Goal: Task Accomplishment & Management: Use online tool/utility

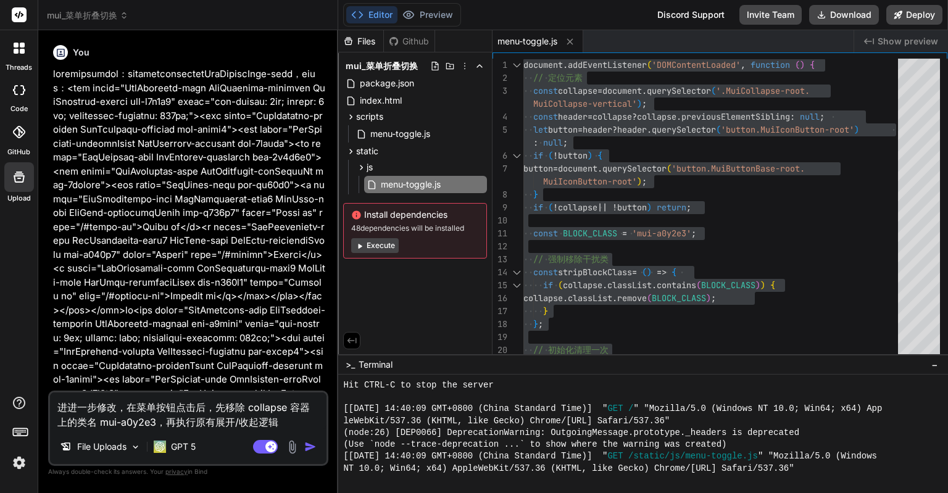
scroll to position [2808, 0]
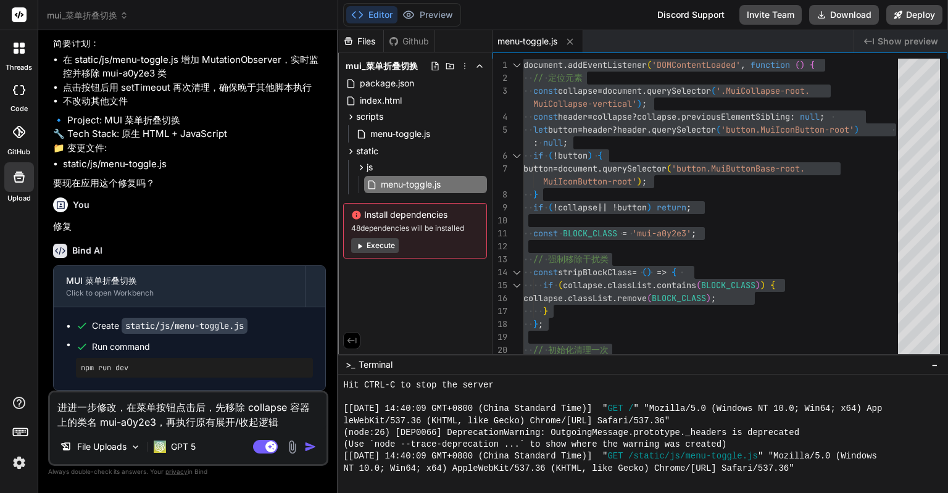
click at [207, 404] on textarea "进进一步修改，在菜单按钮点击后，先移除 collapse 容器上的类名 mui-a0y2e3，再执行原有展开/收起逻辑" at bounding box center [188, 411] width 277 height 37
drag, startPoint x: 215, startPoint y: 406, endPoint x: 285, endPoint y: 423, distance: 71.9
click at [285, 423] on textarea "进进一步修改，在菜单按钮点击后，先移除 collapse 容器上的类名 mui-a0y2e3，再执行原有展开/收起逻辑" at bounding box center [188, 411] width 277 height 37
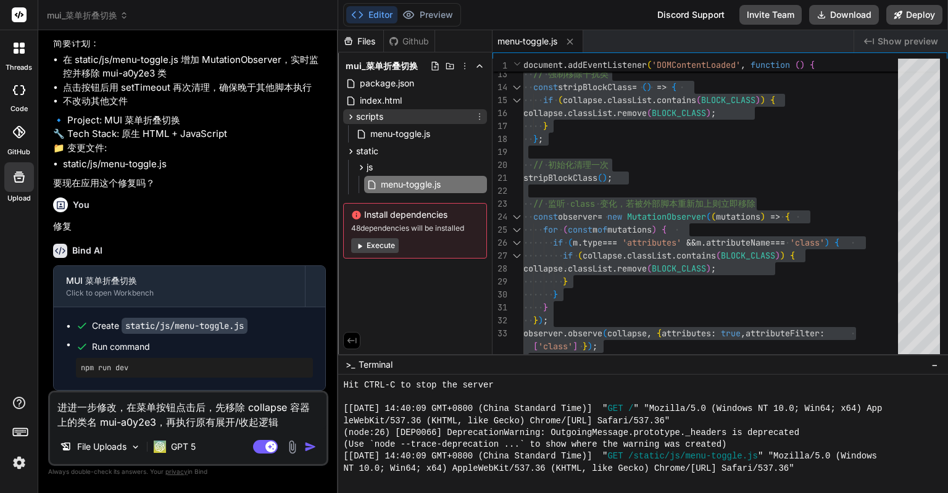
click at [397, 112] on div "scripts" at bounding box center [415, 116] width 144 height 15
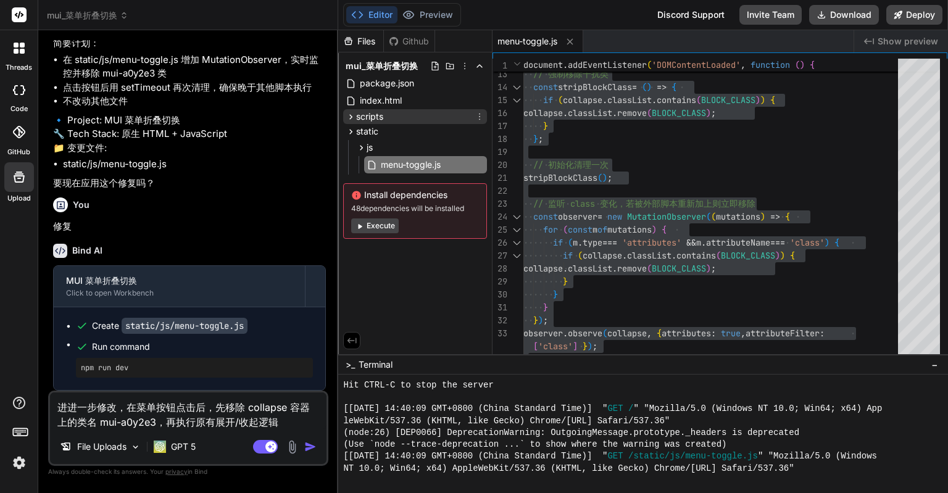
click at [482, 115] on icon at bounding box center [480, 117] width 10 height 10
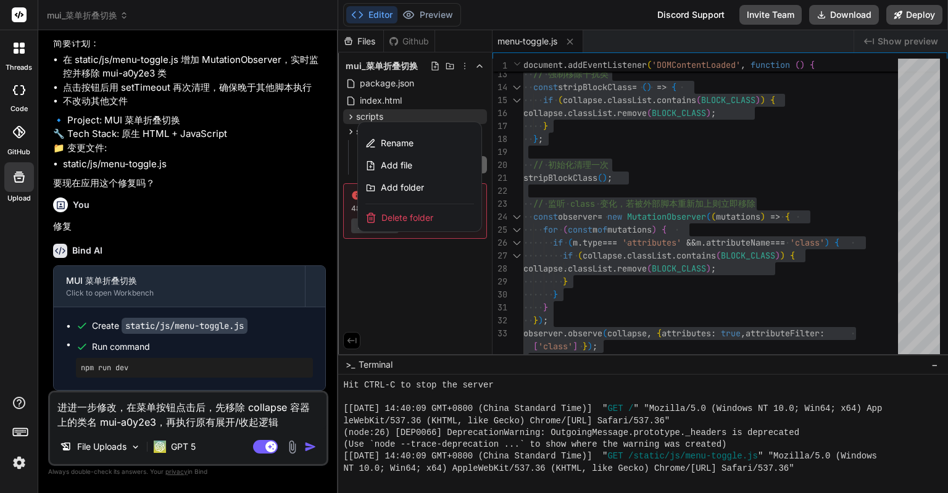
click at [431, 219] on span "Delete folder" at bounding box center [407, 218] width 52 height 12
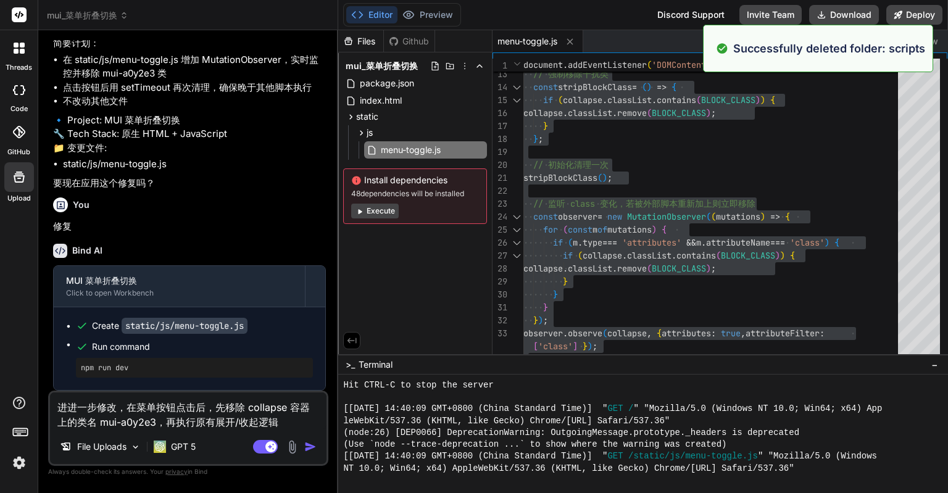
scroll to position [2856, 0]
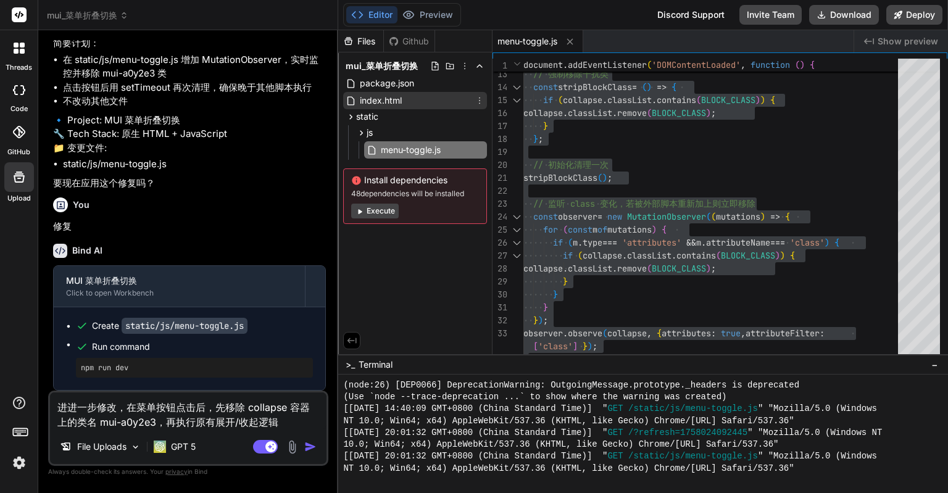
click at [422, 96] on div "index.html" at bounding box center [415, 100] width 144 height 17
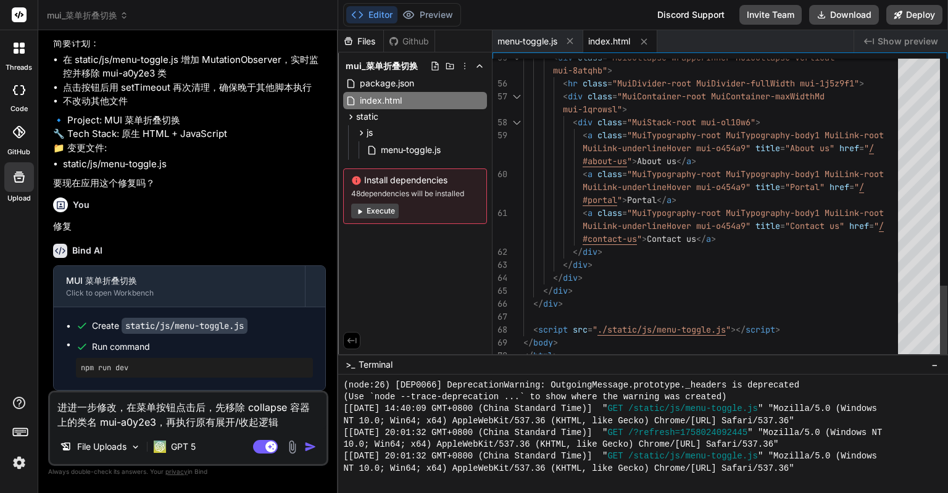
scroll to position [0, 0]
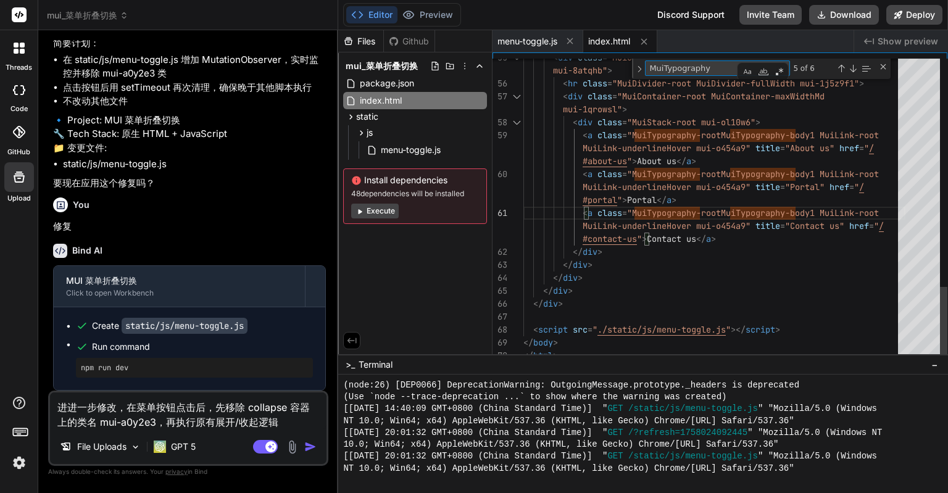
type textarea "<div class="MuiCollapse-wrapper MuiCollapse-vertical mui-hboir5"> <div class="M…"
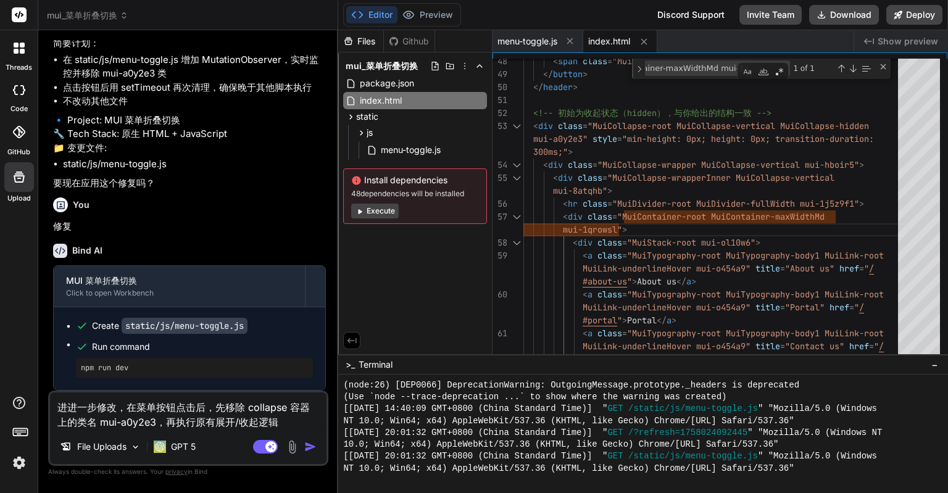
drag, startPoint x: 160, startPoint y: 212, endPoint x: 193, endPoint y: 212, distance: 33.3
copy li "collapse"
drag, startPoint x: 257, startPoint y: 212, endPoint x: 309, endPoint y: 210, distance: 51.9
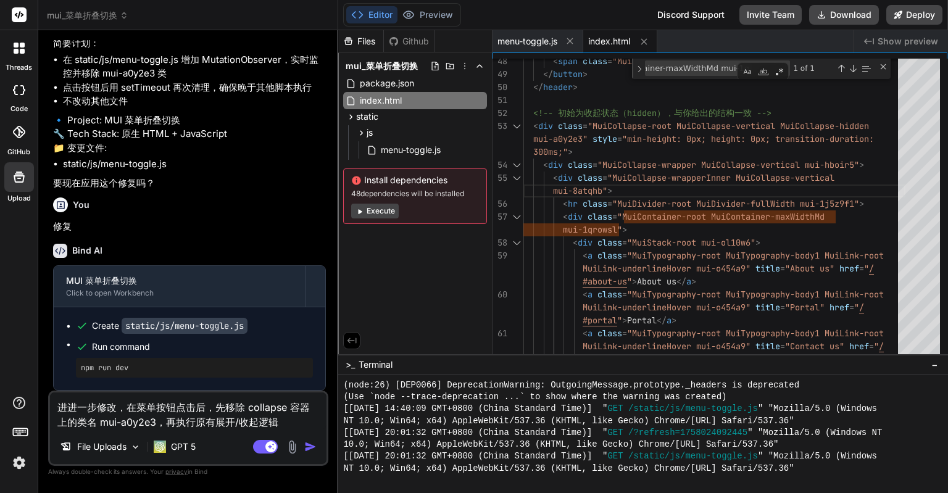
copy li "mui-a0y2e3"
drag, startPoint x: 159, startPoint y: 212, endPoint x: 192, endPoint y: 214, distance: 32.8
copy li "collapse"
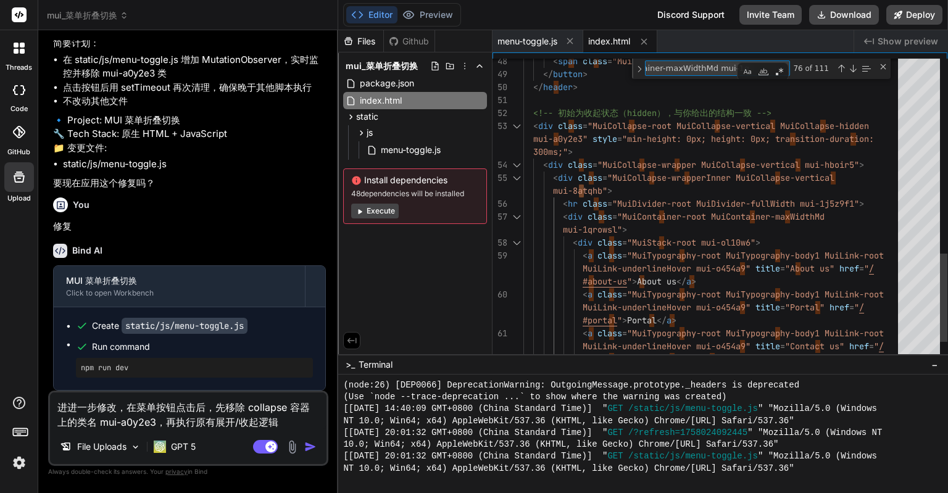
type textarea "a"
paste textarea "collapse"
type textarea "<!DOCTYPE html> <html [PERSON_NAME]="zh-CN"> <head> <meta charset="UTF-8"> <met…"
type textarea "collapse"
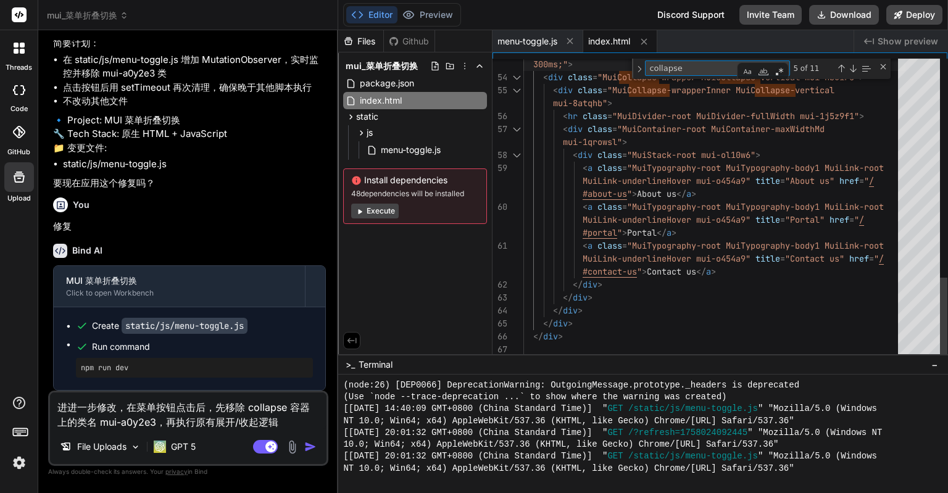
click at [689, 71] on textarea "collapse" at bounding box center [697, 68] width 103 height 14
type textarea "<div class="MuiCollapse-wrapper MuiCollapse-vertical mui-hboir5"> <div class="M…"
type textarea "a"
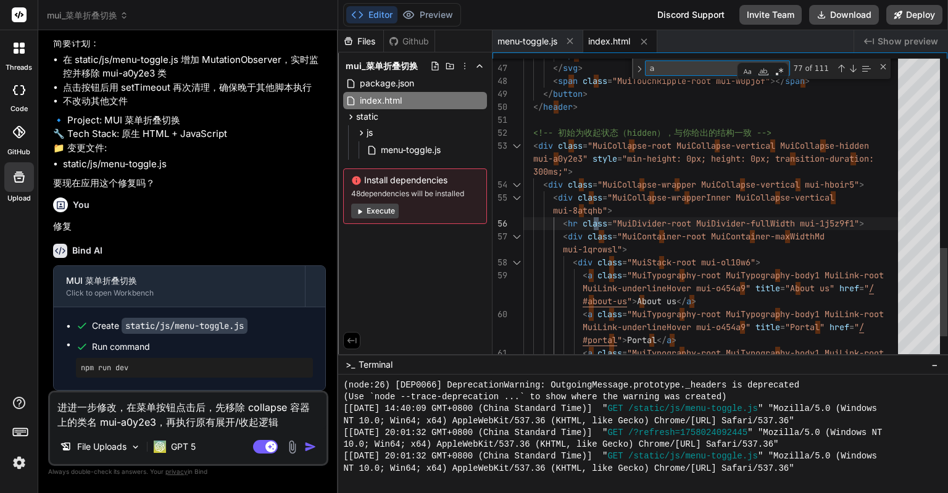
type textarea "进进一步修改，在菜单按钮点击时，先移除 collapse 容器上的类名 mui-a0y2e3，再执行原有展开/收起逻辑"
type textarea "x"
type textarea "进进一步修改，在点菜单按钮点击时，先移除 collapse 容器上的类名 mui-a0y2e3，再执行原有展开/收起逻辑"
type textarea "x"
type textarea "进进一步修改，在菜单按钮点击时，先移除 collapse 容器上的类名 mui-a0y2e3，再执行原有展开/收起逻辑"
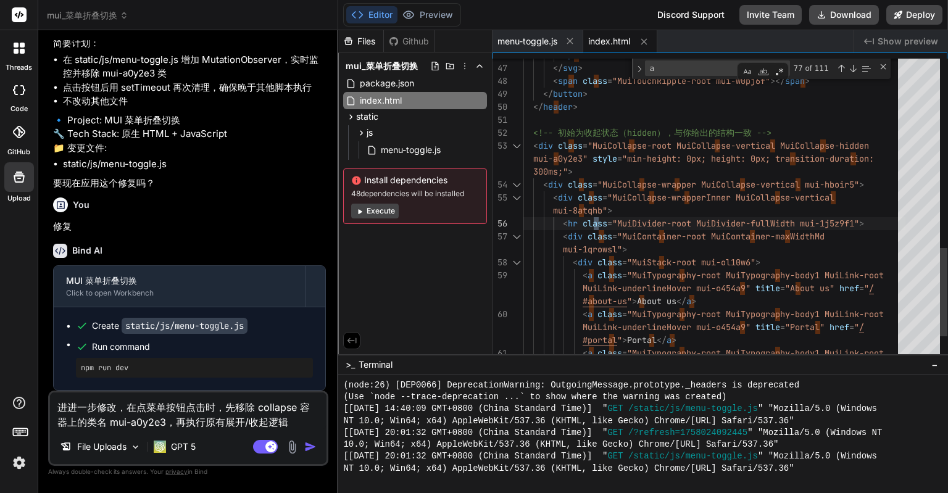
type textarea "x"
type textarea "进进一步修改，在菜单按钮点击后，先移除 collapse 容器上的类名 mui-a0y2e3，再执行原有展开/收起逻辑"
type textarea "x"
type textarea "<!DOCTYPE html> <html [PERSON_NAME]="zh-CN"> <head> <meta charset="UTF-8"> <met…"
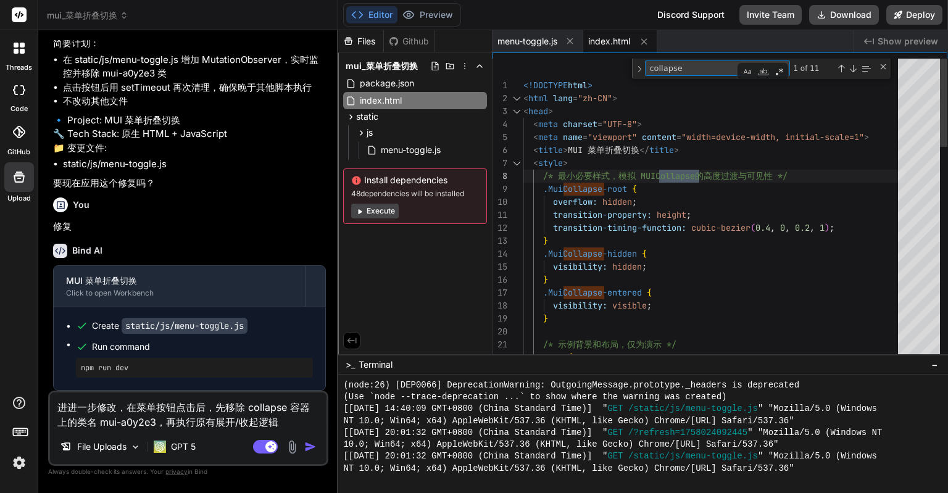
click at [714, 70] on textarea "collapse" at bounding box center [697, 68] width 103 height 14
type textarea "collapse"
drag, startPoint x: 215, startPoint y: 403, endPoint x: 315, endPoint y: 436, distance: 105.2
click at [315, 436] on div "进进一步修改，在菜单按钮点击后，先移除 collapse 容器上的类名 mui-a0y2e3，再执行原有展开/收起逻辑 File Uploads GPT 5 …" at bounding box center [188, 428] width 280 height 75
type textarea "进进一步修改，在菜单按钮点击后，b"
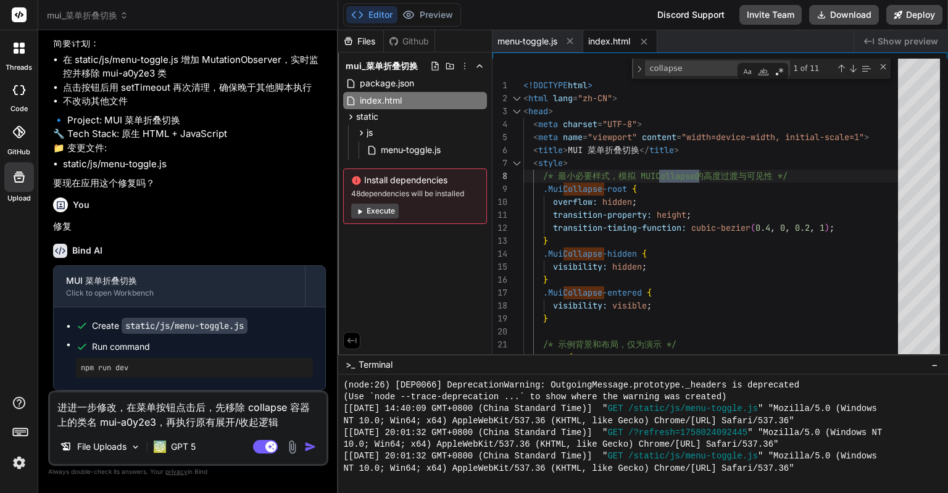
type textarea "x"
type textarea "进进一步修改，在菜单按钮点击后，ba"
type textarea "x"
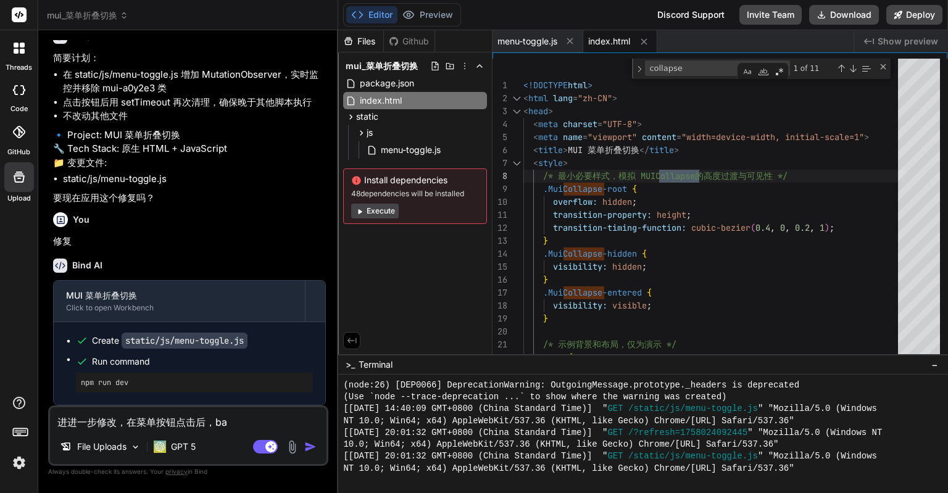
type textarea "进进一步修改，在菜单按钮点击后，吧"
type textarea "x"
type textarea "进进一步修改，在菜单按钮点击后，"
type textarea "x"
type textarea "进进一步修改，在菜单按钮点击后，b"
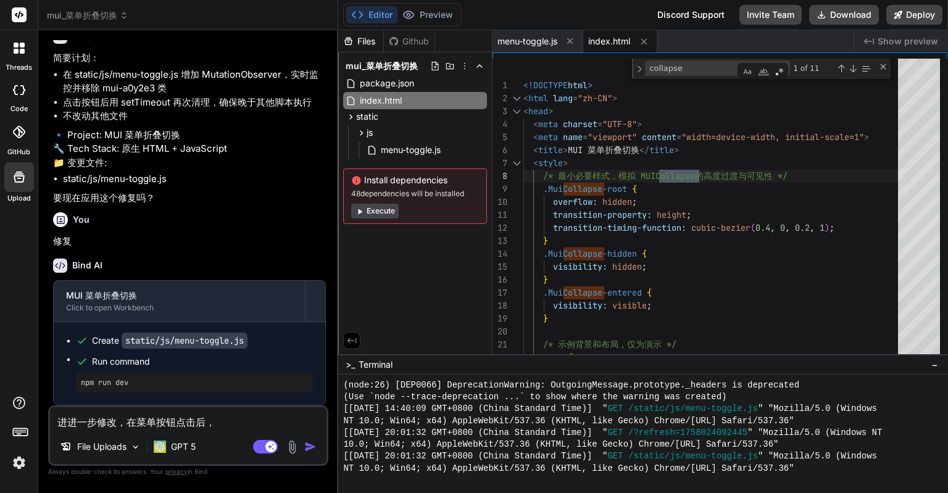
type textarea "x"
type textarea "进进一步修改，在菜单按钮点击后，ba"
type textarea "x"
type textarea "进进一步修改，在菜单按钮点击后，把"
type textarea "x"
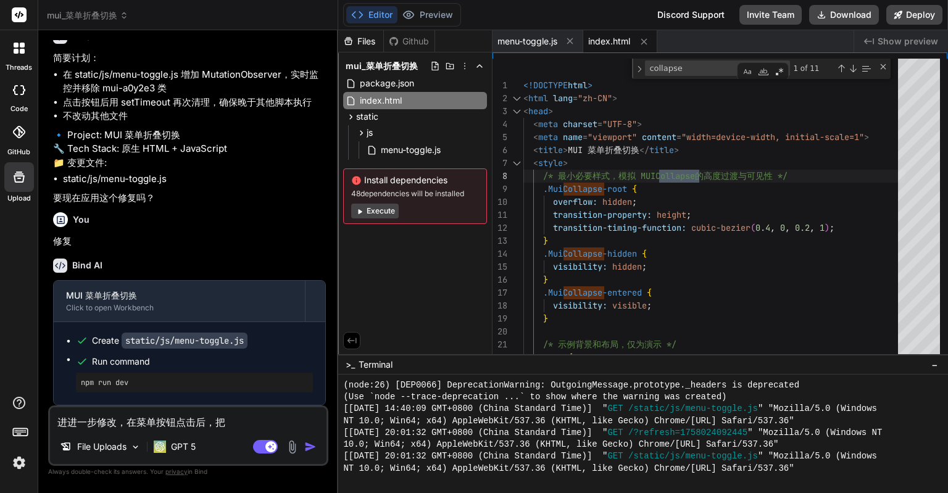
scroll to position [4968, 0]
drag, startPoint x: 227, startPoint y: 423, endPoint x: 217, endPoint y: 423, distance: 9.9
click at [217, 423] on textarea "进进一步修改，在菜单按钮点击后，把" at bounding box center [188, 418] width 277 height 22
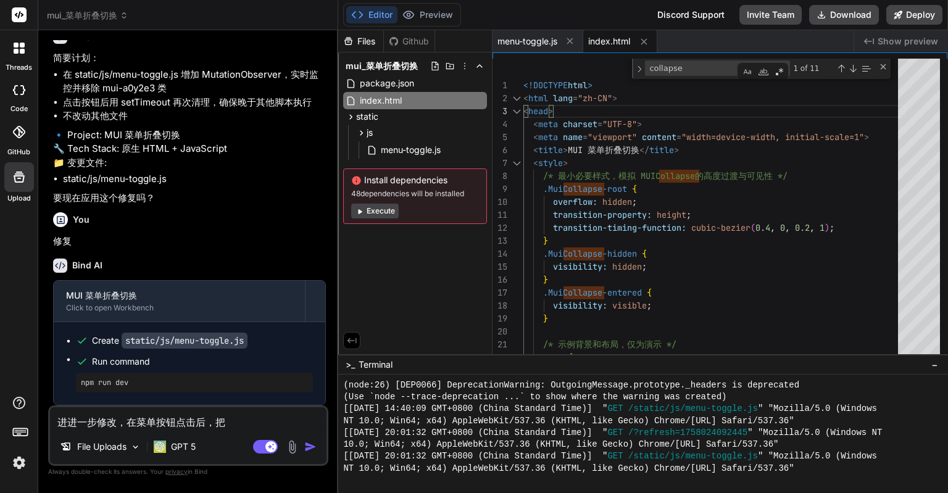
scroll to position [5112, 0]
click at [10, 433] on div at bounding box center [19, 435] width 38 height 78
click at [15, 433] on icon at bounding box center [20, 431] width 17 height 17
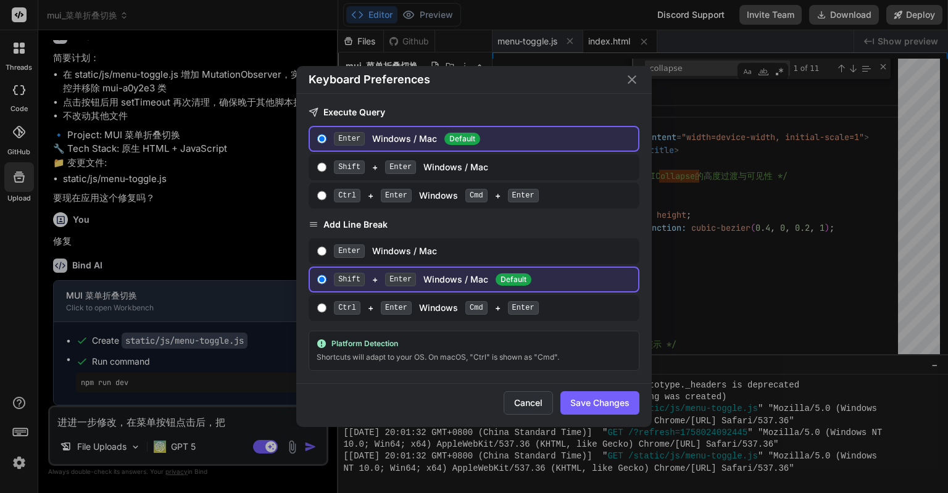
click at [511, 404] on button "Cancel" at bounding box center [528, 402] width 49 height 23
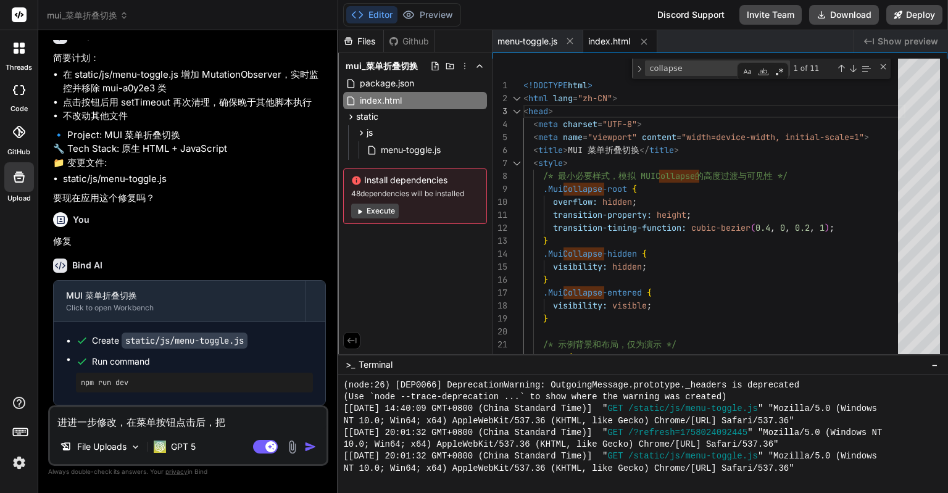
click at [230, 423] on textarea "进进一步修改，在菜单按钮点击后，把" at bounding box center [188, 418] width 277 height 22
click at [128, 422] on textarea "进进一步修改，在菜单按钮点击后，把" at bounding box center [188, 418] width 277 height 22
type textarea "进进一步修改，z在菜单按钮点击后，把"
type textarea "x"
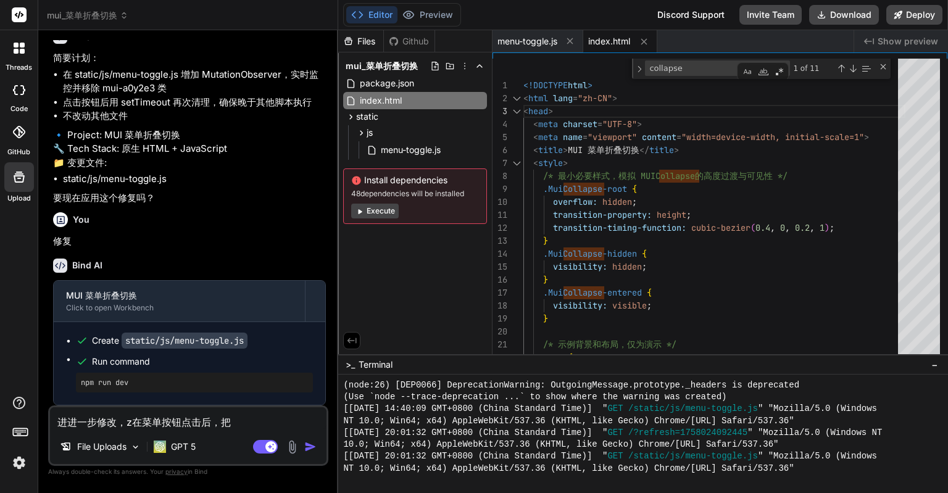
type textarea "进进一步修改，za在菜单按钮点击后，把"
type textarea "x"
type textarea "进进一步修改，zai在菜单按钮点击后，把"
type textarea "x"
type textarea "进进一步修改，在在菜单按钮点击后，把"
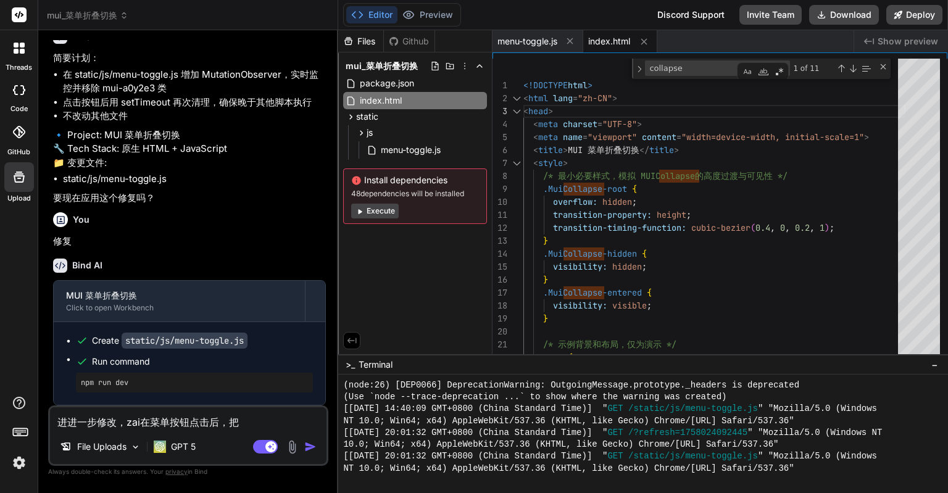
type textarea "x"
type textarea "进进一步修改，在i在菜单按钮点击后，把"
type textarea "x"
type textarea "进进一步修改，在in在菜单按钮点击后，把"
type textarea "x"
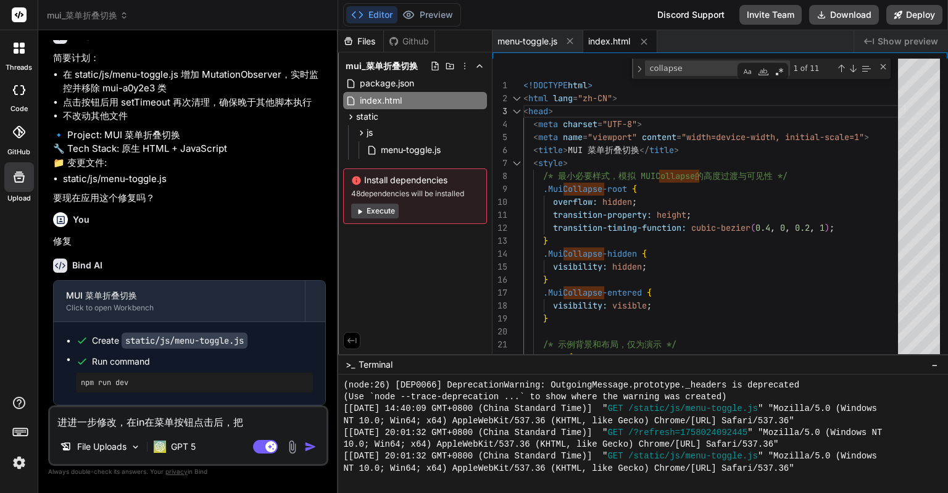
type textarea "进进一步修改，在in'd在菜单按钮点击后，把"
type textarea "x"
type textarea "进进一步修改，在in'de在菜单按钮点击后，把"
type textarea "x"
type textarea "进进一步修改，在[GEOGRAPHIC_DATA]在菜单按钮点击后，把"
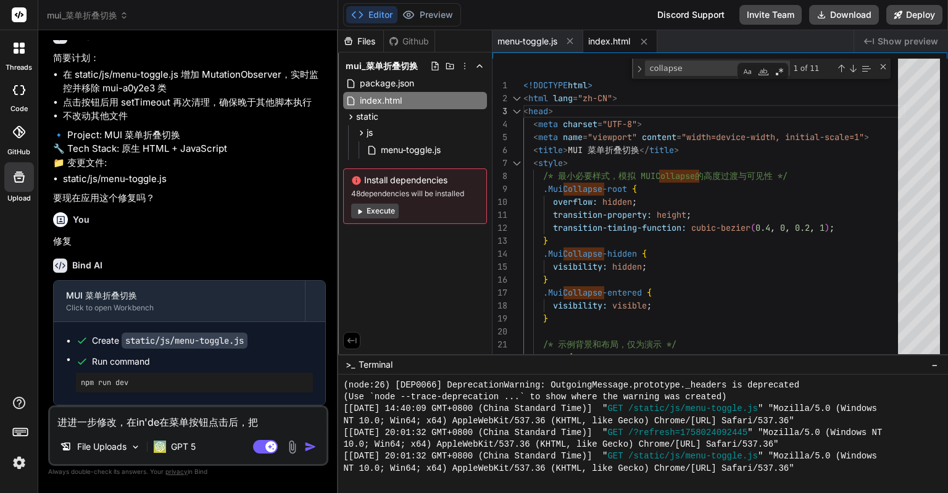
type textarea "x"
type textarea "进进一步修改，在index在菜单按钮点击后，把"
type textarea "x"
type textarea "进进一步修改，在[GEOGRAPHIC_DATA]在菜单按钮点击后，把"
type textarea "x"
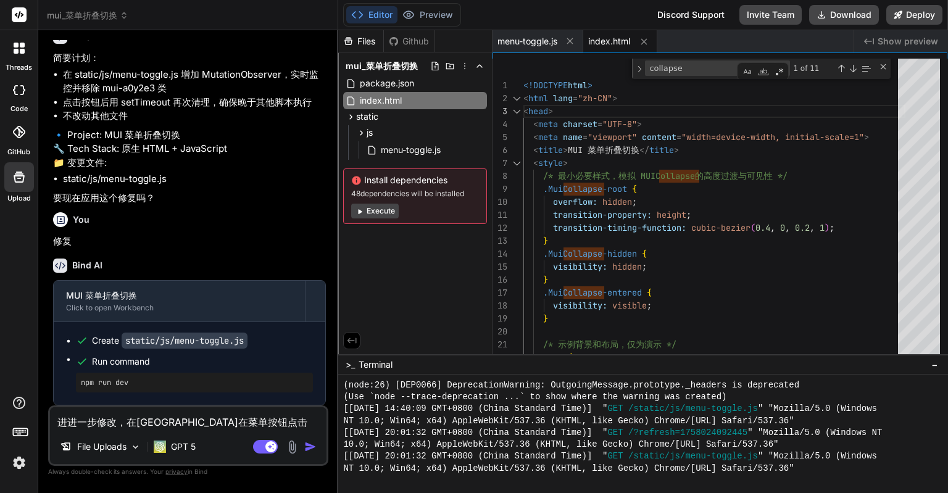
type textarea "进进一步修改，在ind在菜单按钮点击后，把"
type textarea "x"
type textarea "进进一步修改，在in在菜单按钮点击后，把"
type textarea "x"
type textarea "进进一步修改，在i在菜单按钮点击后，把"
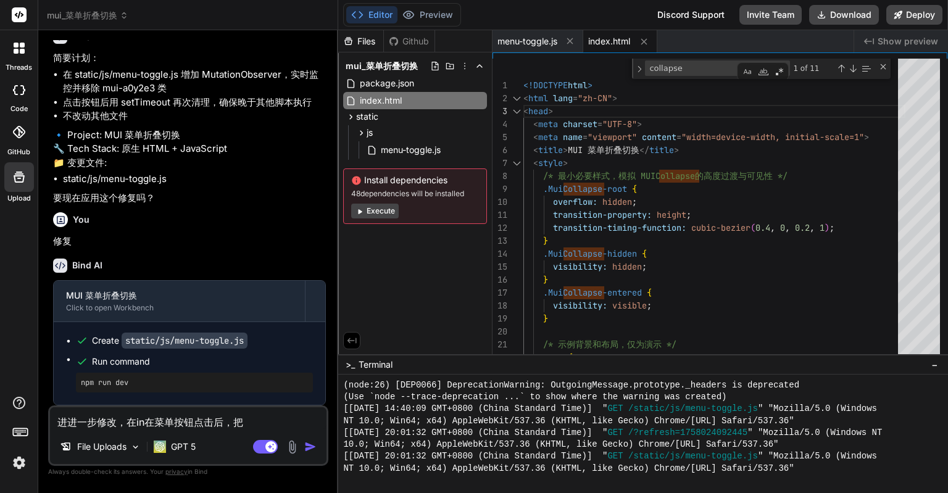
type textarea "x"
type textarea "进进一步修改，在在菜单按钮点击后，把"
type textarea "x"
paste textarea "建主题"
type textarea "进进一步修改，在创建主题在菜单按钮点击后，把"
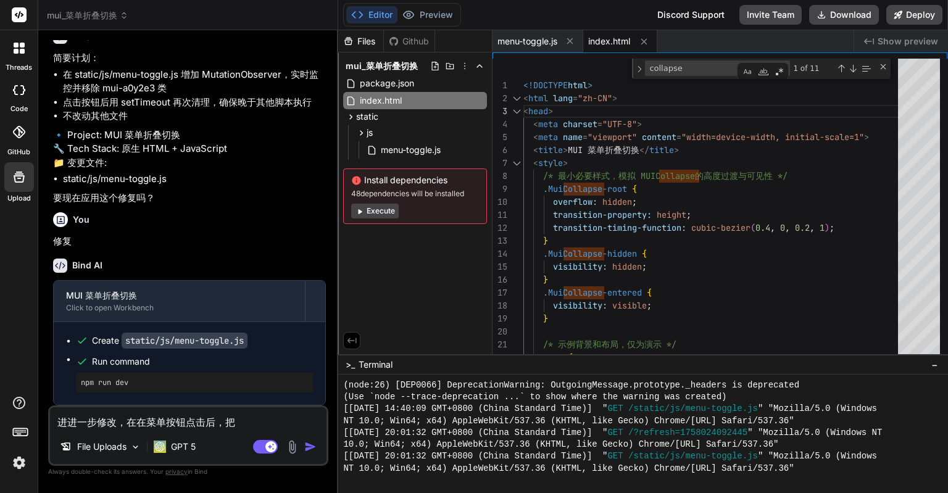
type textarea "x"
type textarea "进进一步修改，在创建主在菜单按钮点击后，把"
type textarea "x"
type textarea "进进一步修改，在创建在菜单按钮点击后，把"
type textarea "x"
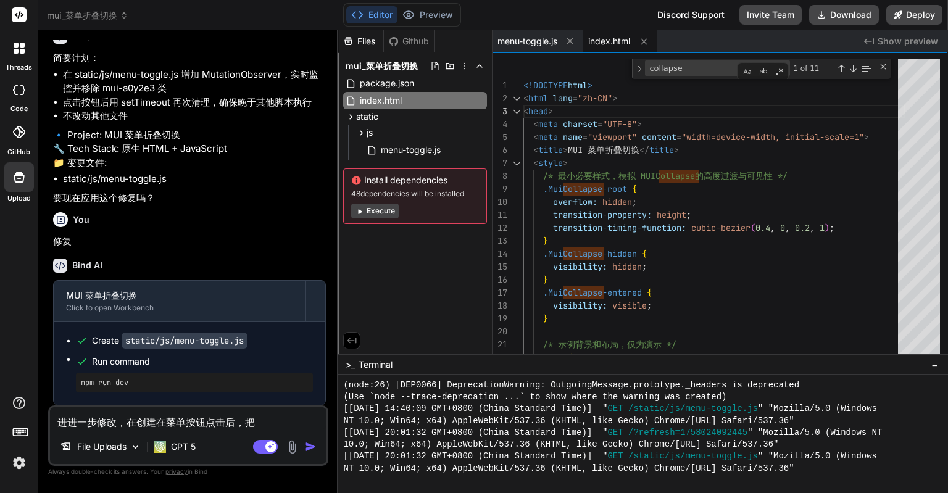
type textarea "进进一步修改，在创在菜单按钮点击后，把"
type textarea "x"
type textarea "进进一步修改，在在菜单按钮点击后，把"
type textarea "x"
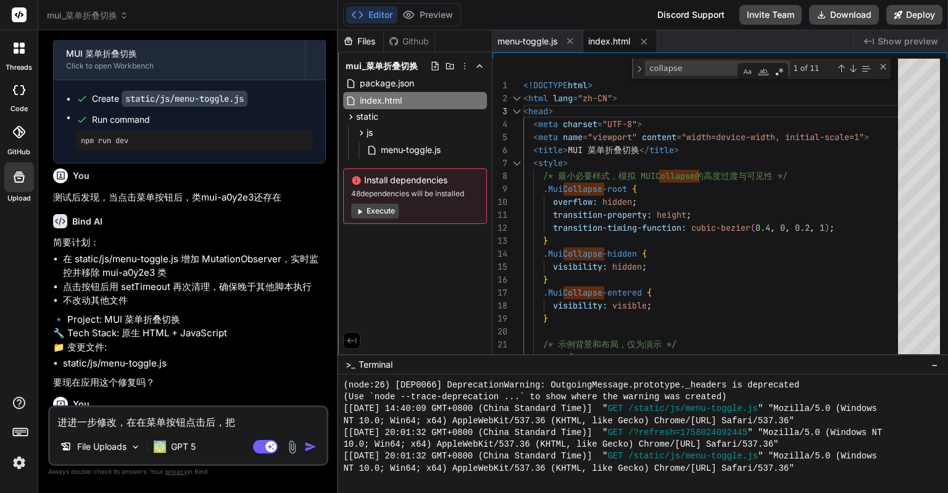
scroll to position [4557, 0]
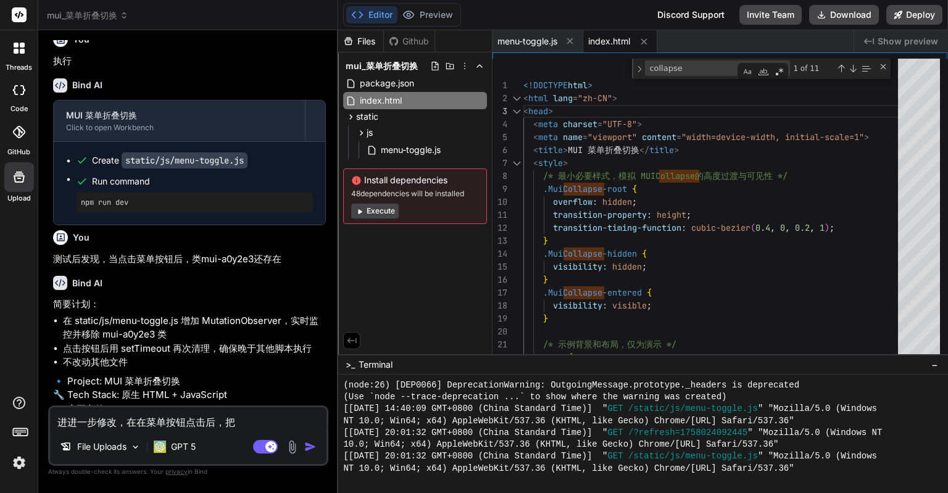
type textarea "进进一步修改，在l在菜单按钮点击后，把"
type textarea "x"
type textarea "进进一步修改，在le在菜单按钮点击后，把"
type textarea "x"
type textarea "进进一步修改，在lei在菜单按钮点击后，把"
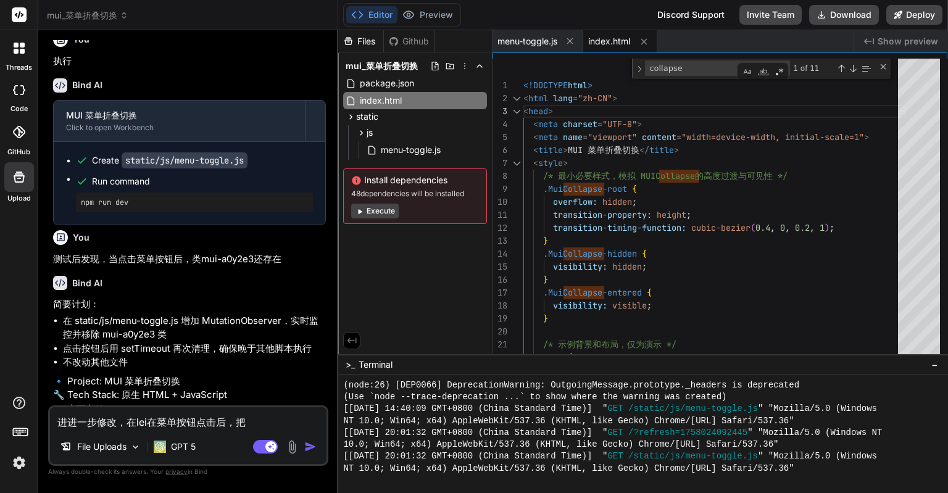
type textarea "x"
type textarea "进进一步修改，在le在菜单按钮点击后，把"
type textarea "x"
type textarea "进进一步修改，在l在菜单按钮点击后，把"
type textarea "x"
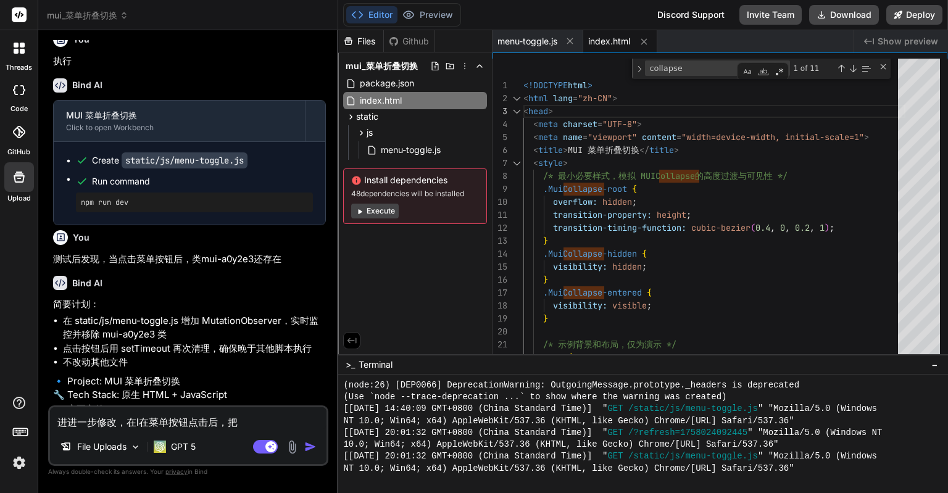
type textarea "进进一步修改，在在菜单按钮点击后，把"
type textarea "x"
type textarea "进进一步修改，在l在菜单按钮点击后，把"
type textarea "x"
type textarea "进进一步修改，在le在菜单按钮点击后，把"
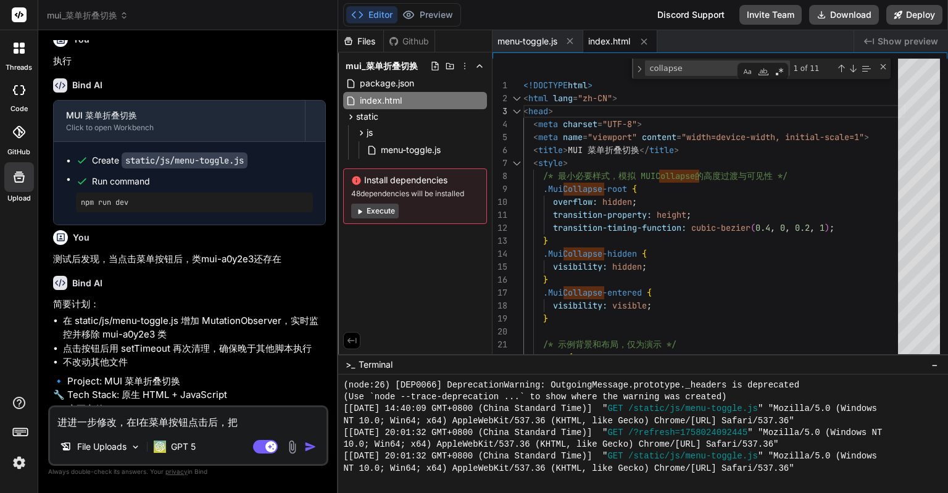
type textarea "x"
type textarea "进进一步修改，在lei在菜单按钮点击后，把"
type textarea "x"
type textarea "进进一步修改，在类在菜单按钮点击后，把"
type textarea "x"
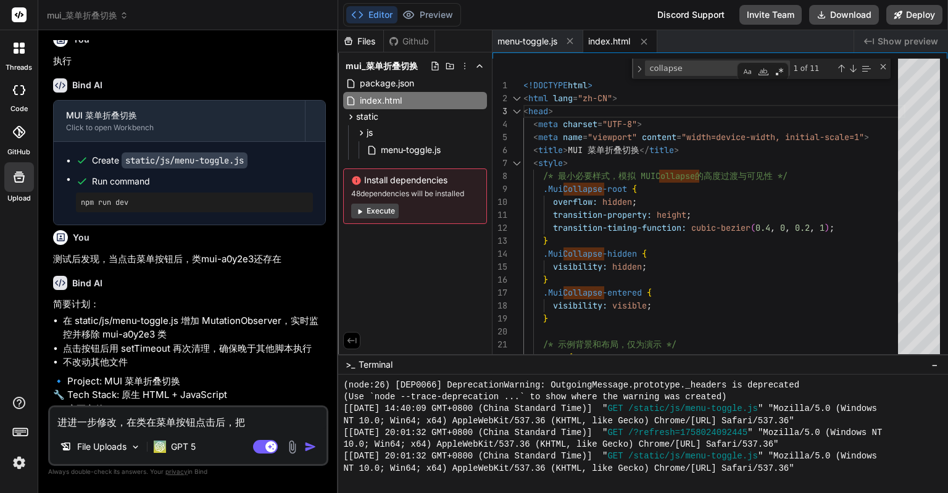
paste textarea "MuiContainer-root MuiContainer-maxWidthMd mui-1qrowsl"
type textarea "进进一步修改，在类MuiContainer-root MuiContainer-maxWidthMd mui-1qrowsl在菜单按钮点击后，把"
type textarea "x"
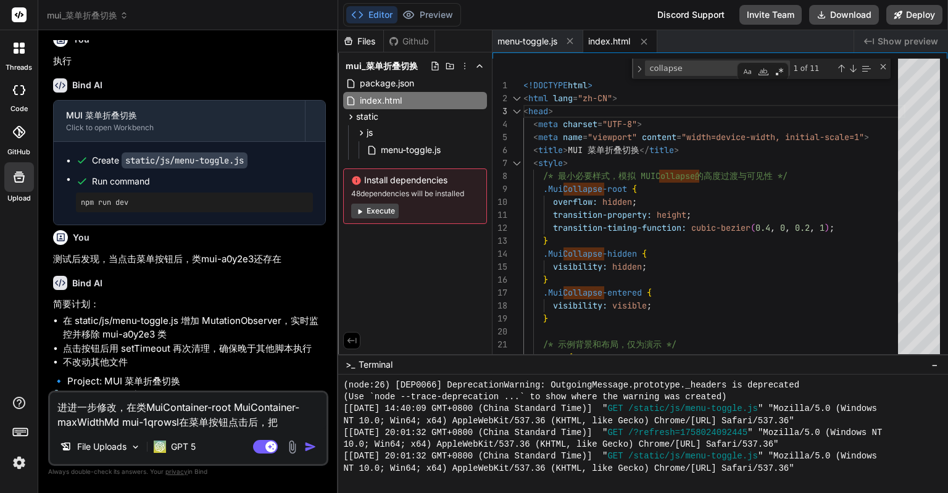
type textarea "进进一步修改，在类MuiContainer-root MuiContainer-maxWidthMd mui-1qrowslz在菜单按钮点击后，把"
type textarea "x"
type textarea "进进一步修改，在类MuiContainer-root MuiContainer-maxWidthMd mui-1qrowslzh在菜单按钮点击后，把"
type textarea "x"
type textarea "进进一步修改，在类MuiContainer-root MuiContainer-maxWidthMd mui-1qrowslzho在菜单按钮点击后，把"
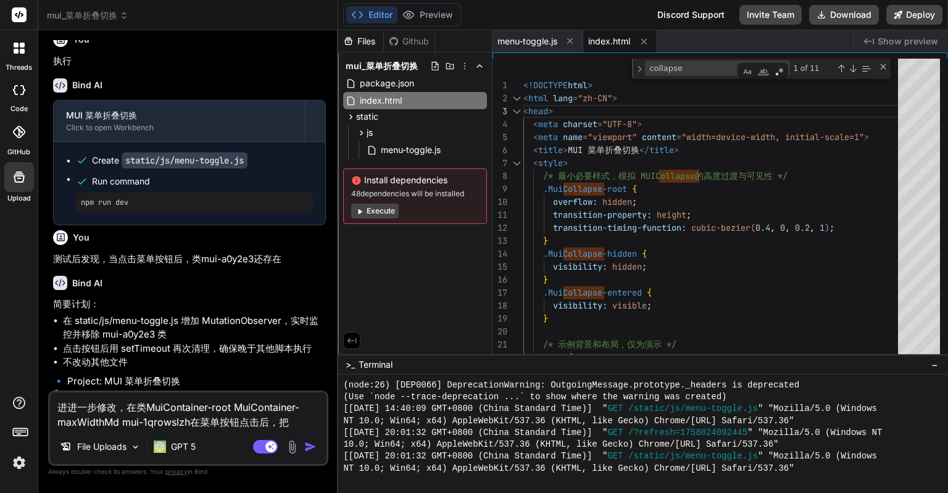
type textarea "x"
type textarea "进进一步修改，在类MuiContainer-root MuiContainer-maxWidthMd mui-1qrowslzhon在菜单按钮点击后，把"
type textarea "x"
type textarea "进进一步修改，在类MuiContainer-root MuiContainer-maxWidthMd mui-1qrowslzhong在菜单按钮点击后，把"
type textarea "x"
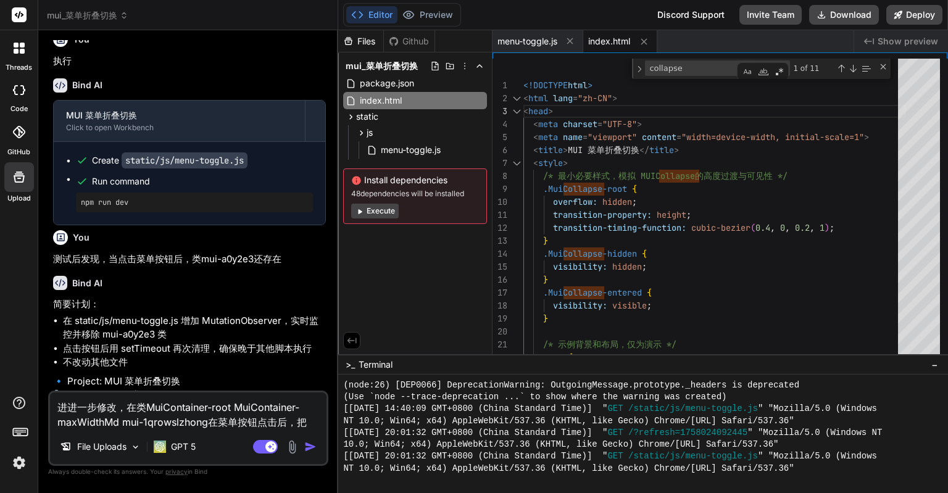
type textarea "进进一步修改，在类MuiContainer-root MuiContainer-maxWidthMd mui-1qrowsl中在菜单按钮点击后，把"
type textarea "x"
type textarea "进进一步修改，在类MuiContainer-root MuiContainer-maxWidthMd mui-1qrowsl中t在菜单按钮点击后，把"
type textarea "x"
type textarea "进进一步修改，在类MuiContainer-root MuiContainer-maxWidthMd mui-1qrowsl中ti在菜单按钮点击后，把"
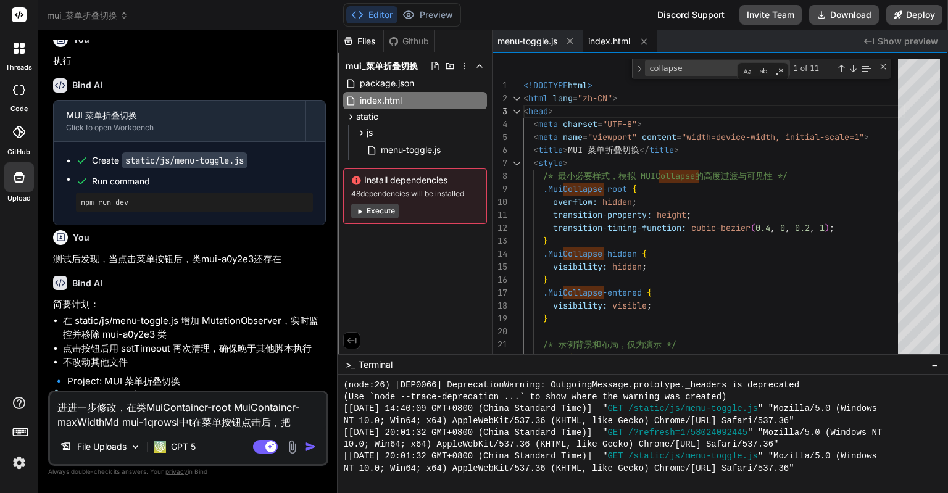
type textarea "x"
type textarea "进进一步修改，在类MuiContainer-root MuiContainer-maxWidthMd mui-1qrowsl中tia在菜单按钮点击后，把"
type textarea "x"
type textarea "进进一步修改，在类MuiContainer-root MuiContainer-maxWidthMd mui-1qrowsl中tian在菜单按钮点击后，把"
type textarea "x"
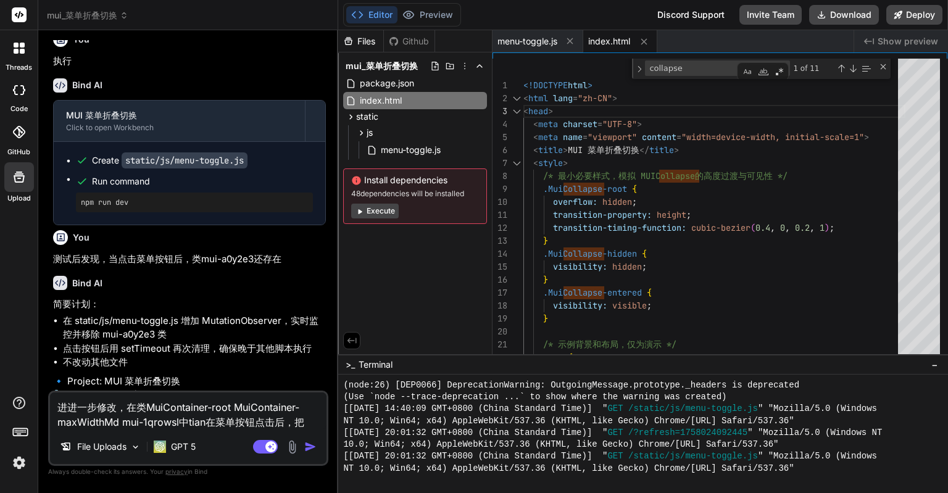
type textarea "进进一步修改，在类MuiContainer-root MuiContainer-maxWidthMd mui-1qrowsl中tian'j在菜单按钮点击后，把"
type textarea "x"
type textarea "进进一步修改，在类MuiContainer-root MuiContainer-maxWidthMd mui-1qrowsl中tian'ji在菜单按钮点击后，把"
type textarea "x"
type textarea "进进一步修改，在类MuiContainer-root MuiContainer-maxWidthMd mui-1qrowsl中tian'j在菜单按钮点击后，把"
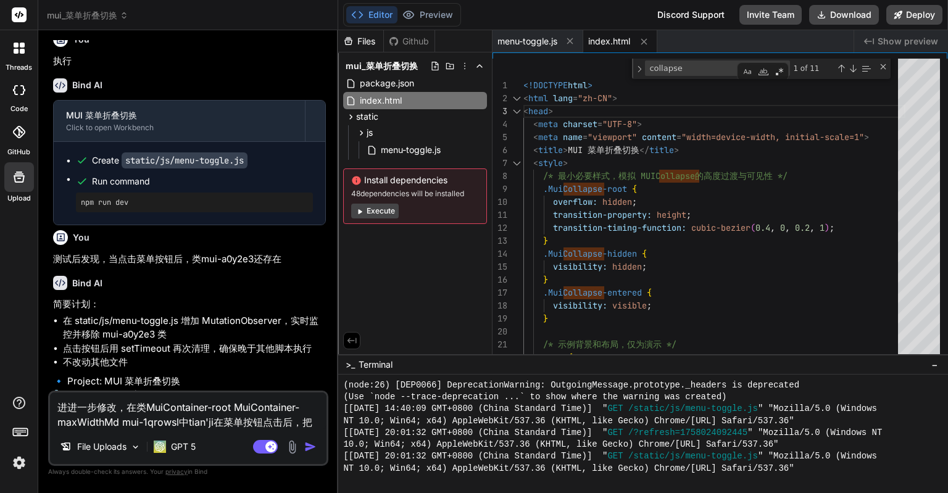
type textarea "x"
type textarea "进进一步修改，在类MuiContainer-root MuiContainer-maxWidthMd mui-1qrowsl中tian'ji在菜单按钮点击后，把"
type textarea "x"
type textarea "进进一步修改，在类MuiContainer-root MuiContainer-maxWidthMd mui-1qrowsl中tian'jia在菜单按钮点击后…"
type textarea "x"
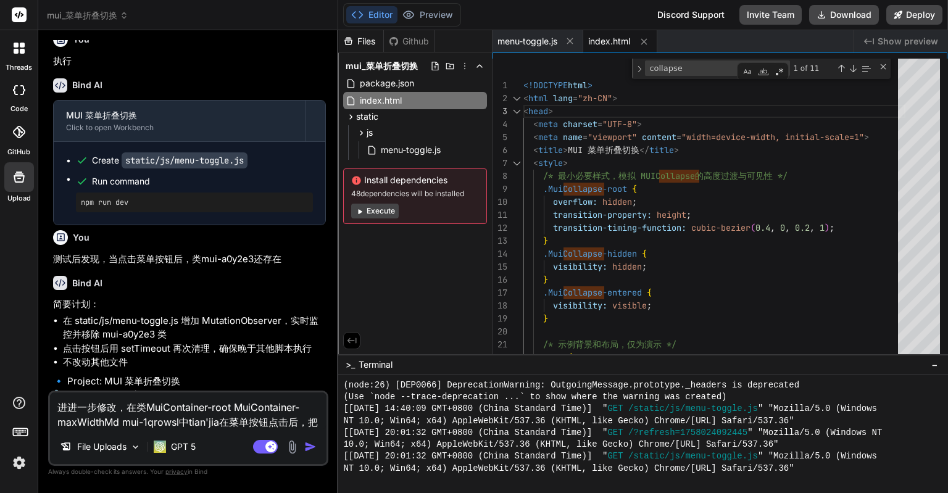
type textarea "进进一步修改，在类MuiContainer-root MuiContainer-maxWidthMd mui-1qrowsl中添加在菜单按钮点击后，把"
type textarea "x"
type textarea "进进一步修改，在类MuiContainer-root MuiContainer-maxWidthMd mui-1qrowsl中添加l在菜单按钮点击后，把"
type textarea "x"
type textarea "进进一步修改，在类MuiContainer-root MuiContainer-maxWidthMd mui-1qrowsl中添加le在菜单按钮点击后，把"
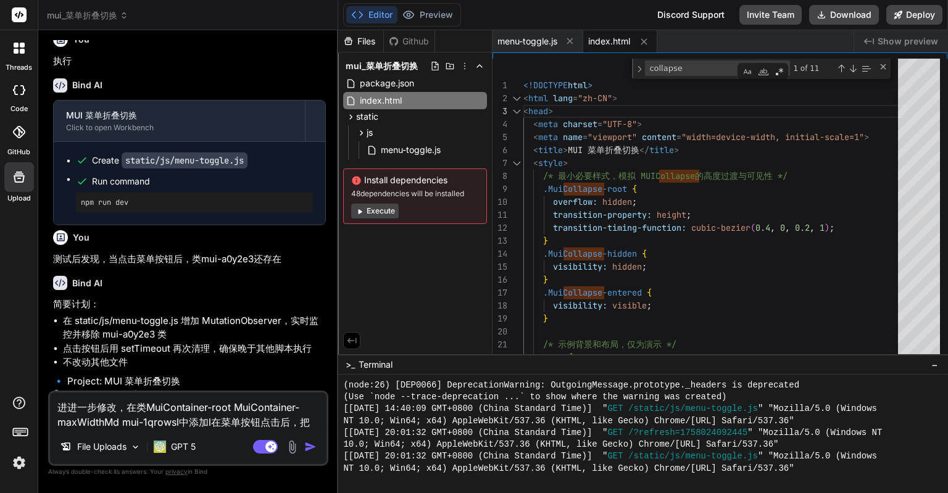
type textarea "x"
type textarea "进进一步修改，在类MuiContainer-root MuiContainer-maxWidthMd mui-1qrowsl中添加lei在菜单按钮点击后，把"
type textarea "x"
type textarea "进进一步修改，在类MuiContainer-root MuiContainer-maxWidthMd mui-1qrowsl中添加类在菜单按钮点击后，把"
type textarea "x"
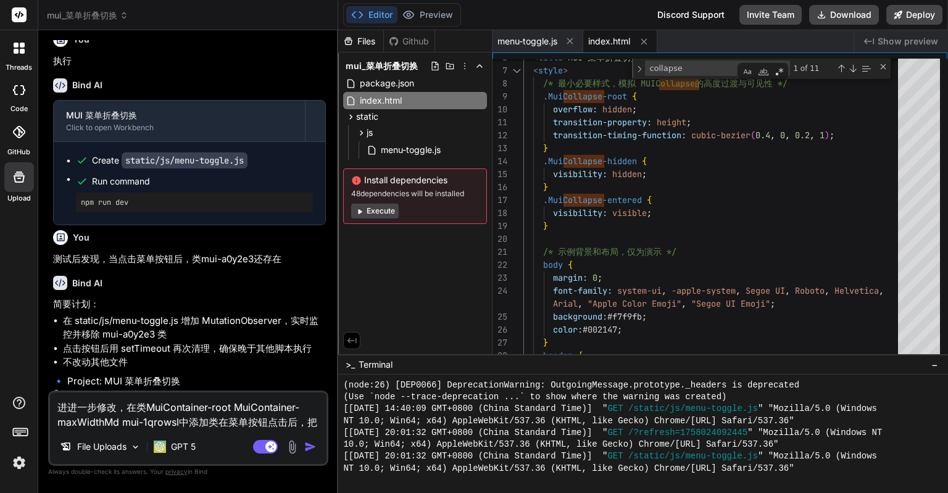
drag, startPoint x: 123, startPoint y: 420, endPoint x: 178, endPoint y: 424, distance: 54.5
click at [178, 424] on textarea "进进一步修改，在类MuiContainer-root MuiContainer-maxWidthMd mui-1qrowsl中添加类在菜单按钮点击后，把" at bounding box center [188, 411] width 277 height 37
click at [217, 420] on textarea "进进一步修改，在类MuiContainer-root MuiContainer-maxWidthMd mui-1qrowsl中添加类在菜单按钮点击后，把" at bounding box center [188, 411] width 277 height 37
type textarea "进进一步修改，在类MuiContainer-root MuiContainer-maxWidthMd mui-1qrowsl中添加在菜单按钮点击后，把"
type textarea "x"
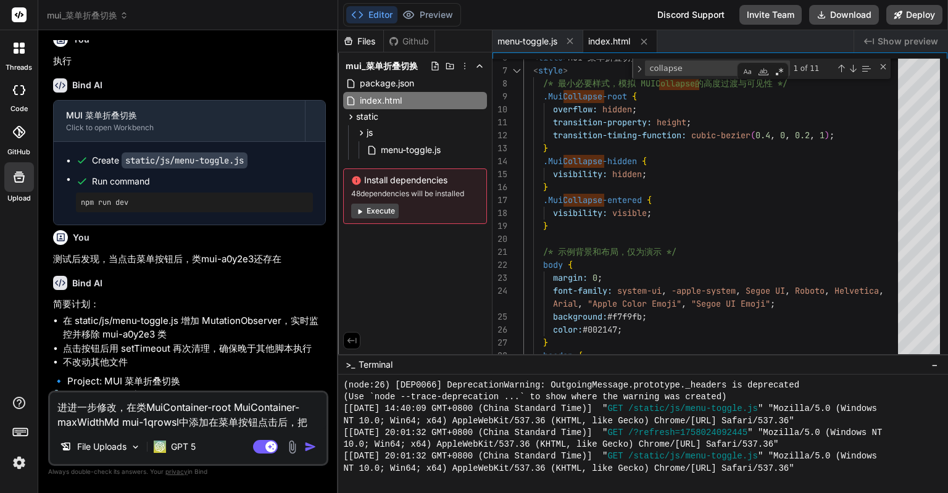
click at [191, 419] on textarea "进进一步修改，在类MuiContainer-root MuiContainer-maxWidthMd mui-1qrowsl中添加在菜单按钮点击后，把" at bounding box center [188, 411] width 277 height 37
type textarea "进进一步修改，在类MuiContainer-root MuiContainer-maxWidthMd mui-1qrowsl中y添加在菜单按钮点击后，把"
type textarea "x"
type textarea "进进一步修改，在类MuiContainer-root MuiContainer-maxWidthMd mui-1qrowsl中ye添加在菜单按钮点击后，把"
type textarea "x"
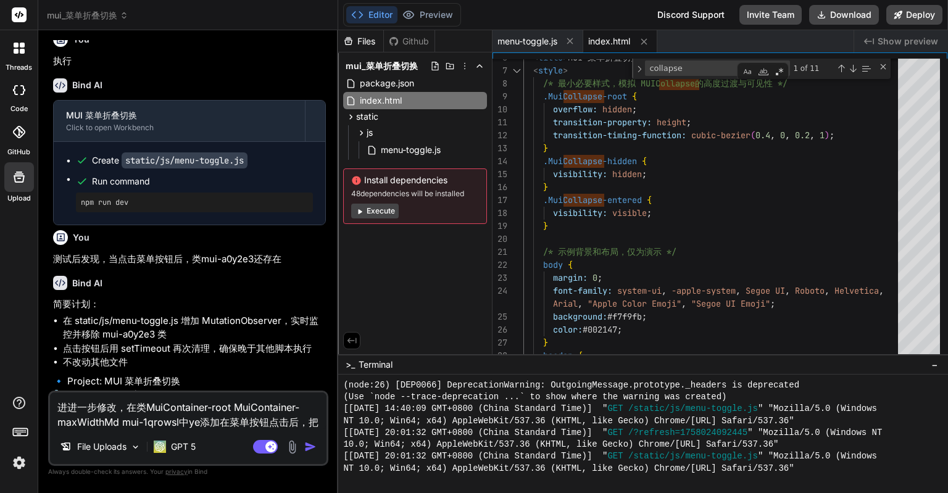
type textarea "进进一步修改，在类MuiContainer-root MuiContainer-maxWidthMd mui-1qrowsl中也添加在菜单按钮点击后，把"
type textarea "x"
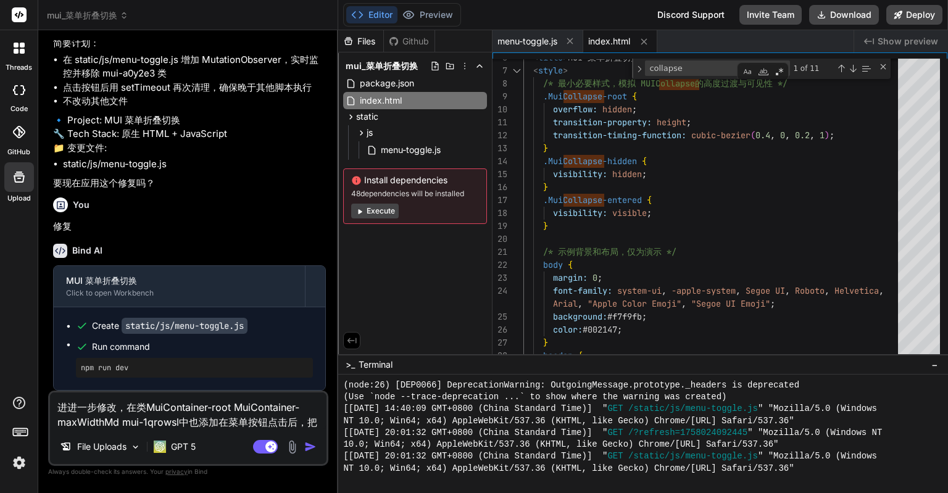
scroll to position [5174, 0]
drag, startPoint x: 98, startPoint y: 115, endPoint x: 154, endPoint y: 120, distance: 55.8
copy p "mui-a0y2e3"
click at [217, 422] on textarea "进进一步修改，在类MuiContainer-root MuiContainer-maxWidthMd mui-1qrowsl中也添加在菜单按钮点击后，把" at bounding box center [188, 411] width 277 height 37
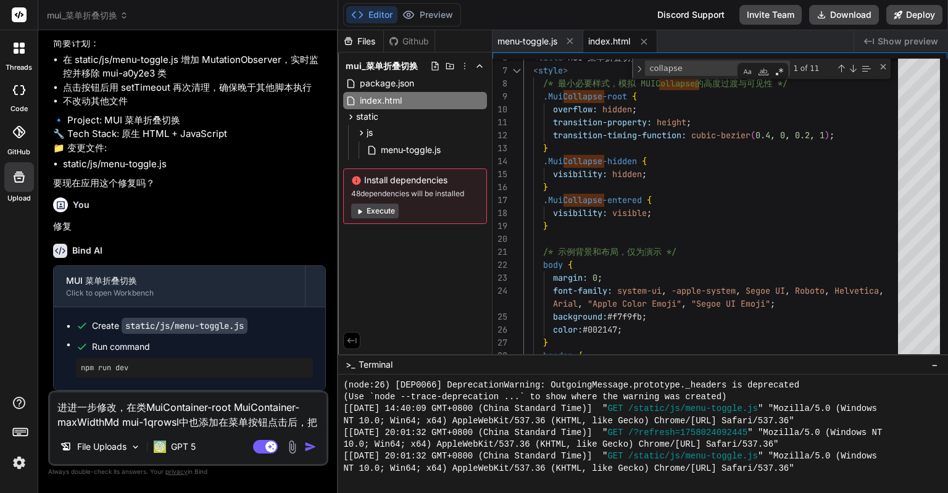
type textarea "进进一步修改，在类MuiContainer-root MuiContainer-maxWidthMd mui-1qrowsl中也添加l在菜单按钮点击后，把"
type textarea "x"
type textarea "进进一步修改，在类MuiContainer-root MuiContainer-maxWidthMd mui-1qrowsl中也添加le在菜单按钮点击后，把"
type textarea "x"
type textarea "进进一步修改，在类MuiContainer-root MuiContainer-maxWidthMd mui-1qrowsl中也添加lei在菜单按钮点击后，把"
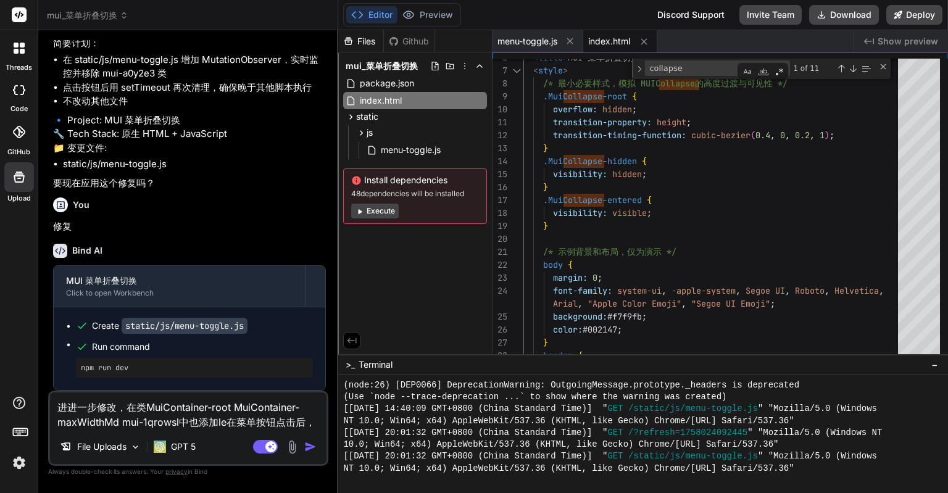
type textarea "x"
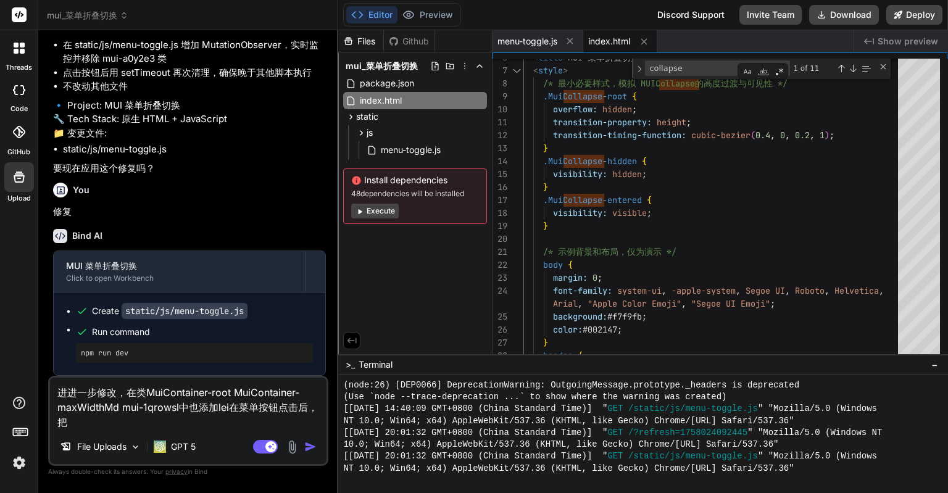
type textarea "进进一步修改，在类MuiContainer-root MuiContainer-maxWidthMd mui-1qrowsl中也添加类在菜单按钮点击后，把"
type textarea "x"
paste textarea "mui-a0y2e3"
type textarea "进进一步修改，在类MuiContainer-root MuiContainer-maxWidthMd mui-1qrowsl中也添加类mui-a0y2e3在菜…"
type textarea "x"
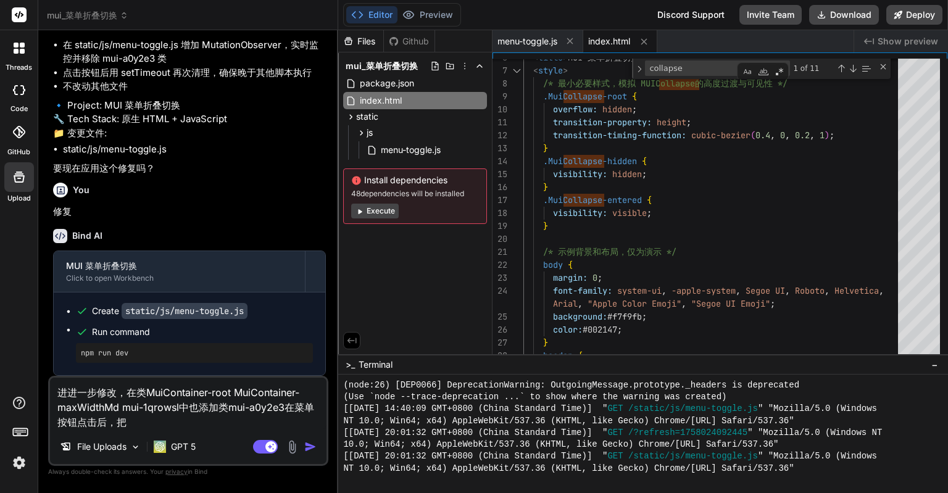
type textarea "进进一步修改，在类MuiContainer-root MuiContainer-maxWidthMd mui-1qrowsl中也添加类mui-a0y2e3。在…"
type textarea "x"
drag, startPoint x: 291, startPoint y: 406, endPoint x: 307, endPoint y: 417, distance: 20.0
click at [307, 417] on textarea "进进一步修改，在类MuiContainer-root MuiContainer-maxWidthMd mui-1qrowsl中也添加类mui-a0y2e3。在…" at bounding box center [188, 404] width 277 height 52
type textarea "进进一步修改，在类MuiContainer-root MuiContainer-maxWidthMd mui-1qrowsl中也添加类mui-a0y2e3。"
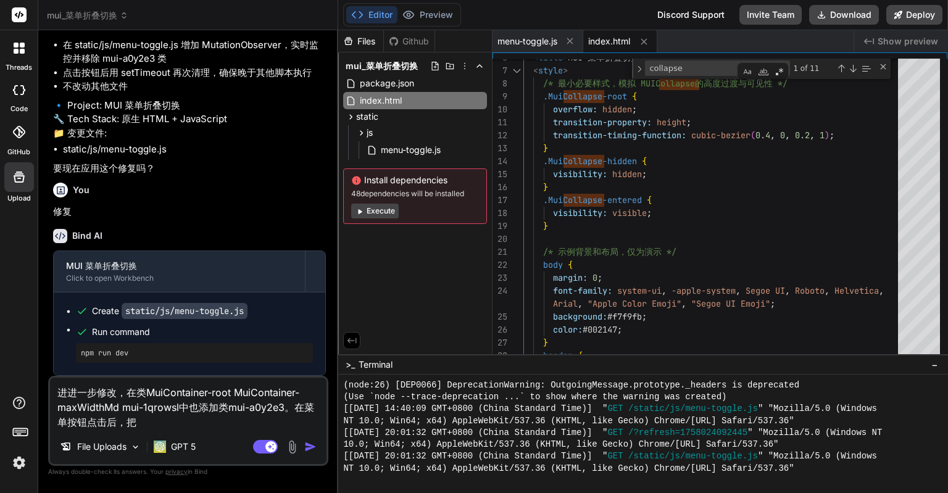
type textarea "x"
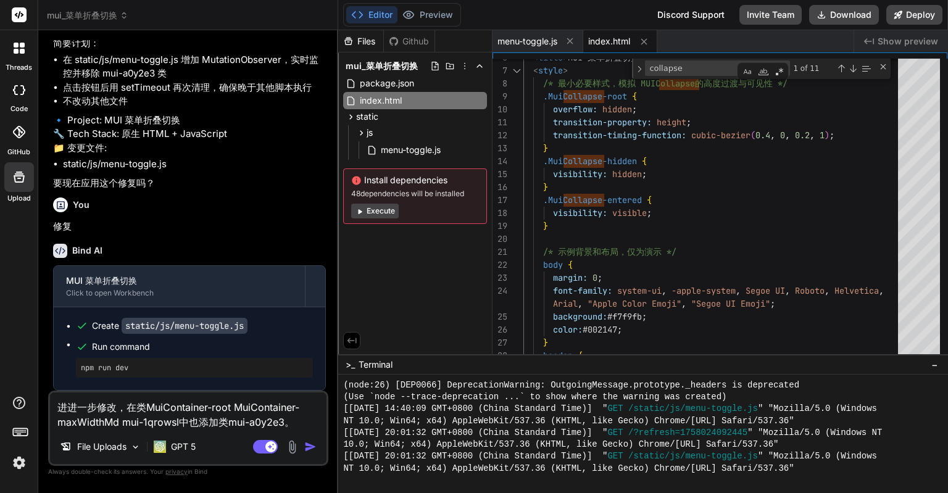
type textarea "进进一步修改，在类MuiContainer-root MuiContainer-maxWidthMd mui-1qrowsl中也添加类mui-a0y2e3"
type textarea "x"
drag, startPoint x: 229, startPoint y: 420, endPoint x: 308, endPoint y: 420, distance: 79.0
click at [308, 420] on textarea "进进一步修改，在类MuiContainer-root MuiContainer-maxWidthMd mui-1qrowsl中也添加类mui-a0y2e3" at bounding box center [188, 411] width 277 height 37
drag, startPoint x: 148, startPoint y: 405, endPoint x: 179, endPoint y: 425, distance: 36.6
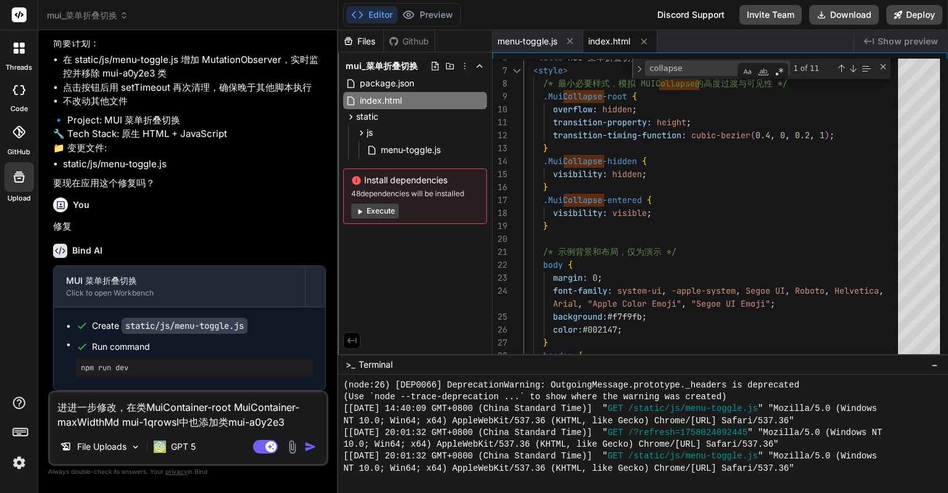
click at [179, 425] on textarea "进进一步修改，在类MuiContainer-root MuiContainer-maxWidthMd mui-1qrowsl中也添加类mui-a0y2e3" at bounding box center [188, 411] width 277 height 37
drag, startPoint x: 229, startPoint y: 423, endPoint x: 284, endPoint y: 427, distance: 55.1
click at [284, 427] on textarea "进进一步修改，在类MuiContainer-root MuiContainer-maxWidthMd mui-1qrowsl中也添加类mui-a0y2e3" at bounding box center [188, 411] width 277 height 37
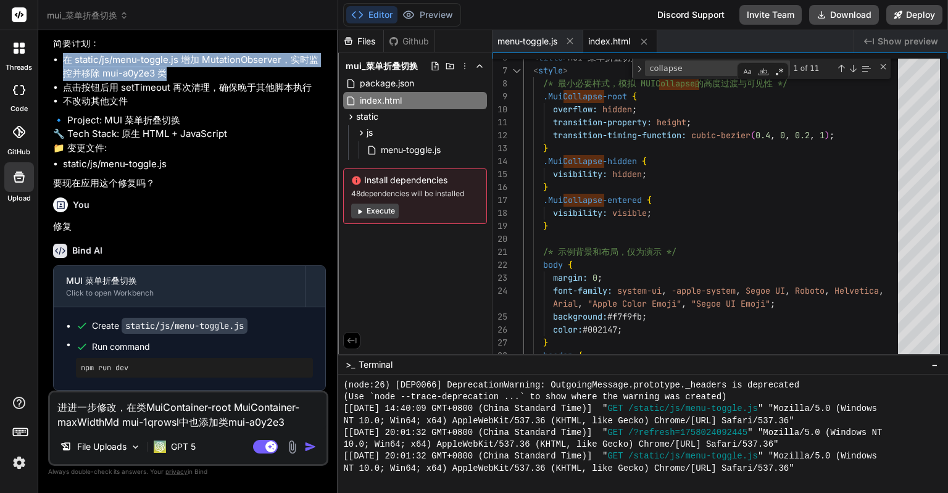
drag, startPoint x: 63, startPoint y: 217, endPoint x: 170, endPoint y: 229, distance: 107.4
click at [170, 81] on li "在 static/js/menu-toggle.js 增加 MutationObserver，实时监控并移除 mui-a0y2e3 类" at bounding box center [194, 67] width 263 height 28
copy li "在 static/js/menu-toggle.js 增加 MutationObserver，实时监控并移除 mui-a0y2e3 类"
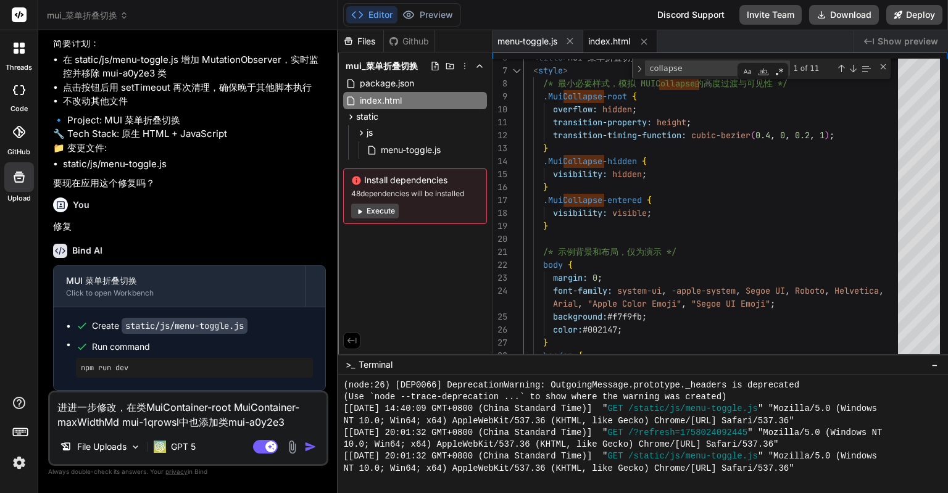
drag, startPoint x: 128, startPoint y: 402, endPoint x: 307, endPoint y: 424, distance: 180.3
click at [307, 424] on textarea "进进一步修改，在类MuiContainer-root MuiContainer-maxWidthMd mui-1qrowsl中也添加类mui-a0y2e3" at bounding box center [188, 411] width 277 height 37
paste textarea "static/js/menu-toggle.js 增加 MutationObserver，实时监控并移除 mui-a0y2e3 类"
type textarea "进进一步修改，在 static/js/menu-toggle.js 增加 MutationObserver，实时监控并移除 mui-a0y2e3 类"
type textarea "x"
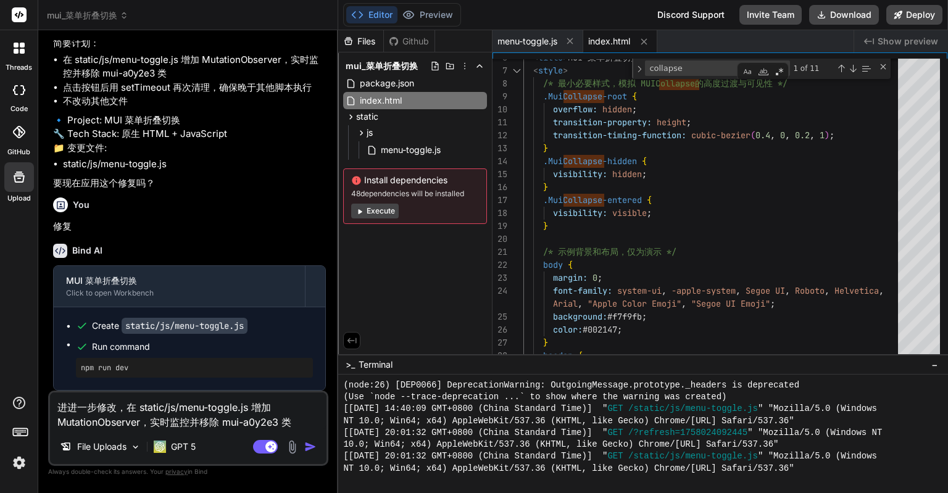
click at [278, 420] on textarea "进进一步修改，在 static/js/menu-toggle.js 增加 MutationObserver，实时监控并移除 mui-a0y2e3 类" at bounding box center [188, 411] width 277 height 37
type textarea "进进一步修改，在 static/js/menu-toggle.js 增加 MutationObserver，实时监控并移除 mui-a0y2e4 类"
type textarea "x"
click at [141, 156] on p "🔹 Project: MUI 菜单折叠切换 🔧 Tech Stack: 原生 HTML + JavaScript 📁 变更文件:" at bounding box center [189, 135] width 273 height 42
click at [286, 419] on textarea "进进一步修改，在 static/js/menu-toggle.js 增加 MutationObserver，实时监控并移除 mui-a0y2e4 类" at bounding box center [188, 411] width 277 height 37
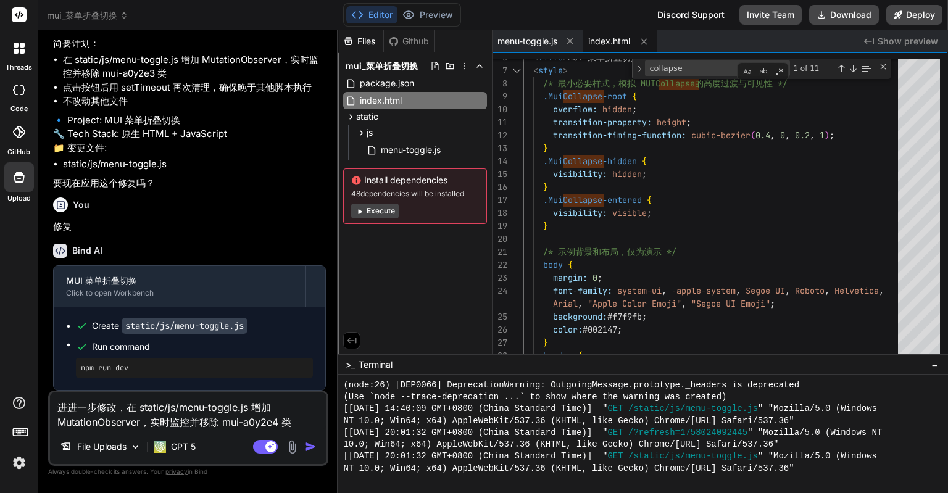
type textarea "进进一步修改，在 static/js/menu-toggle.js 增加 MutationObserver，实时监控并移除 mui-a0y2e4"
type textarea "x"
click at [227, 422] on textarea "进进一步修改，在 static/js/menu-toggle.js 增加 MutationObserver，实时监控并移除 mui-a0y2e4" at bounding box center [188, 411] width 277 height 37
paste textarea "类"
type textarea "进进一步修改，在 static/js/menu-toggle.js 增加 MutationObserver，实时监控并移除 类mui-a0y2e4"
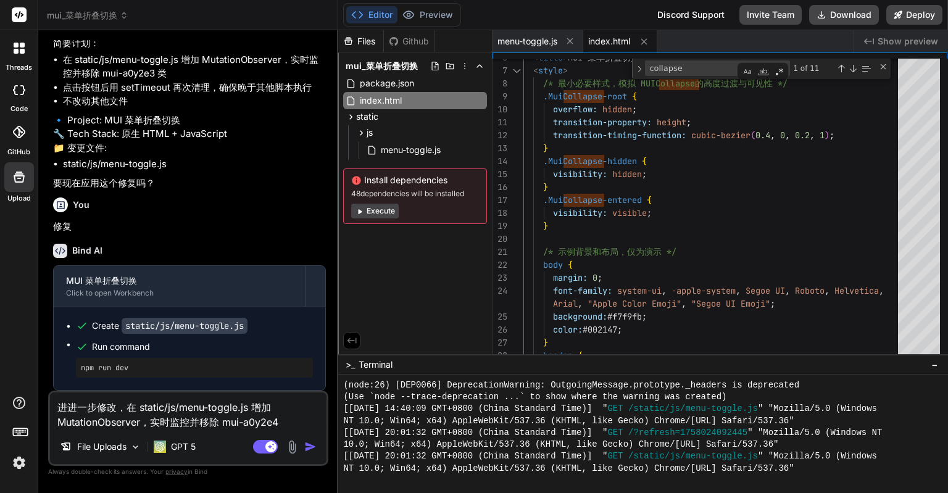
type textarea "x"
drag, startPoint x: 288, startPoint y: 425, endPoint x: 304, endPoint y: 423, distance: 15.5
click at [304, 423] on textarea "进进一步修改，在 static/js/menu-toggle.js 增加 MutationObserver，实时监控并移除 类mui-a0y2e4" at bounding box center [188, 411] width 277 height 37
type textarea "进进一步修改，在 static/js/menu-toggle.js 增加 MutationObserver，实时监控并移除 类mui-a0y2e4"
type textarea "x"
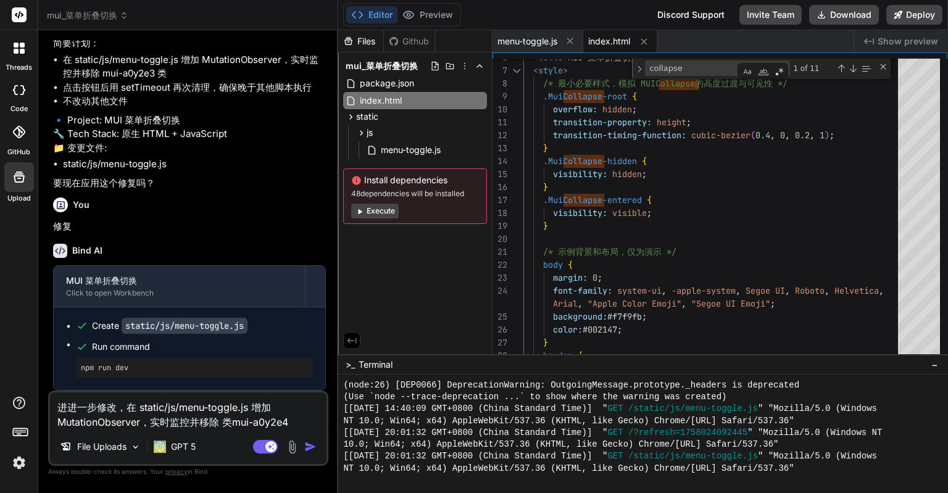
drag, startPoint x: 299, startPoint y: 424, endPoint x: 235, endPoint y: 424, distance: 64.2
click at [235, 424] on textarea "进进一步修改，在 static/js/menu-toggle.js 增加 MutationObserver，实时监控并移除 类mui-a0y2e4" at bounding box center [188, 411] width 277 height 37
type textarea "进进一步修改，在 static/js/menu-toggle.js 增加 MutationObserver，实时监控并移除 类mui-a0y2e4"
click at [309, 451] on img "button" at bounding box center [310, 447] width 12 height 12
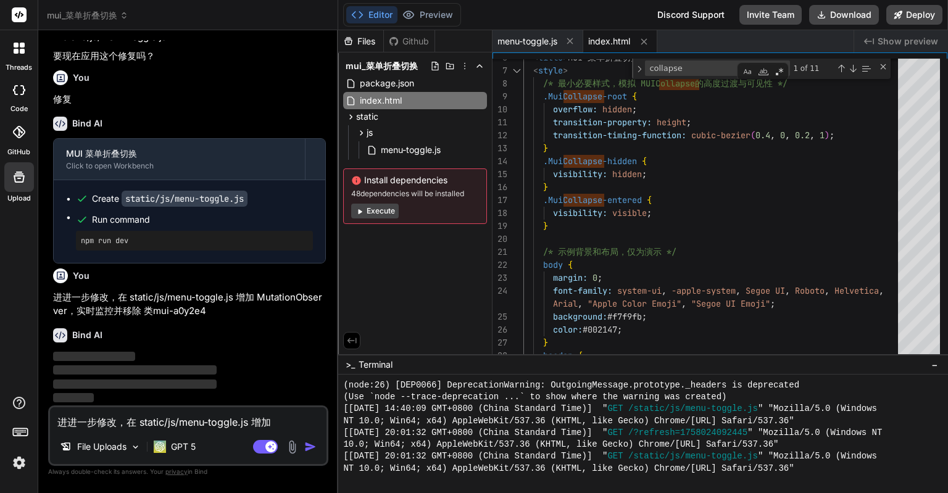
scroll to position [5810, 0]
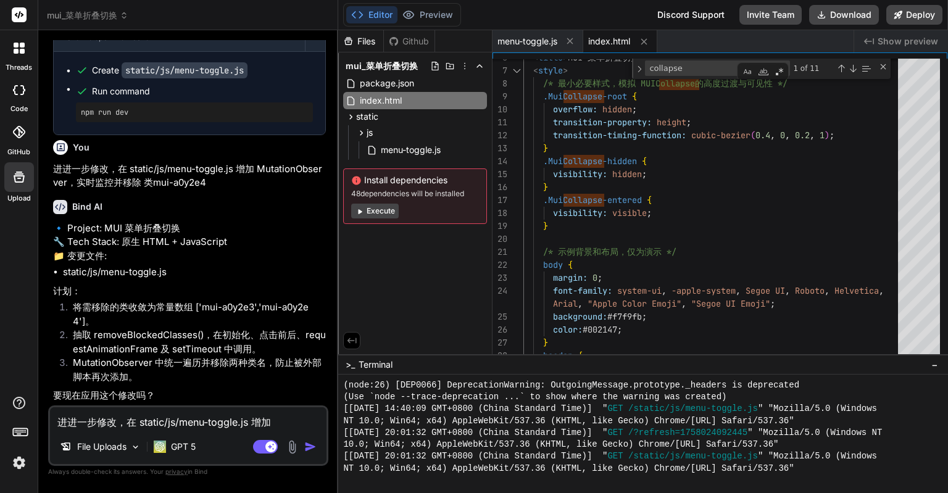
type textarea "x"
drag, startPoint x: 156, startPoint y: 310, endPoint x: 220, endPoint y: 309, distance: 64.2
click at [220, 190] on p "进进一步修改，在 static/js/menu-toggle.js 增加 MutationObserver，实时监控并移除 类mui-a0y2e4" at bounding box center [189, 176] width 273 height 28
copy p "mui-a0y2e4"
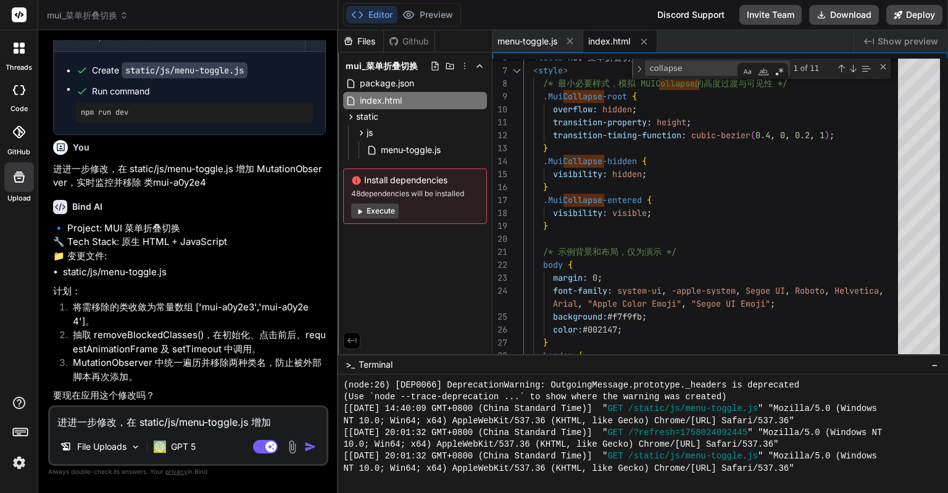
click at [193, 426] on textarea "进进一步修改，在 static/js/menu-toggle.js 增加 MutationObserver，实时监控并移除 类mui-a0y2e4" at bounding box center [188, 418] width 277 height 22
type textarea "xi"
type textarea "x"
type textarea "xiu"
type textarea "x"
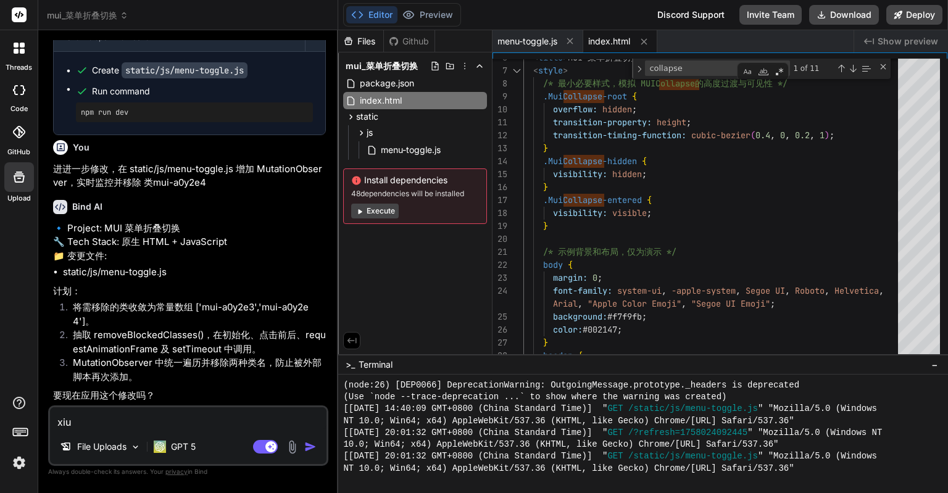
type textarea "xiu'g"
type textarea "x"
type textarea "xiu'ga"
type textarea "x"
type textarea "xiu'gai"
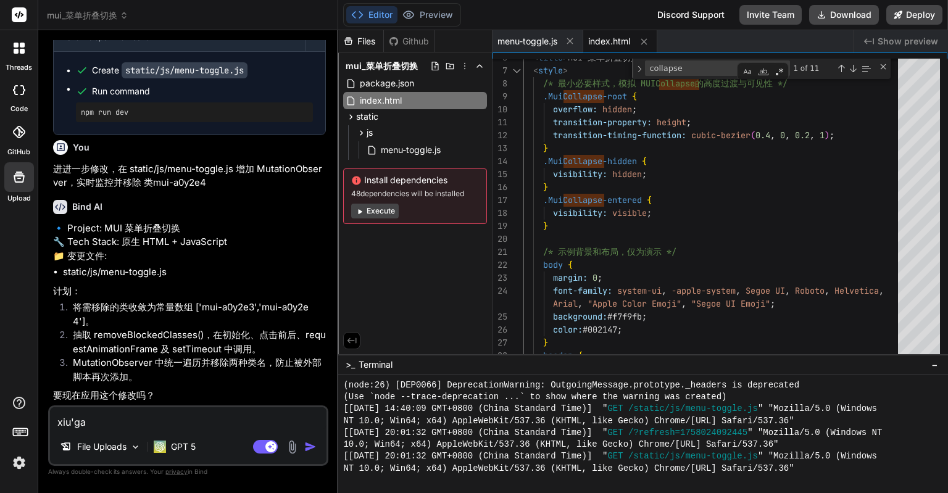
type textarea "x"
type textarea "修改"
type textarea "x"
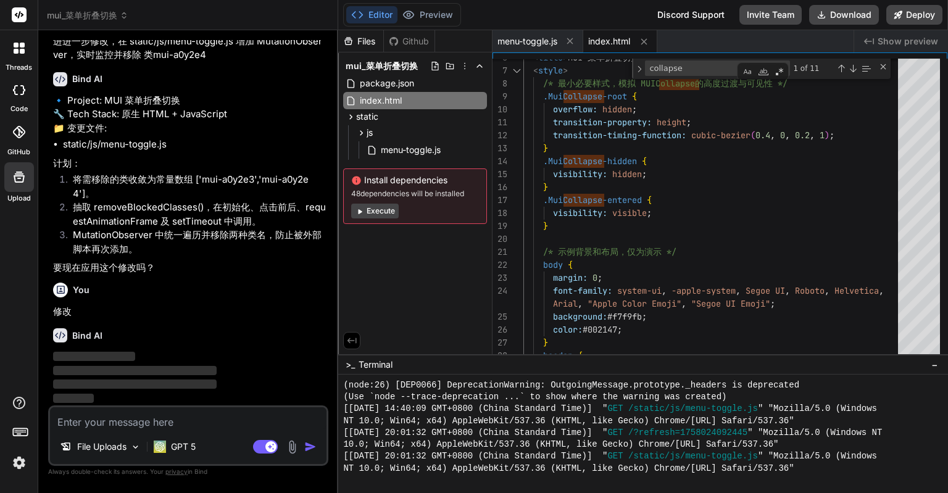
scroll to position [6094, 0]
click at [20, 469] on img at bounding box center [19, 462] width 21 height 21
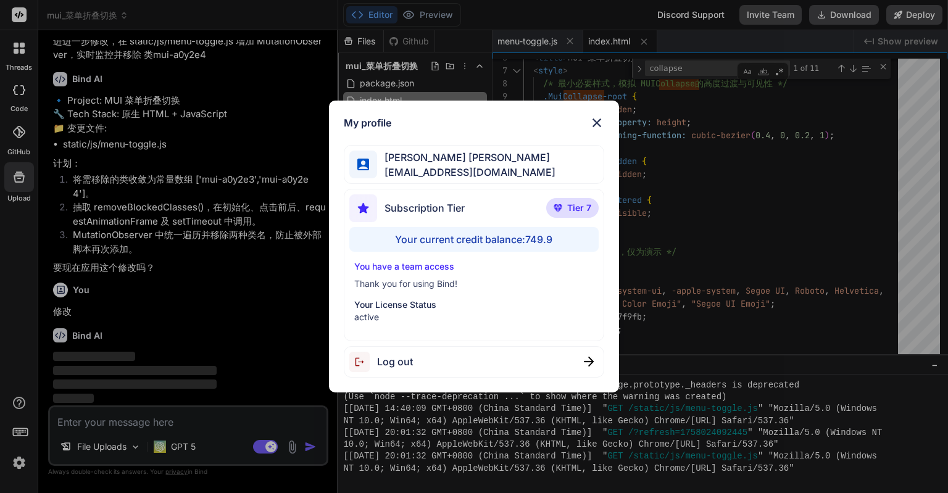
click at [602, 123] on img at bounding box center [596, 122] width 15 height 15
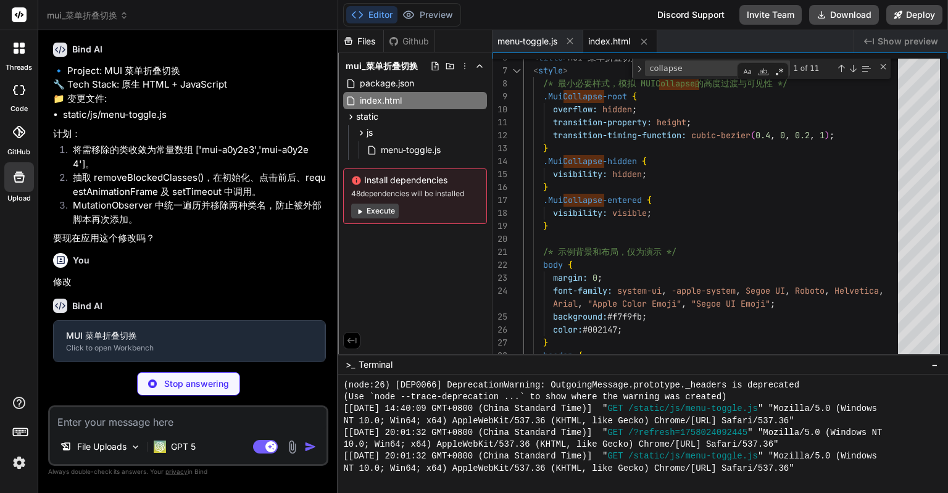
type textarea "x"
type textarea "});"
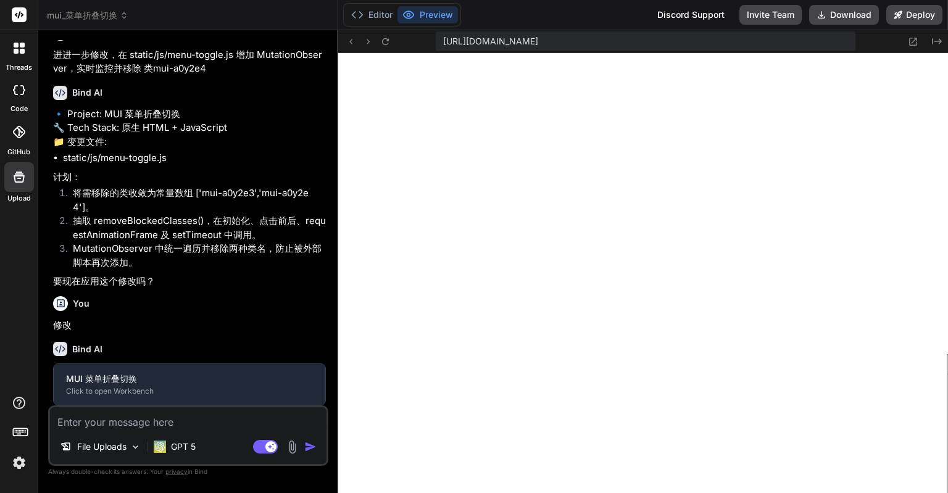
type textarea "x"
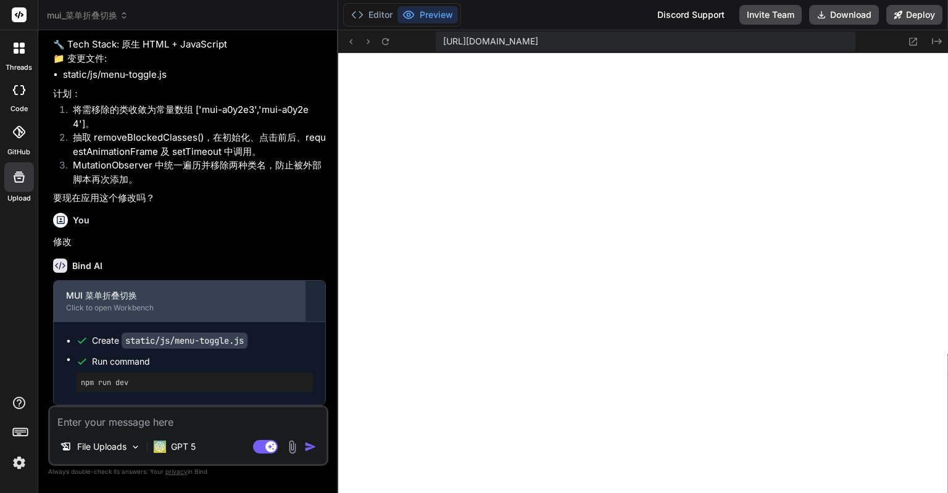
scroll to position [6163, 0]
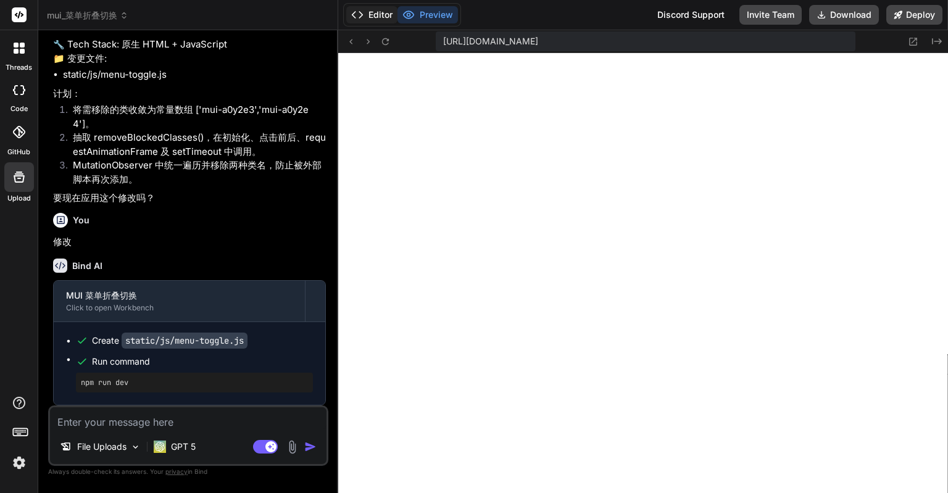
click at [365, 14] on button "Editor" at bounding box center [371, 14] width 51 height 17
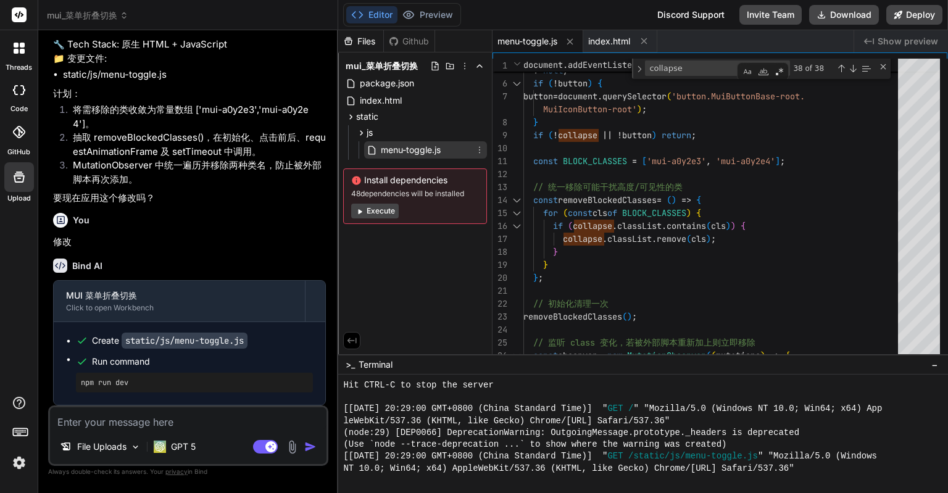
click at [403, 151] on span "menu-toggle.js" at bounding box center [411, 150] width 62 height 15
click at [530, 43] on span "menu-toggle.js" at bounding box center [528, 41] width 60 height 12
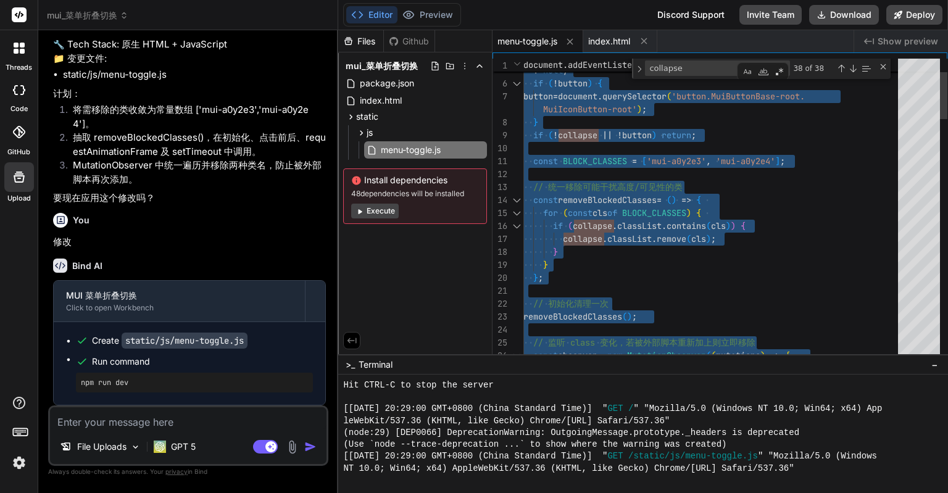
type textarea "} if (!collapse || !button) return; const BLOCK_CLASSES = ['mui-a0y2e3', 'mui-a…"
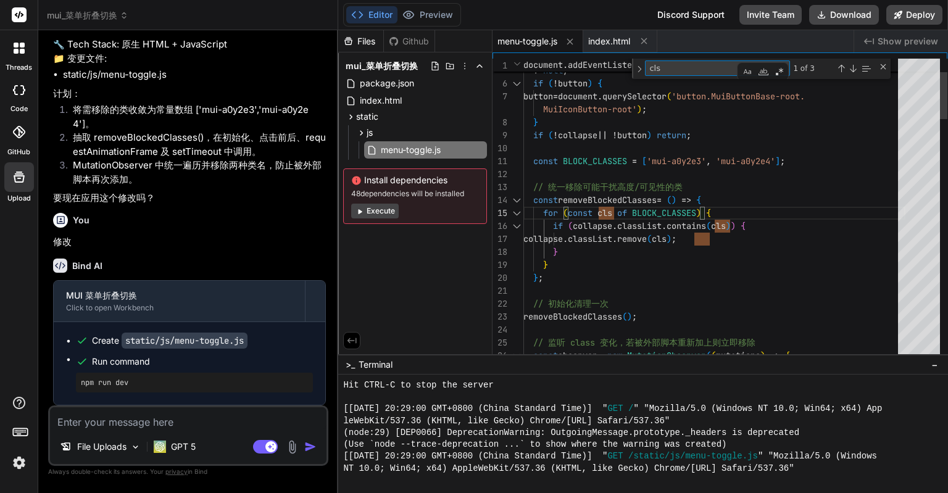
paste textarea "mui-a0y2e4"
type textarea "mui-a0y2e4"
click at [559, 33] on div "menu-toggle.js" at bounding box center [538, 41] width 91 height 22
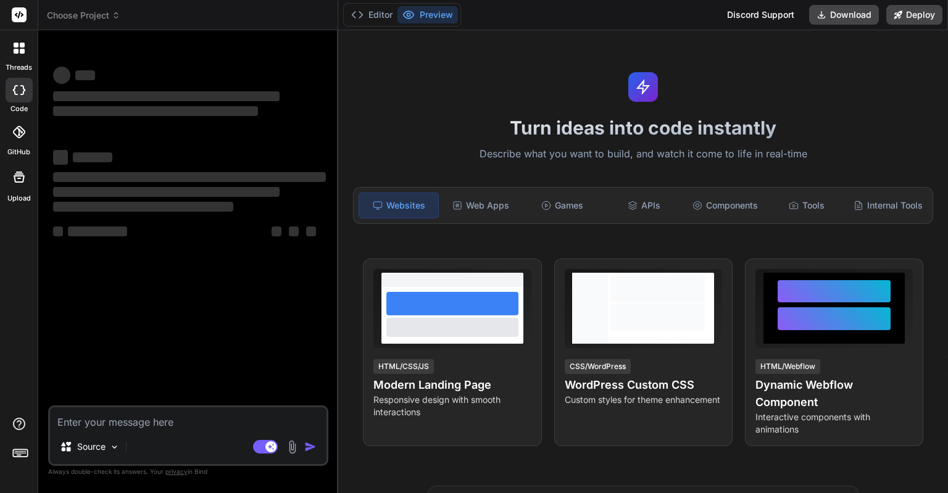
click at [438, 107] on div "Turn ideas into code instantly Describe what you want to build, and watch it co…" at bounding box center [643, 261] width 610 height 463
click at [378, 19] on button "Editor" at bounding box center [371, 14] width 51 height 17
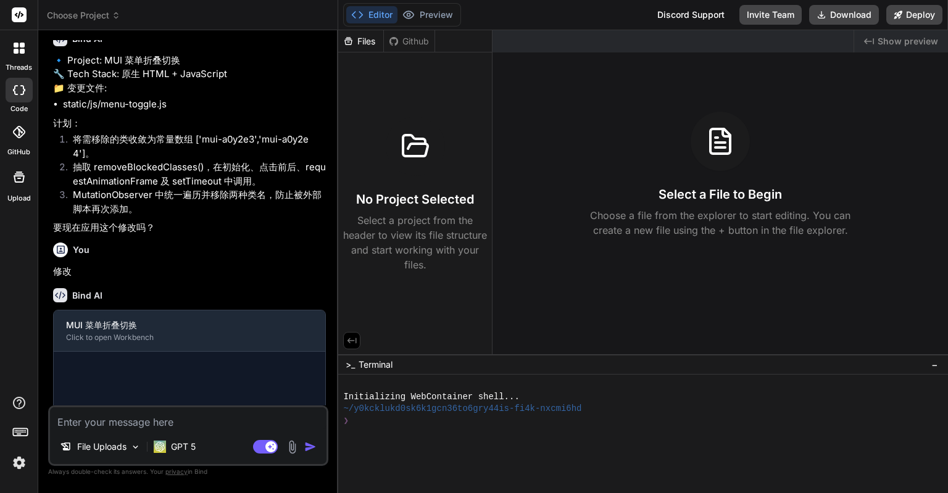
scroll to position [699, 0]
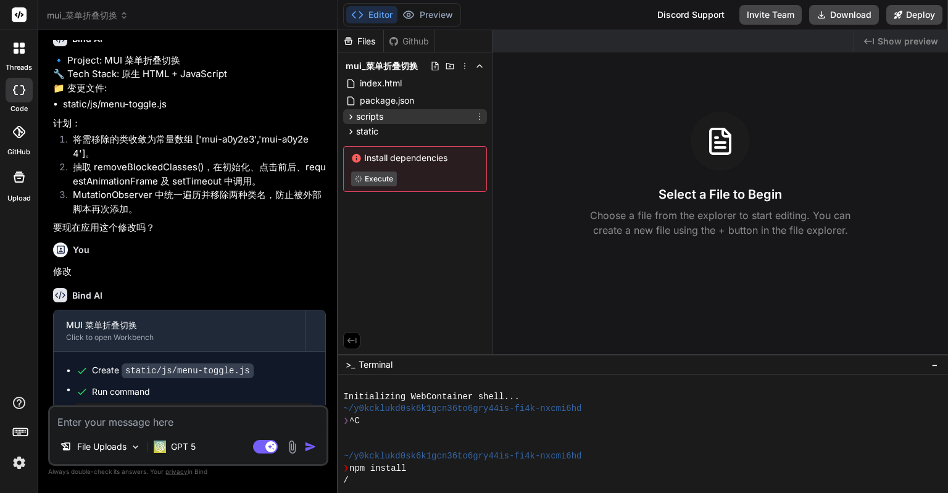
click at [352, 115] on icon at bounding box center [351, 117] width 10 height 10
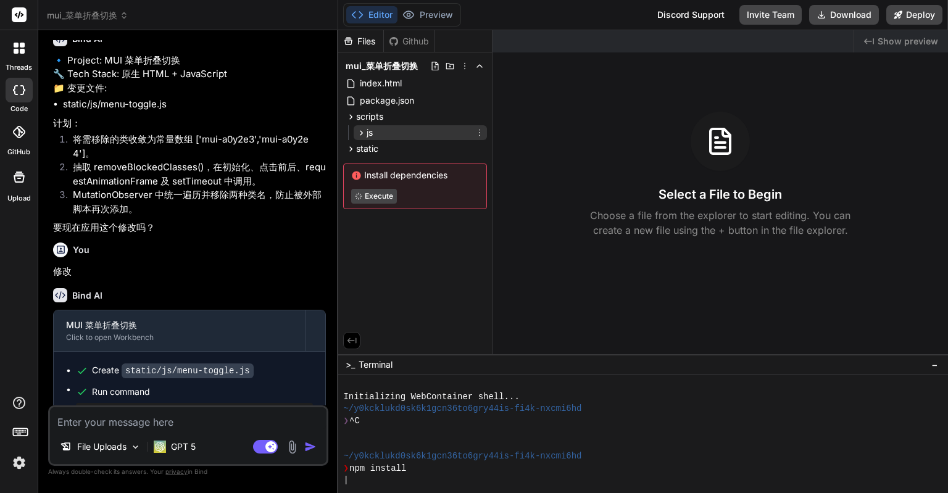
click at [367, 132] on span "js" at bounding box center [370, 133] width 6 height 12
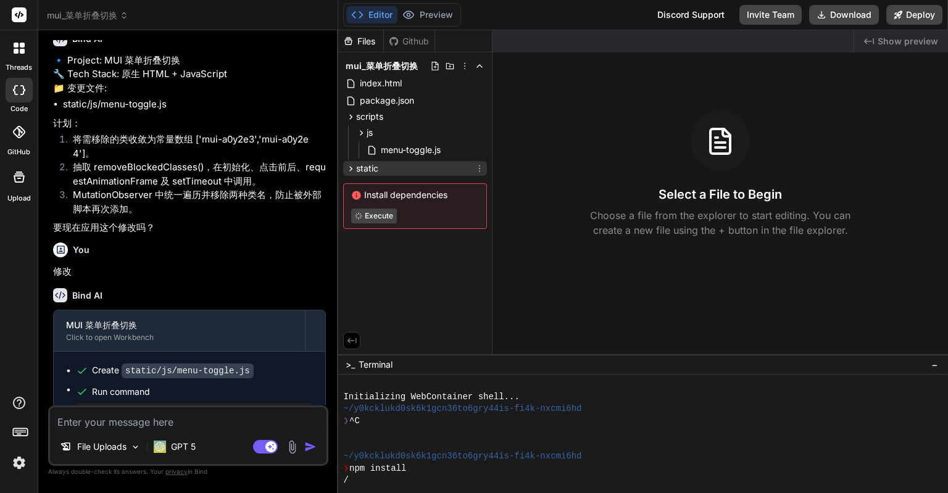
click at [353, 162] on div "static" at bounding box center [415, 168] width 144 height 15
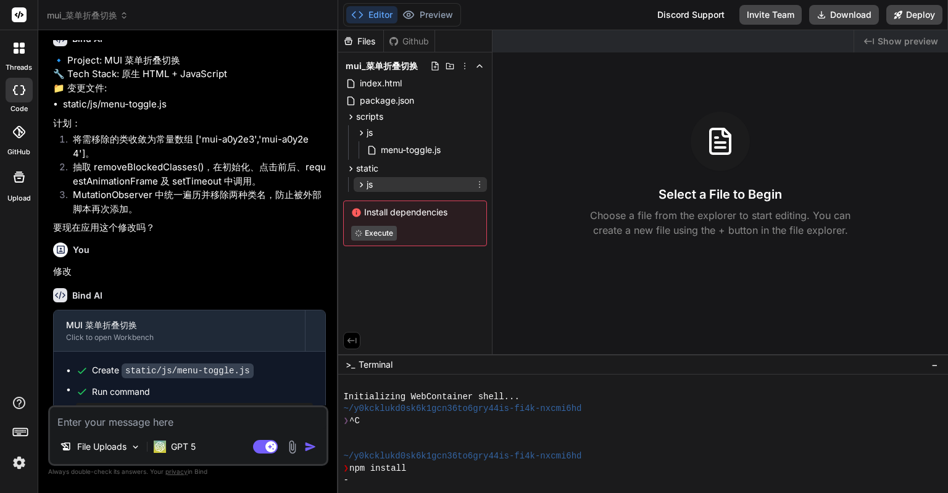
click at [359, 180] on icon at bounding box center [361, 185] width 10 height 10
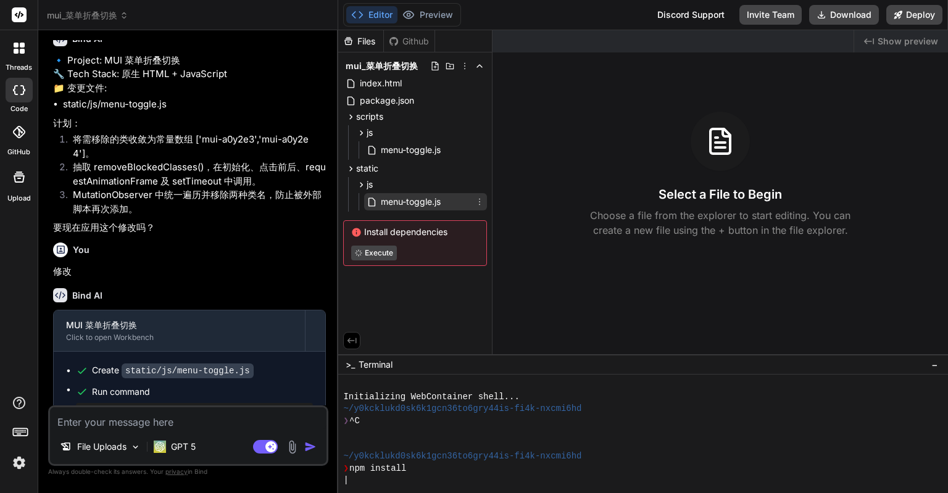
click at [401, 203] on span "menu-toggle.js" at bounding box center [411, 201] width 62 height 15
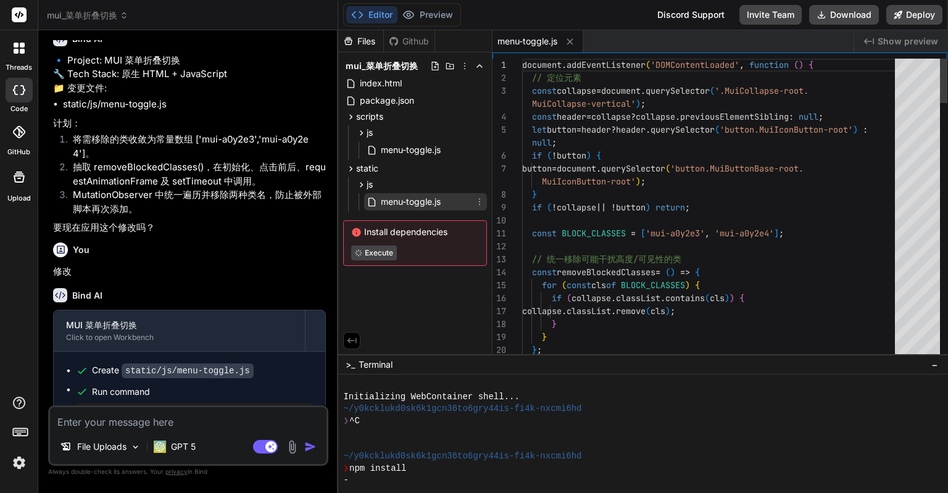
type textarea "x"
type textarea "} if (!collapse || !button) return; const BLOCK_CLASSES = ['mui-a0y2e3', 'mui-a…"
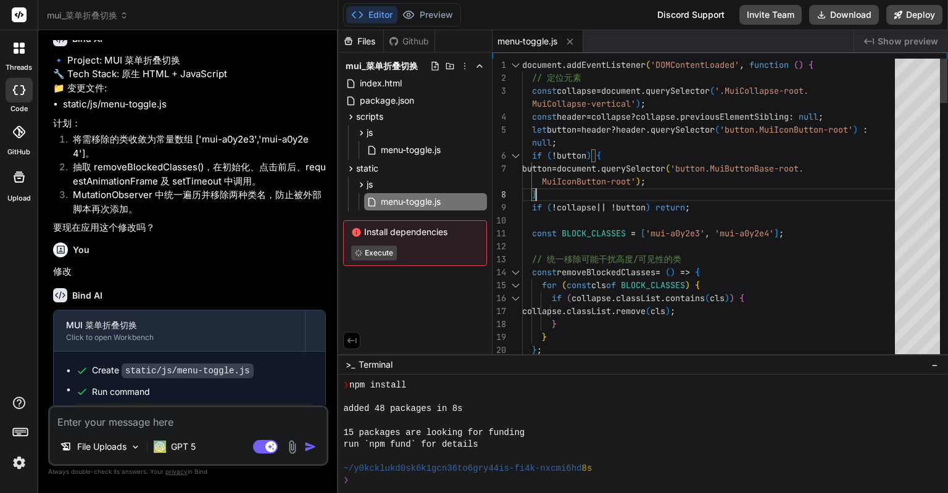
scroll to position [83, 0]
type textarea "x"
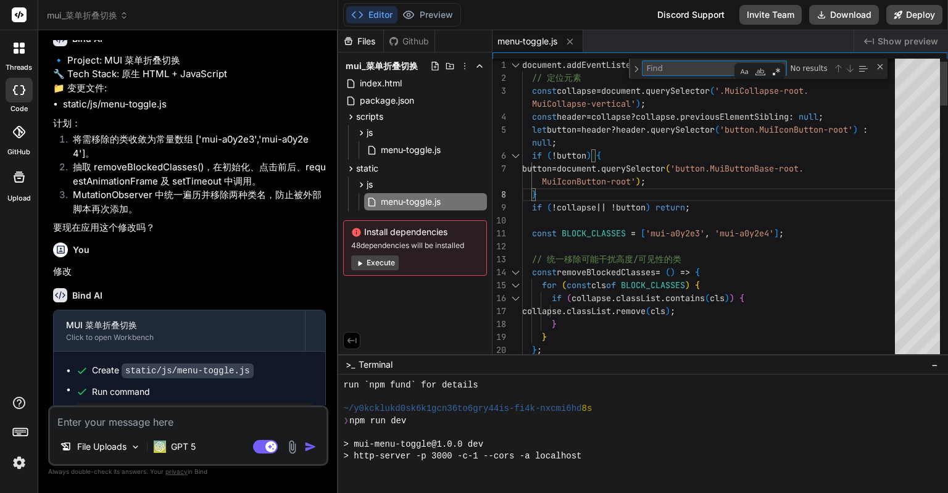
type textarea "mui-a0y2e4"
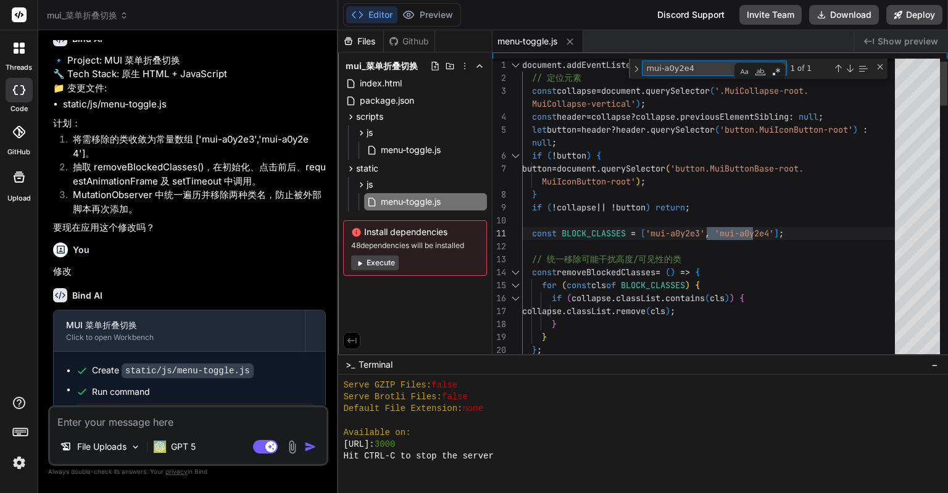
scroll to position [427, 0]
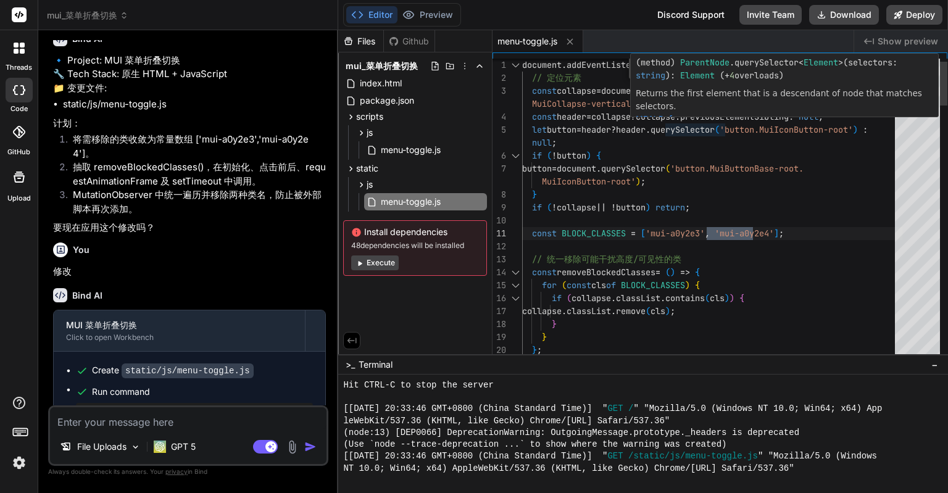
type textarea "x"
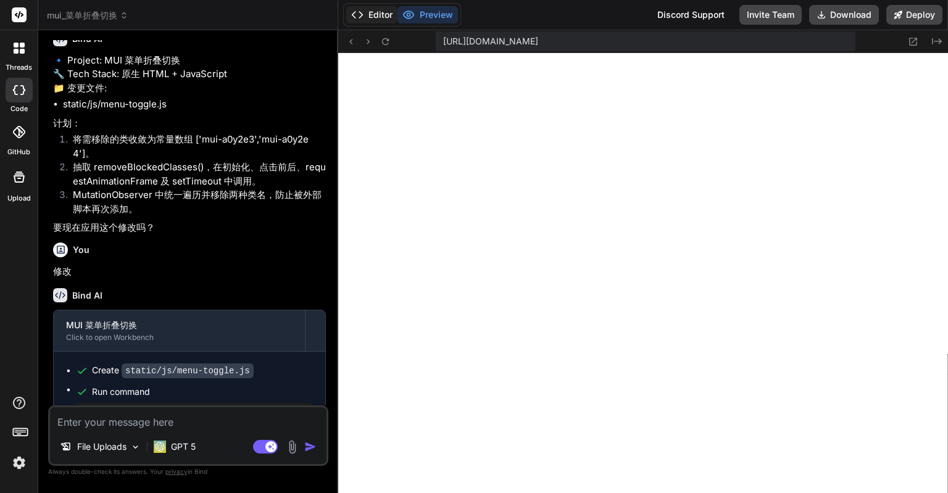
type textarea "mui-a0y2e4"
click at [385, 20] on button "Editor" at bounding box center [371, 14] width 51 height 17
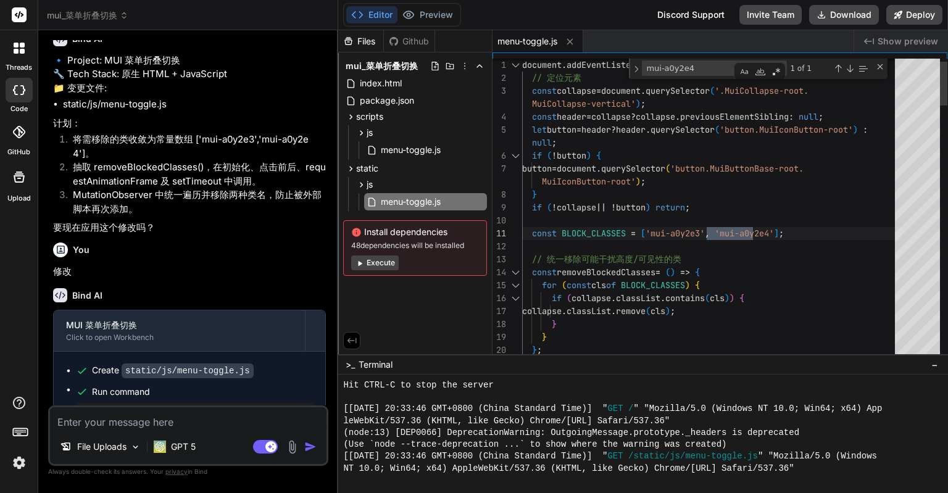
type textarea "document.addEventListener('DOMContentLoaded', function () { // 定位元素 const colla…"
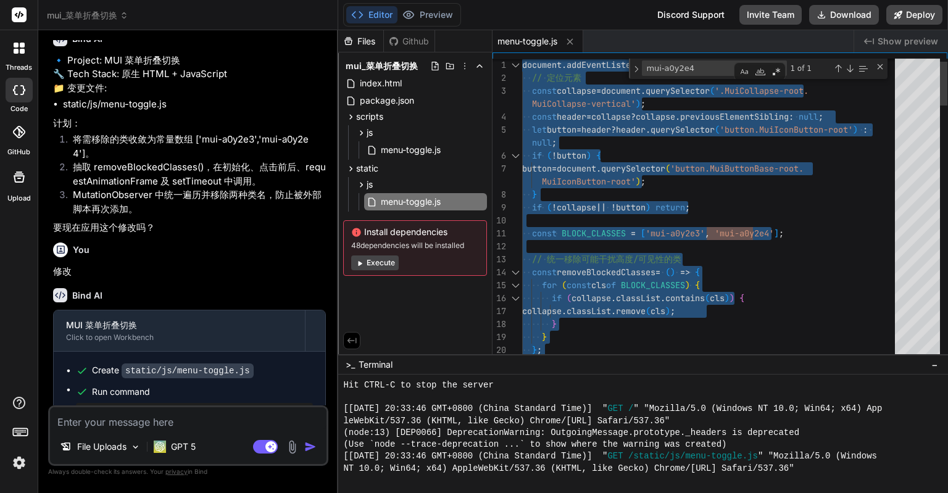
click at [663, 67] on textarea "mui-a0y2e4" at bounding box center [694, 68] width 103 height 14
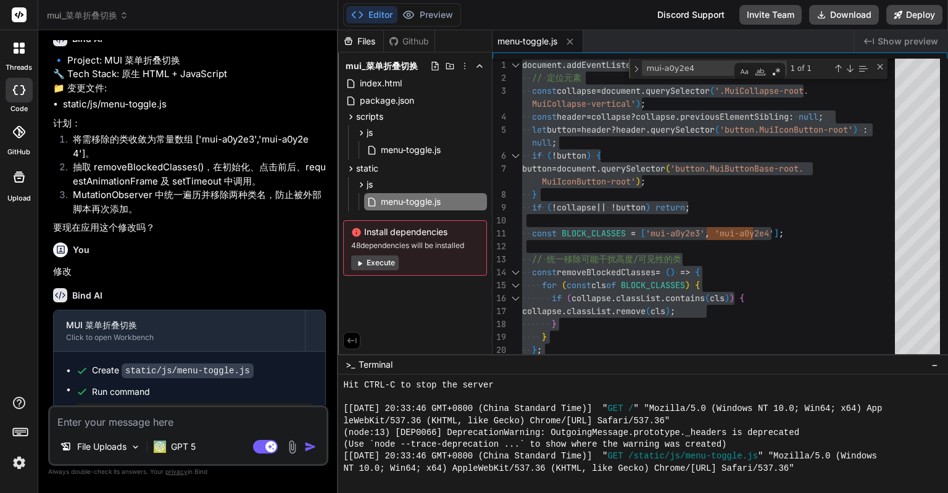
click at [151, 422] on textarea at bounding box center [188, 418] width 277 height 22
paste textarea "MuiContainer-root MuiContainer-maxWidthMd mui-1qrowsl mui-a0y2e4"
type textarea "MuiContainer-root MuiContainer-maxWidthMd mui-1qrowsl mui-a0y2e4"
type textarea "x"
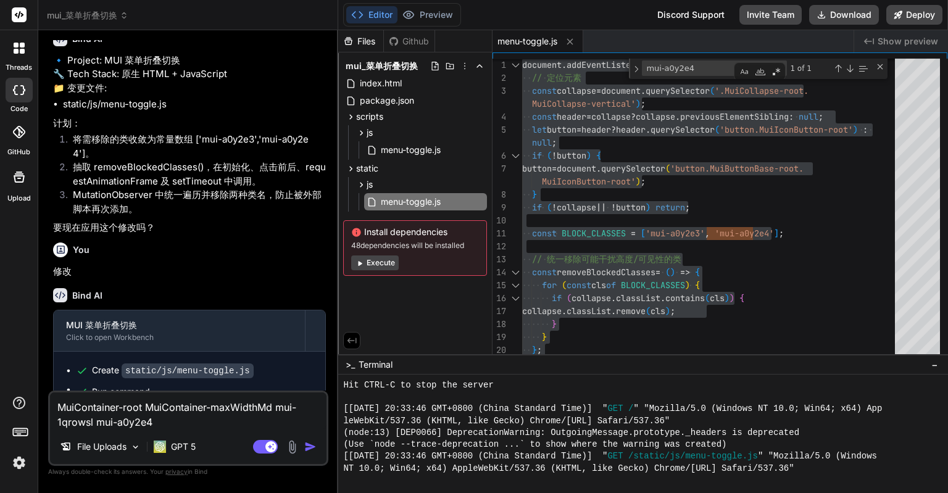
drag, startPoint x: 98, startPoint y: 420, endPoint x: 183, endPoint y: 420, distance: 85.2
click at [183, 420] on textarea "MuiContainer-root MuiContainer-maxWidthMd mui-1qrowsl mui-a0y2e4" at bounding box center [188, 411] width 277 height 37
type textarea "MuiContainer-root MuiContainer-maxWidthMd mui-1qrowsl"
type textarea "x"
type textarea "MuiContainer-root MuiContainer-maxWidthMd mui-1qrowsl"
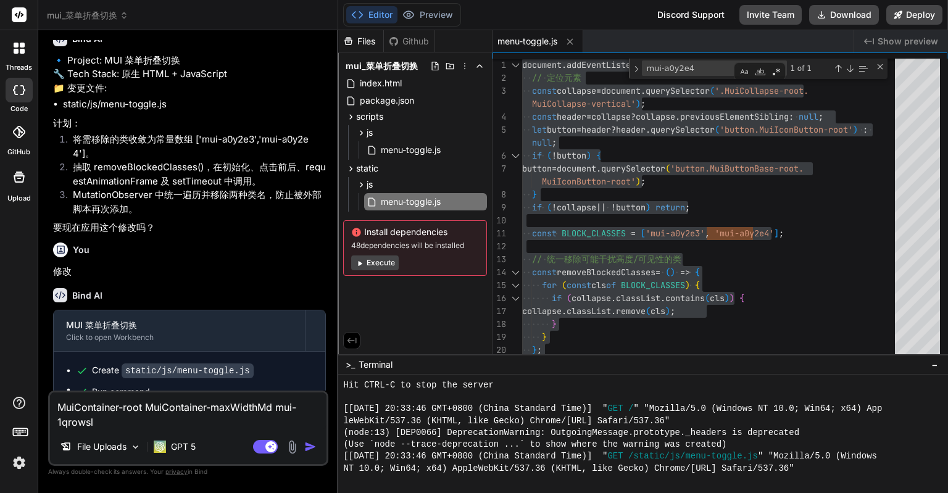
type textarea "x"
type textarea "lMuiContainer-root MuiContainer-maxWidthMd mui-1qrowsl"
type textarea "x"
type textarea "leMuiContainer-root MuiContainer-maxWidthMd mui-1qrowsl"
type textarea "x"
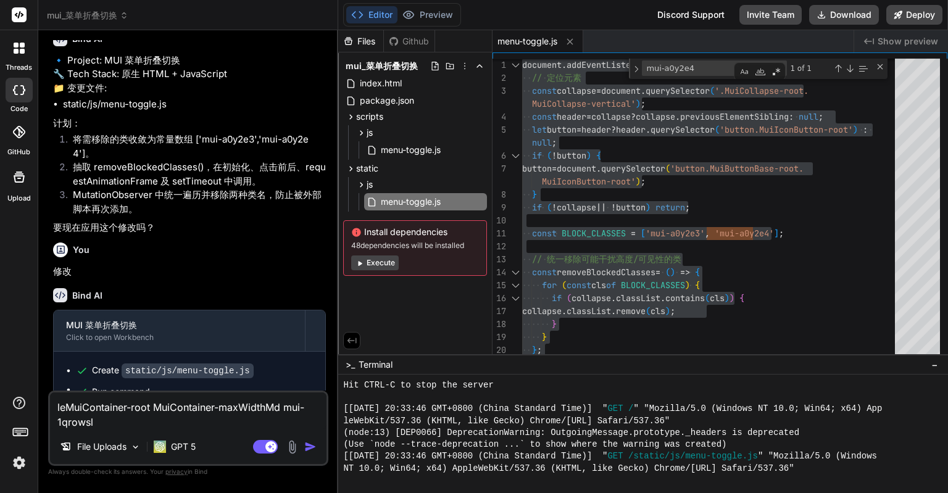
type textarea "leiMuiContainer-root MuiContainer-maxWidthMd mui-1qrowsl"
type textarea "x"
type textarea "类MuiContainer-root MuiContainer-maxWidthMd mui-1qrowsl"
type textarea "x"
paste textarea "mui-a0y2e4"
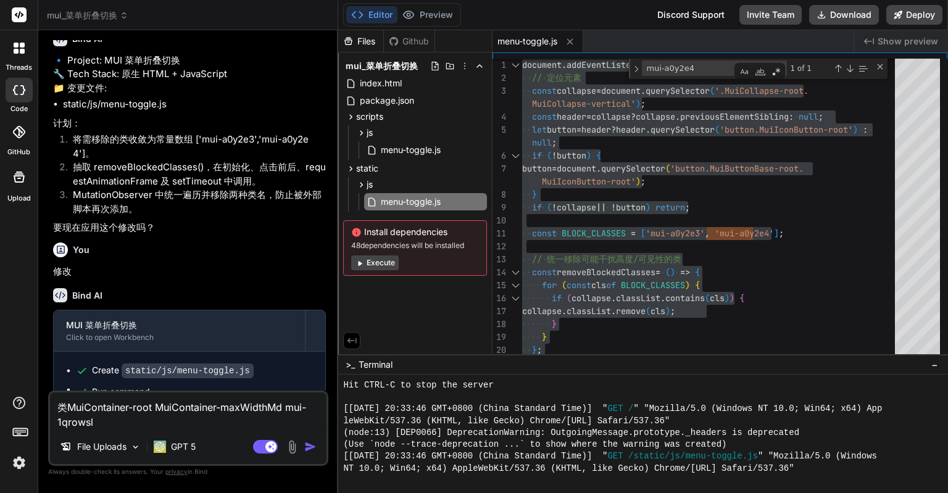
type textarea "类mui-a0y2e4MuiContainer-root MuiContainer-maxWidthMd mui-1qrowsl"
type textarea "x"
type textarea "类mui-a0y2e4sMuiContainer-root MuiContainer-maxWidthMd mui-1qrowsl"
type textarea "x"
type textarea "类mui-a0y2e4shMuiContainer-root MuiContainer-maxWidthMd mui-1qrowsl"
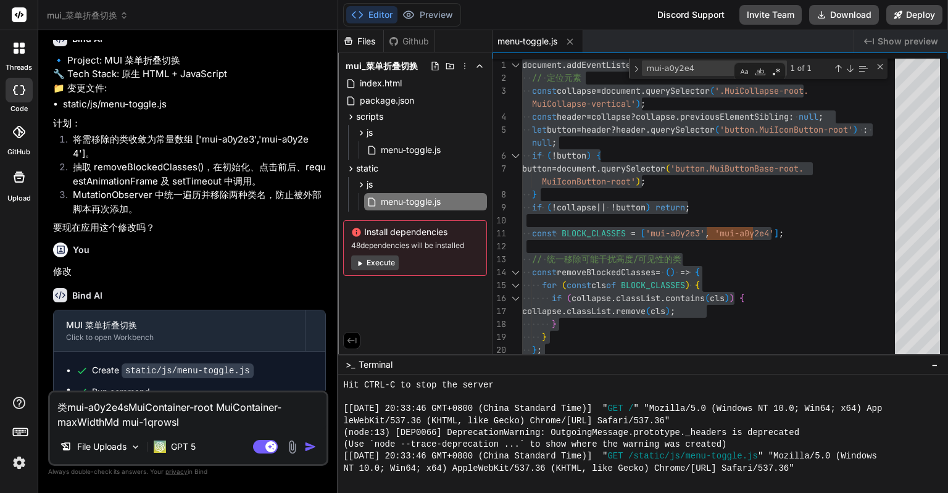
type textarea "x"
type textarea "类mui-a0y2e4shiMuiContainer-root MuiContainer-maxWidthMd mui-1qrowsl"
type textarea "x"
type textarea "类mui-a0y2e4shi'zMuiContainer-root MuiContainer-maxWidthMd mui-1qrowsl"
type textarea "x"
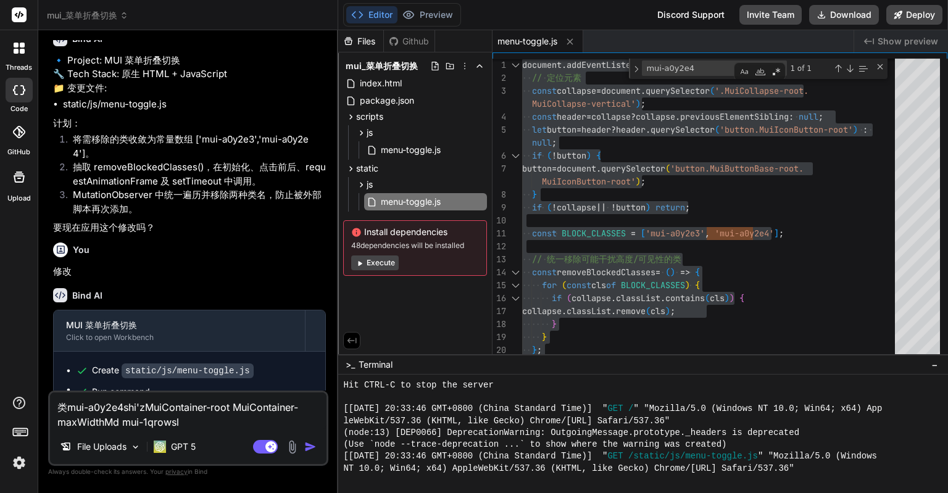
type textarea "类mui-a0y2e4shi'zaMuiContainer-root MuiContainer-maxWidthMd mui-1qrowsl"
type textarea "x"
type textarea "类mui-a0y2e4shi'zaiMuiContainer-root MuiContainer-maxWidthMd mui-1qrowsl"
type textarea "x"
type textarea "类mui-a0y2e4是在MuiContainer-root MuiContainer-maxWidthMd mui-1qrowsl"
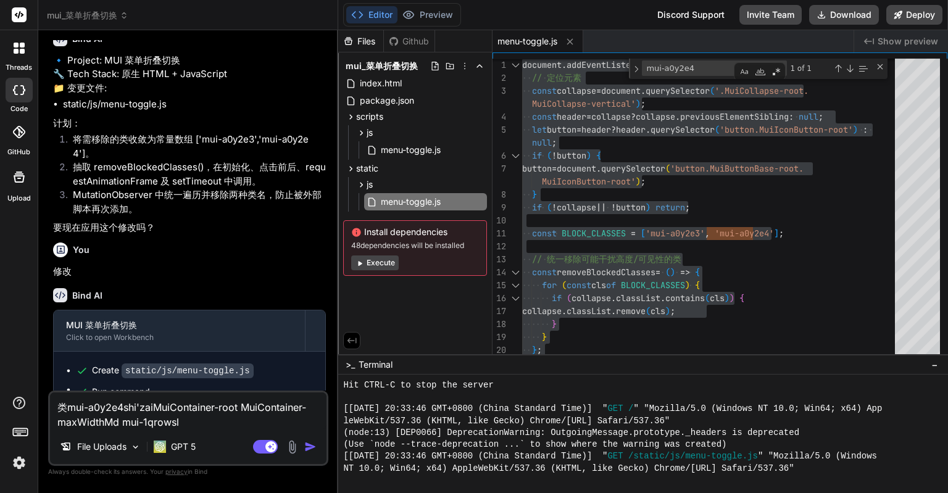
type textarea "x"
type textarea "类mui-a0y2e4是在lMuiContainer-root MuiContainer-maxWidthMd mui-1qrowsl"
type textarea "x"
type textarea "类mui-a0y2e4是在leMuiContainer-root MuiContainer-maxWidthMd mui-1qrowsl"
type textarea "x"
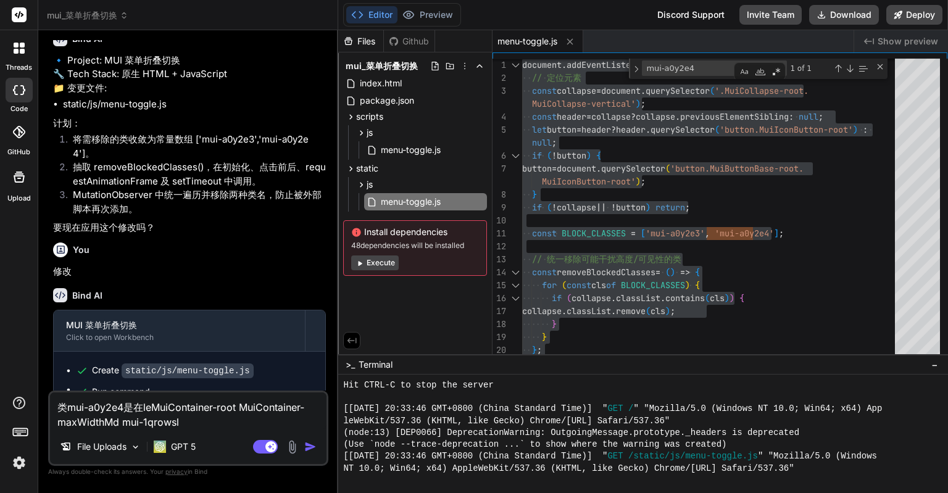
type textarea "类mui-a0y2e4是在leiMuiContainer-root MuiContainer-maxWidthMd mui-1qrowsl"
type textarea "x"
type textarea "类mui-a0y2e4是在类MuiContainer-root MuiContainer-maxWidthMd mui-1qrowsl"
type textarea "x"
type textarea "类mui-a0y2e4是在类MuiContainer-root MuiContainer-maxWidthMd mui-1qrowslz"
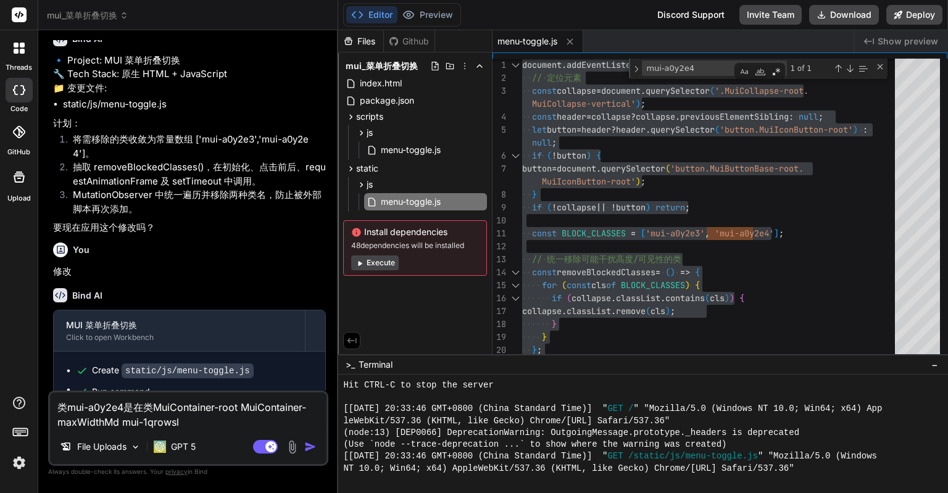
type textarea "x"
type textarea "类mui-a0y2e4是在类MuiContainer-root MuiContainer-maxWidthMd mui-1qrowslzh"
type textarea "x"
type textarea "类mui-a0y2e4是在类MuiContainer-root MuiContainer-maxWidthMd mui-1qrowslzho"
type textarea "x"
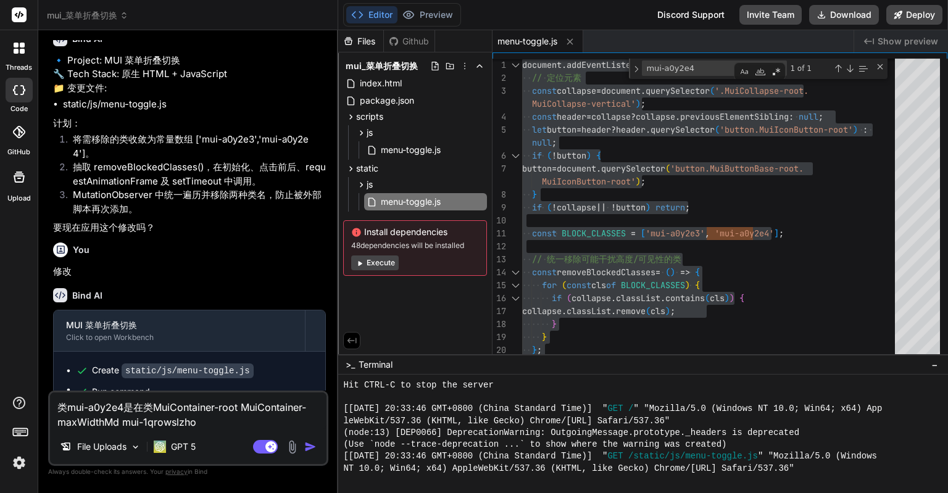
type textarea "类mui-a0y2e4是在类MuiContainer-root MuiContainer-maxWidthMd mui-1qrowslzhon"
type textarea "x"
type textarea "类mui-a0y2e4是在类MuiContainer-root MuiContainer-maxWidthMd mui-1qrowslzhong"
type textarea "x"
type textarea "类mui-a0y2e4是在类MuiContainer-root MuiContainer-maxWidthMd mui-1qrowsl中"
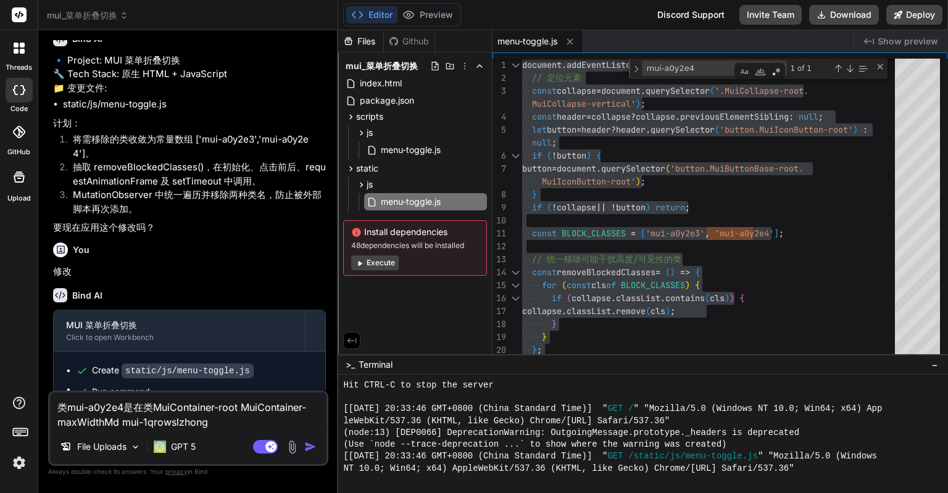
type textarea "x"
type textarea "类mui-a0y2e4是在类MuiContainer-root MuiContainer-maxWidthMd mui-1qrowsl中，"
type textarea "x"
type textarea "类mui-a0y2e4是在类MuiContainer-root MuiContainer-maxWidthMd mui-1qrowsl中，m"
type textarea "x"
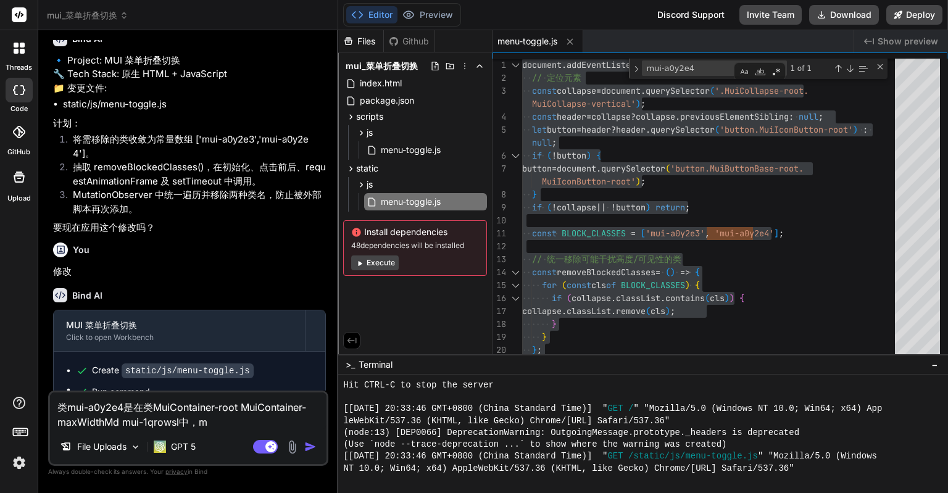
type textarea "类mui-a0y2e4是在类MuiContainer-root MuiContainer-maxWidthMd mui-1qrowsl中，me"
type textarea "x"
type textarea "类mui-a0y2e4是在类MuiContainer-root MuiContainer-maxWidthMd mui-1qrowsl中，mei"
type textarea "x"
type textarea "类mui-a0y2e4是在类MuiContainer-root MuiContainer-maxWidthMd mui-1qrowsl中，mei'k"
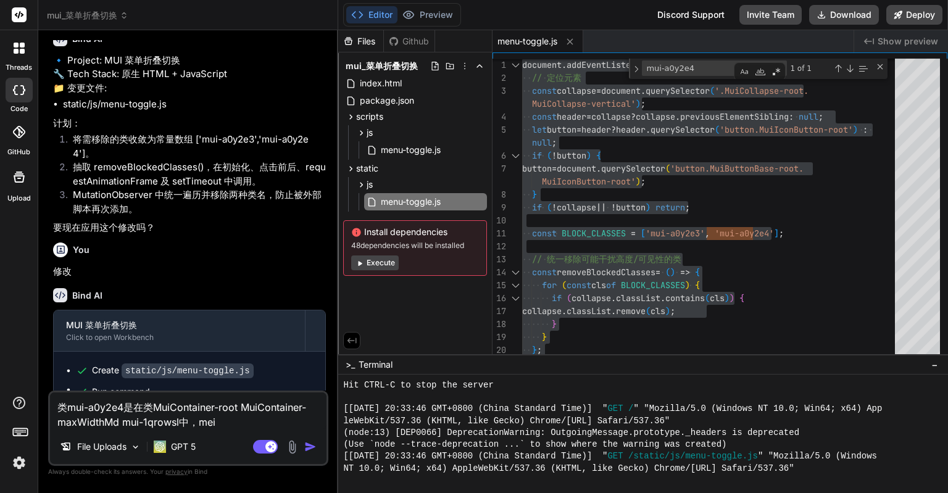
type textarea "x"
type textarea "类mui-a0y2e4是在类MuiContainer-root MuiContainer-maxWidthMd mui-1qrowsl中，mei'ka"
type textarea "x"
type textarea "类mui-a0y2e4是在类MuiContainer-root MuiContainer-maxWidthMd mui-1qrowsl中，mei'kan"
type textarea "x"
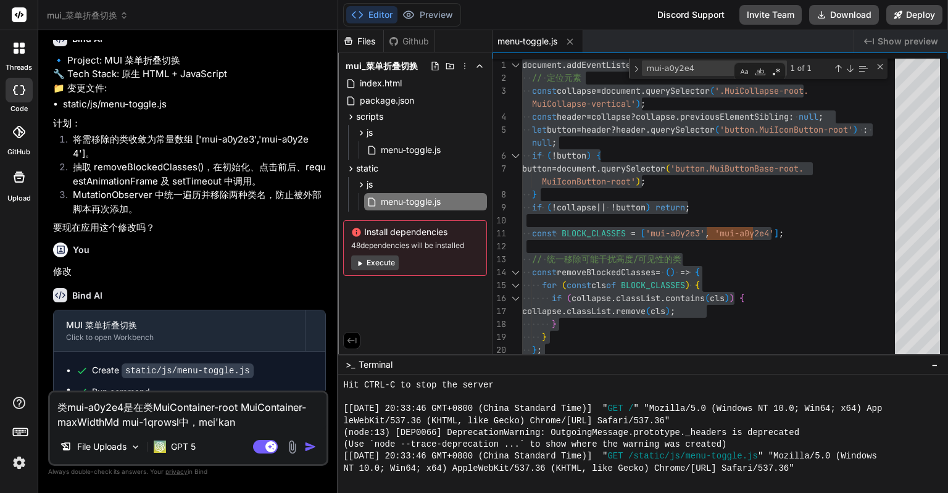
type textarea "类mui-a0y2e4是在类MuiContainer-root MuiContainer-maxWidthMd mui-1qrowsl中，mei'kan'd"
type textarea "x"
type textarea "类mui-a0y2e4是在类MuiContainer-root MuiContainer-maxWidthMd mui-1qrowsl中，mei'kan'da"
type textarea "x"
type textarea "类mui-a0y2e4是在类MuiContainer-root MuiContainer-maxWidthMd mui-1qrowsl中，mei'kan'dao"
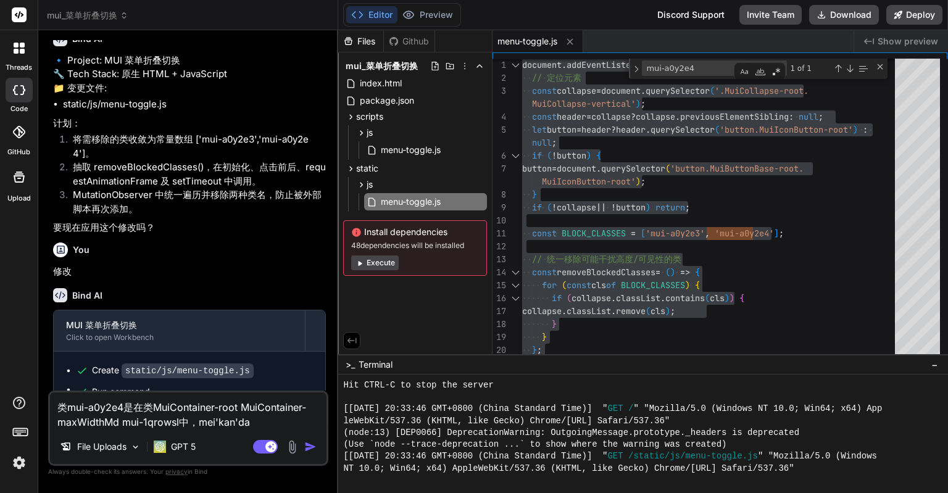
type textarea "x"
type textarea "类mui-a0y2e4是在类MuiContainer-root MuiContainer-maxWidthMd mui-1qrowsl中，没看到"
type textarea "x"
type textarea "类mui-a0y2e4是在类MuiContainer-root MuiContainer-maxWidthMd mui-1qrowsl中，d没看到"
type textarea "x"
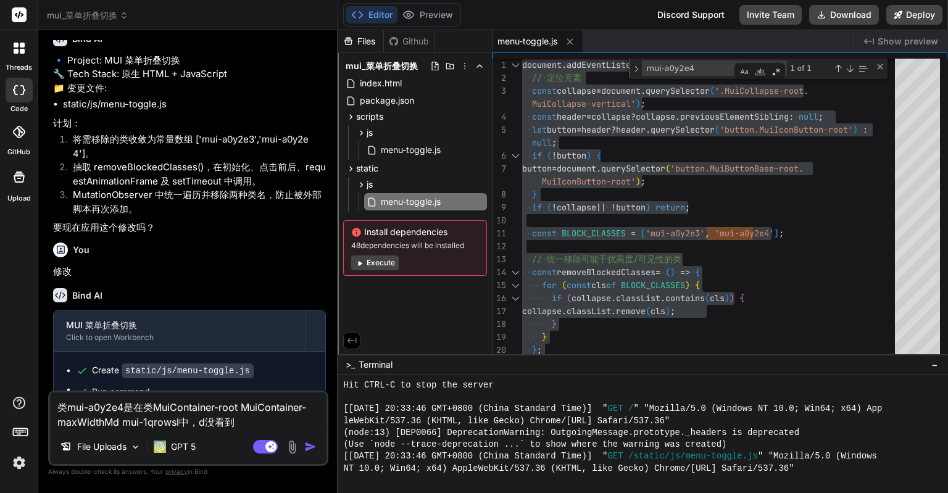
type textarea "类mui-a0y2e4是在类MuiContainer-root MuiContainer-maxWidthMd mui-1qrowsl中，di没看到"
type textarea "x"
type textarea "类mui-a0y2e4是在类MuiContainer-root MuiContainer-maxWidthMd mui-1qrowsl中，dia没看到"
type textarea "x"
type textarea "类mui-a0y2e4是在类MuiContainer-root MuiContainer-maxWidthMd mui-1qrowsl中，dian没看到"
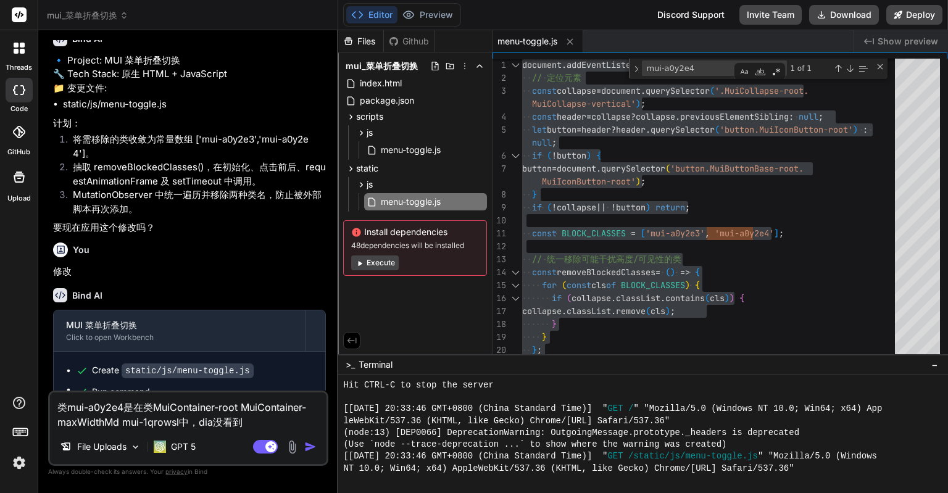
type textarea "x"
type textarea "类mui-a0y2e4是在类MuiContainer-root MuiContainer-maxWidthMd mui-1qrowsl中，dian'j没看到"
type textarea "x"
type textarea "类mui-a0y2e4是在类MuiContainer-root MuiContainer-maxWidthMd mui-1qrowsl中，dian'ji没看到"
type textarea "x"
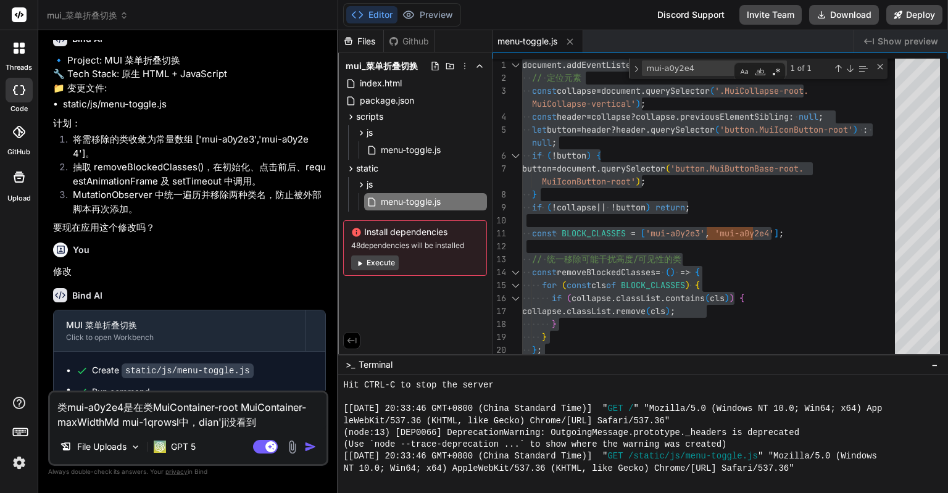
type textarea "类mui-a0y2e4是在类MuiContainer-root MuiContainer-maxWidthMd mui-1qrowsl中，点击没看到"
type textarea "x"
type textarea "类mui-a0y2e4是在类MuiContainer-root MuiContainer-maxWidthMd mui-1qrowsl中，点击c没看到"
type textarea "x"
type textarea "类mui-a0y2e4是在类MuiContainer-root MuiContainer-maxWidthMd mui-1qrowsl中，点击ca没看到"
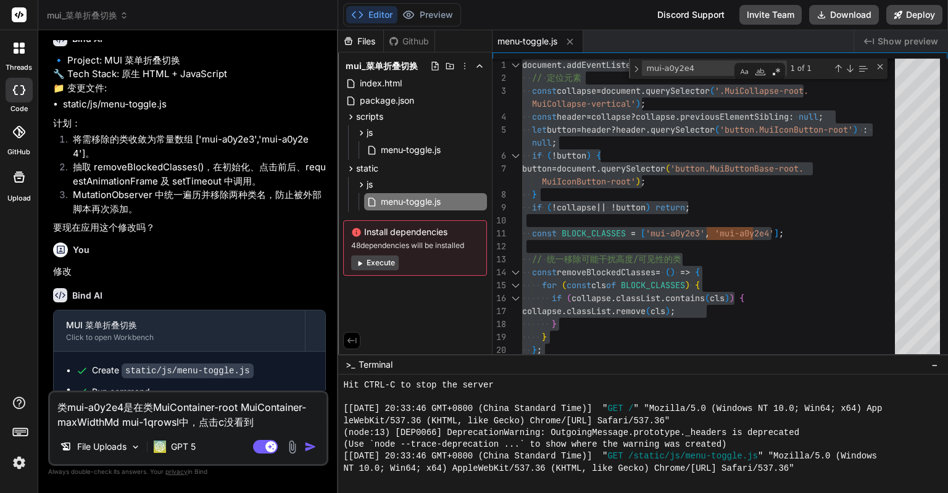
type textarea "x"
type textarea "类mui-a0y2e4是在类MuiContainer-root MuiContainer-maxWidthMd mui-1qrowsl中，点击cai没看到"
type textarea "x"
type textarea "类mui-a0y2e4是在类MuiContainer-root MuiContainer-maxWidthMd mui-1qrowsl中，点击cai'd没看到"
type textarea "x"
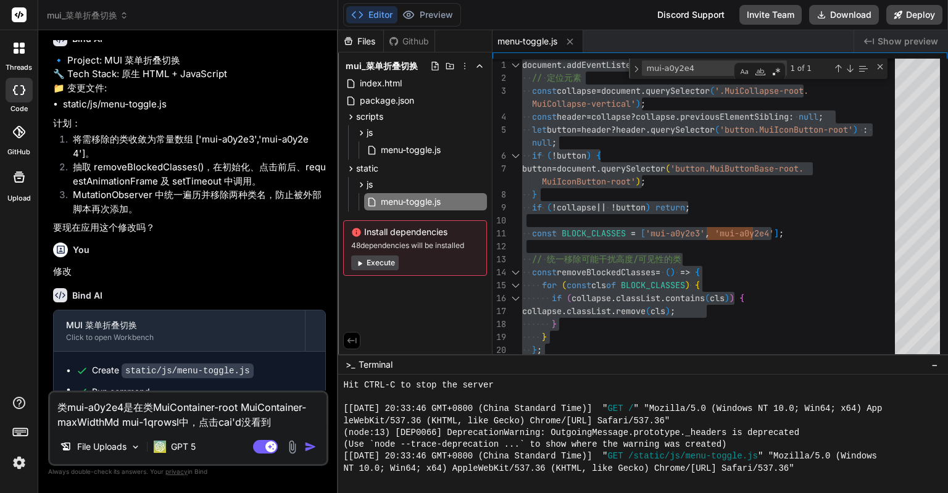
type textarea "类mui-a0y2e4是在类MuiContainer-root MuiContainer-maxWidthMd mui-1qrowsl中，点击cai'da没看到"
type textarea "x"
type textarea "类mui-a0y2e4是在类MuiContainer-root MuiContainer-maxWidthMd mui-1qrowsl中，点击cai'dan没…"
type textarea "x"
type textarea "类mui-a0y2e4是在类MuiContainer-root MuiContainer-maxWidthMd mui-1qrowsl中，点击cai'dann…"
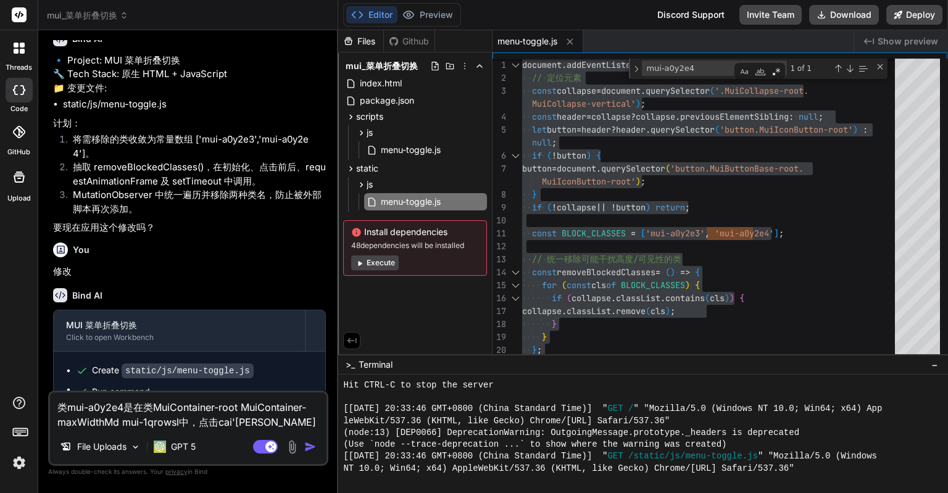
type textarea "x"
type textarea "类mui-a0y2e4是在类MuiContainer-root MuiContainer-maxWidthMd mui-1qrowsl中，点击cai'dan'…"
type textarea "x"
type textarea "类mui-a0y2e4是在类MuiContainer-root MuiContainer-maxWidthMd mui-1qrowsl中，点击cai'dan'…"
type textarea "x"
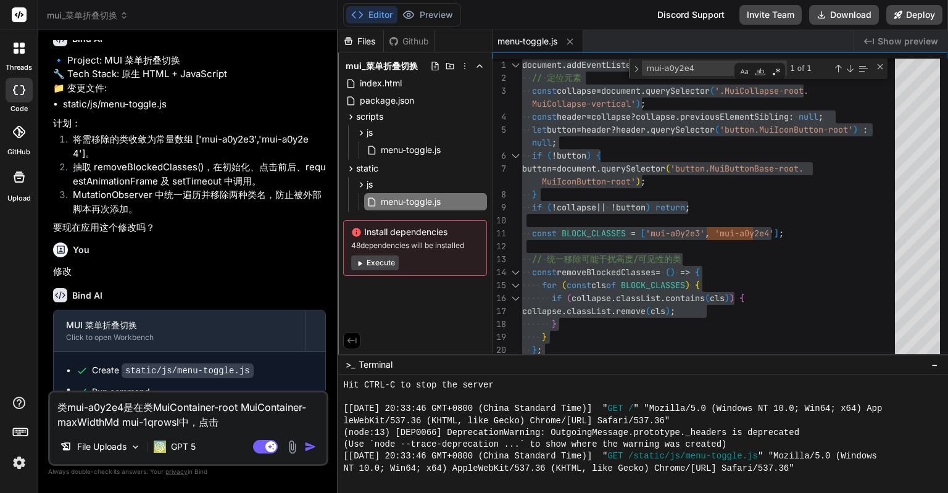
type textarea "类mui-a0y2e4是在类MuiContainer-root MuiContainer-maxWidthMd mui-1qrowsl中，点击cai'dan'…"
type textarea "x"
type textarea "类mui-a0y2e4是在类MuiContainer-root MuiContainer-maxWidthMd mui-1qrowsl中，点击cai'dan'…"
type textarea "x"
type textarea "类mui-a0y2e4是在类MuiContainer-root MuiContainer-maxWidthMd mui-1qrowsl中，点击cai'dann…"
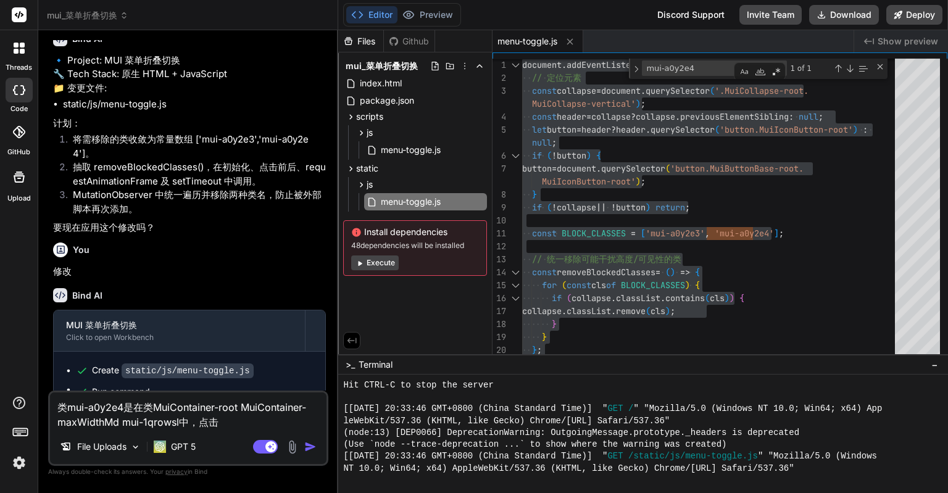
type textarea "x"
type textarea "类mui-a0y2e4是在类MuiContainer-root MuiContainer-maxWidthMd mui-1qrowsl中，点击菜单按钮没看到"
type textarea "x"
type textarea "类mui-a0y2e4是在类MuiContainer-root MuiContainer-maxWidthMd mui-1qrowsl中，点击菜单按钮h没看到"
type textarea "x"
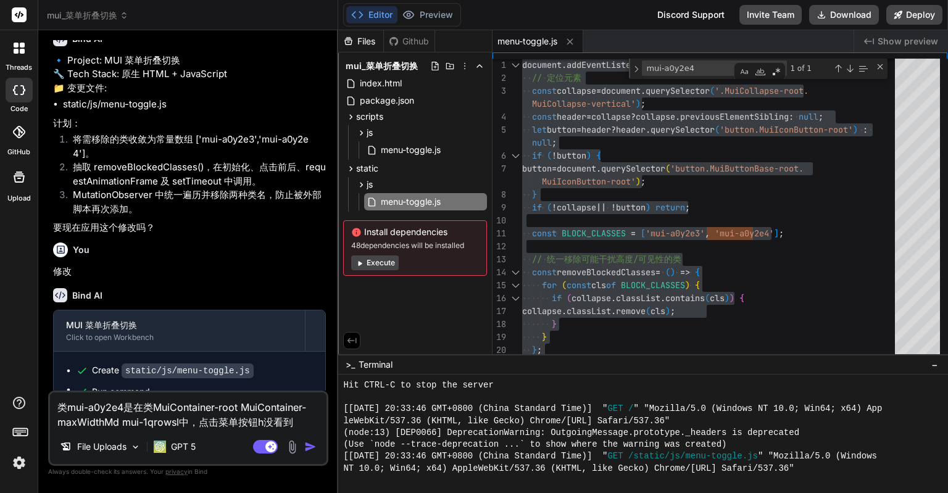
type textarea "类mui-a0y2e4是在类MuiContainer-root MuiContainer-maxWidthMd mui-1qrowsl中，点击菜单按钮ho没看到"
type textarea "x"
type textarea "类mui-a0y2e4是在类MuiContainer-root MuiContainer-maxWidthMd mui-1qrowsl中，点击菜单按钮hou没…"
type textarea "x"
type textarea "类mui-a0y2e4是在类MuiContainer-root MuiContainer-maxWidthMd mui-1qrowsl中，点击菜单按钮后没看到"
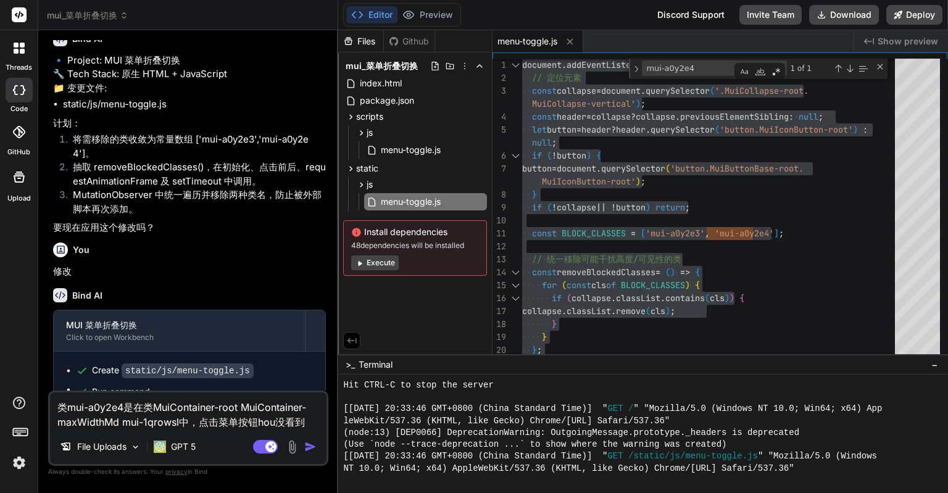
type textarea "x"
type textarea "类mui-a0y2e4是在类MuiContainer-root MuiContainer-maxWidthMd mui-1qrowsl中，点击菜单按钮后没看到q"
type textarea "x"
type textarea "类mui-a0y2e4是在类MuiContainer-root MuiContainer-maxWidthMd mui-1qrowsl中，点击菜单按钮后没看到…"
type textarea "x"
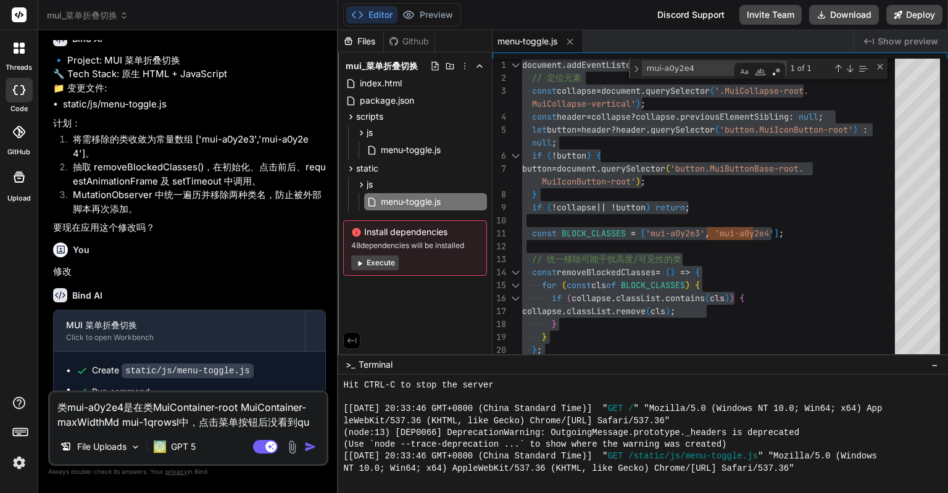
type textarea "类mui-a0y2e4是在类MuiContainer-root MuiContainer-maxWidthMd mui-1qrowsl中，点击菜单按钮后没看到…"
type textarea "x"
type textarea "类mui-a0y2e4是在类MuiContainer-root MuiContainer-maxWidthMd mui-1qrowsl中，点击菜单按钮后没看到…"
type textarea "x"
type textarea "类mui-a0y2e4是在类MuiContainer-root MuiContainer-maxWidthMd mui-1qrowsl中，点击菜单按钮后没看到…"
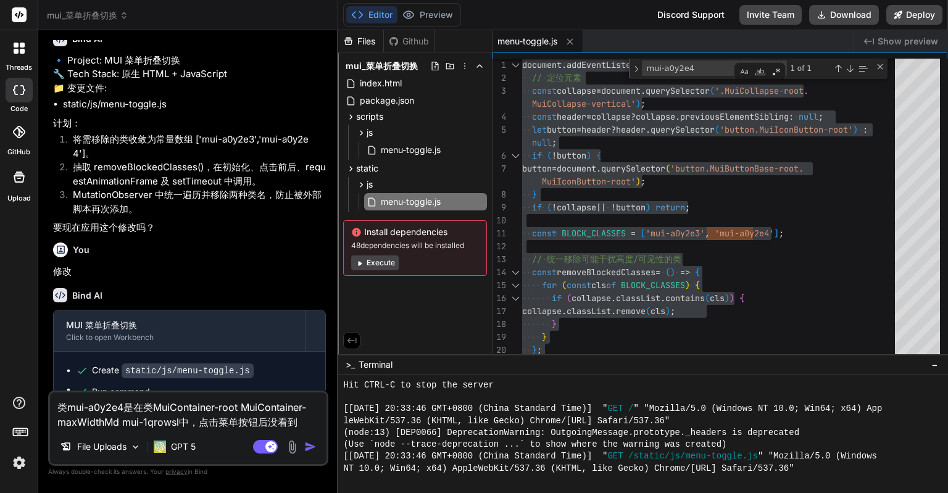
type textarea "x"
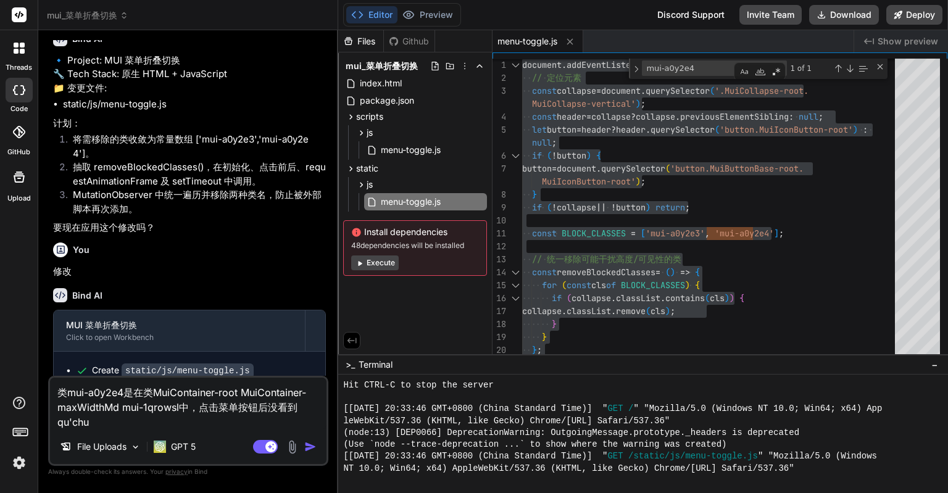
type textarea "类mui-a0y2e4是在类MuiContainer-root MuiContainer-maxWidthMd mui-1qrowsl中，点击菜单按钮后没看到…"
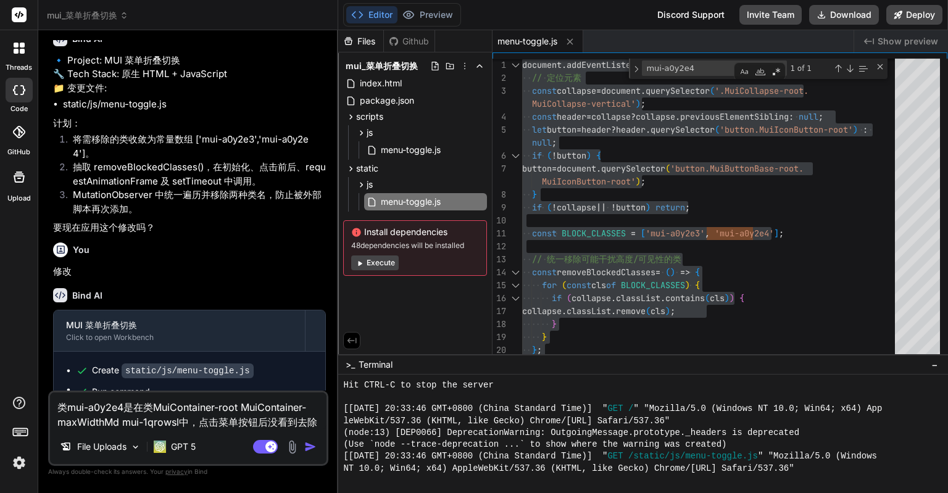
type textarea "x"
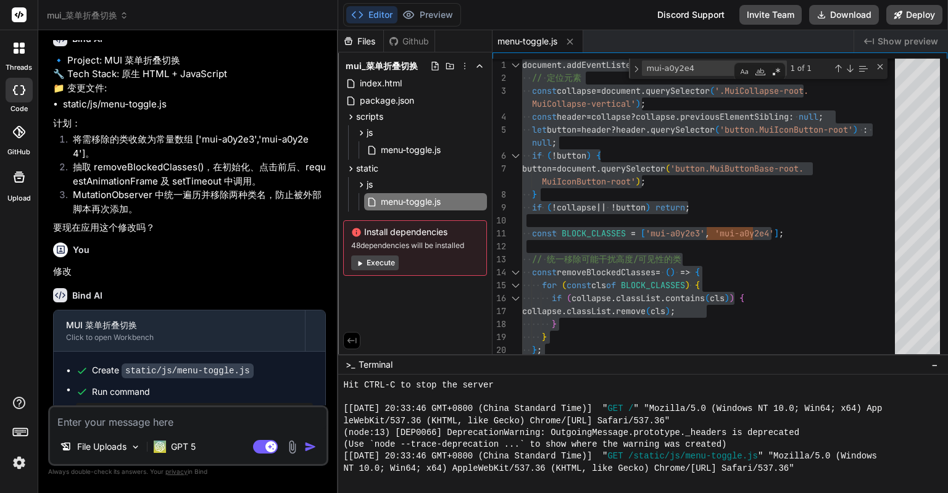
scroll to position [924, 0]
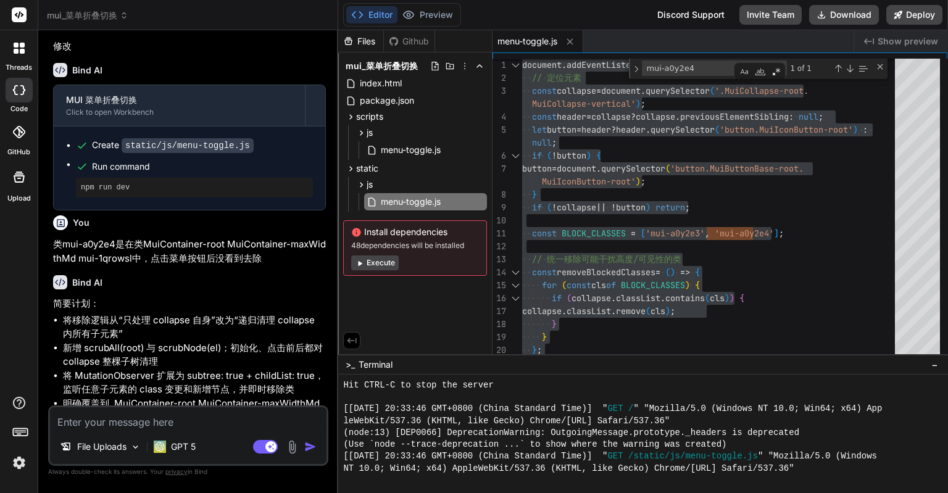
type textarea "x"
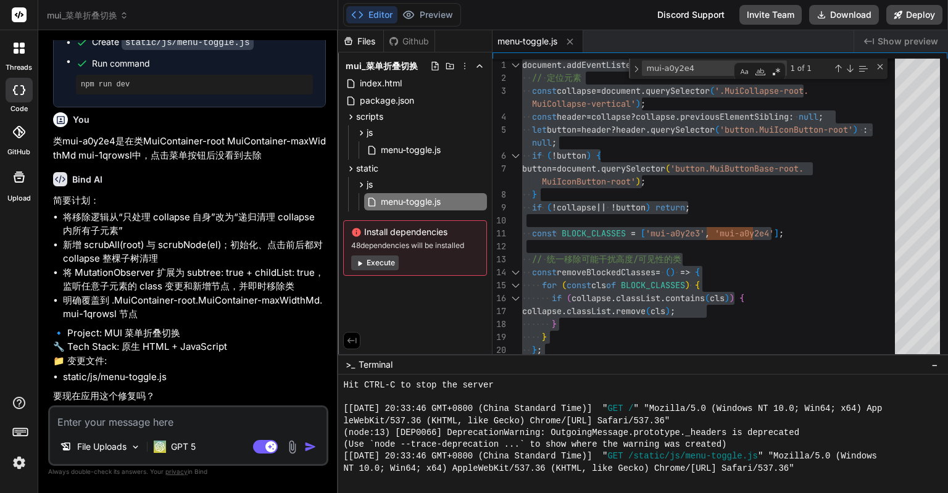
click at [177, 422] on textarea at bounding box center [188, 418] width 277 height 22
type textarea "xi"
type textarea "x"
type textarea "xiu"
type textarea "x"
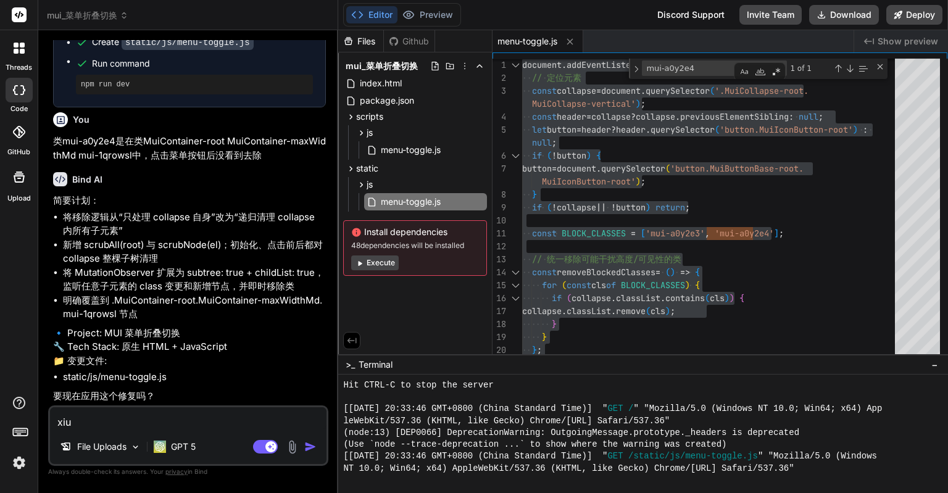
type textarea "xiu'f"
type textarea "x"
type textarea "xiu'fu"
type textarea "x"
type textarea "修复"
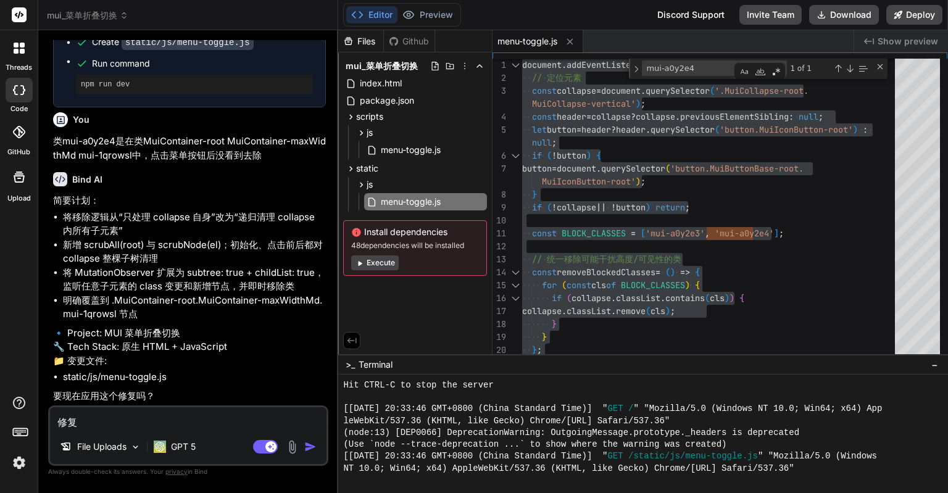
type textarea "x"
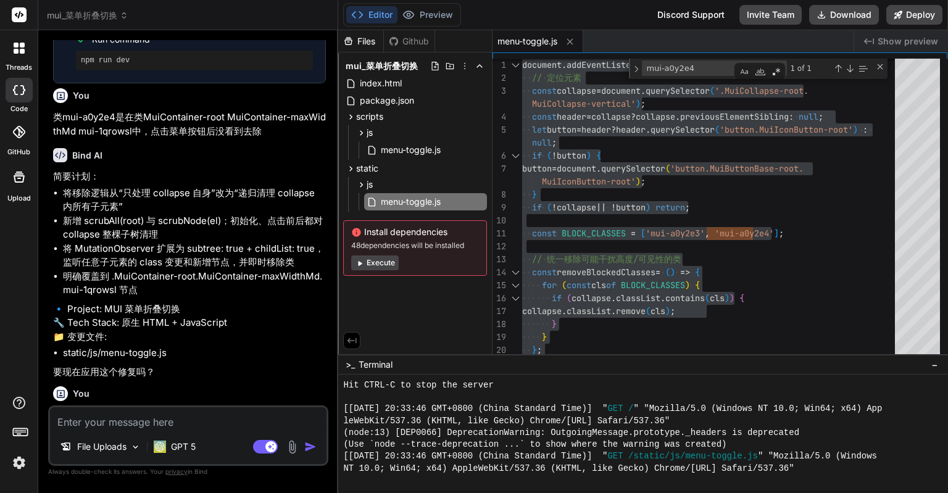
scroll to position [989, 0]
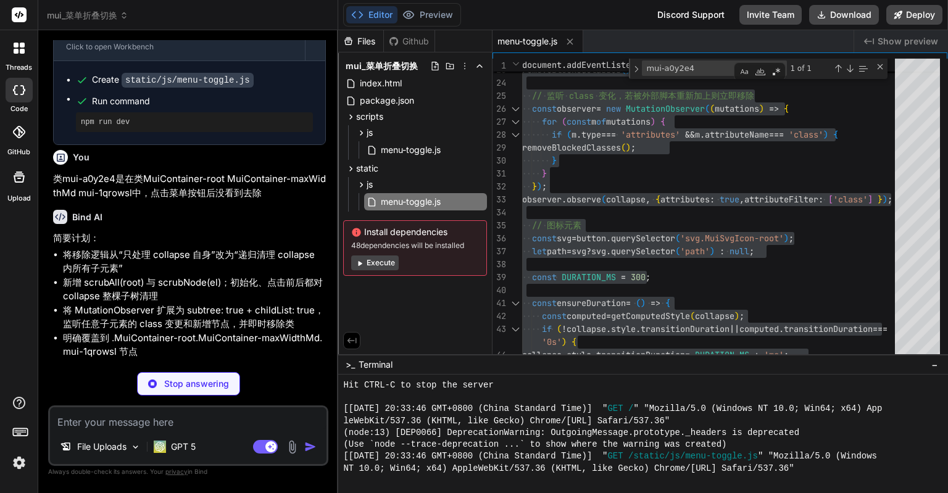
type textarea "x"
type textarea "} }); });"
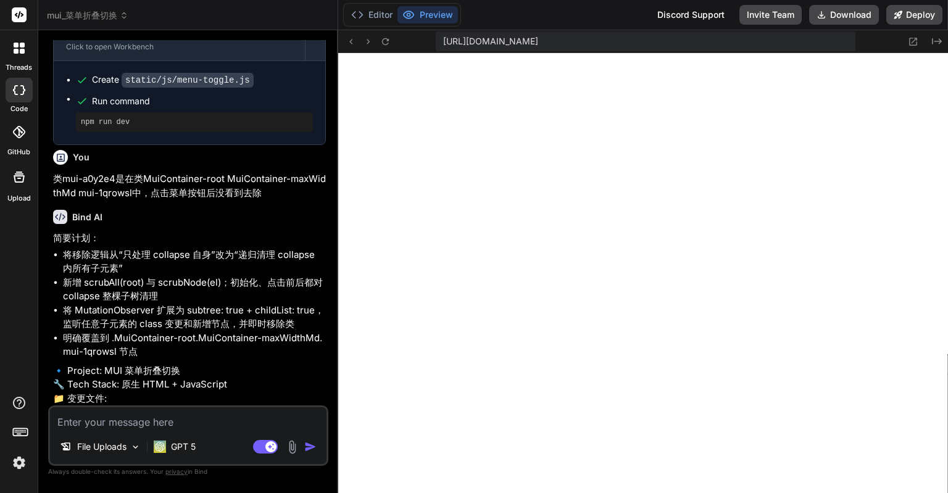
scroll to position [889, 0]
type textarea "x"
